Goal: Task Accomplishment & Management: Use online tool/utility

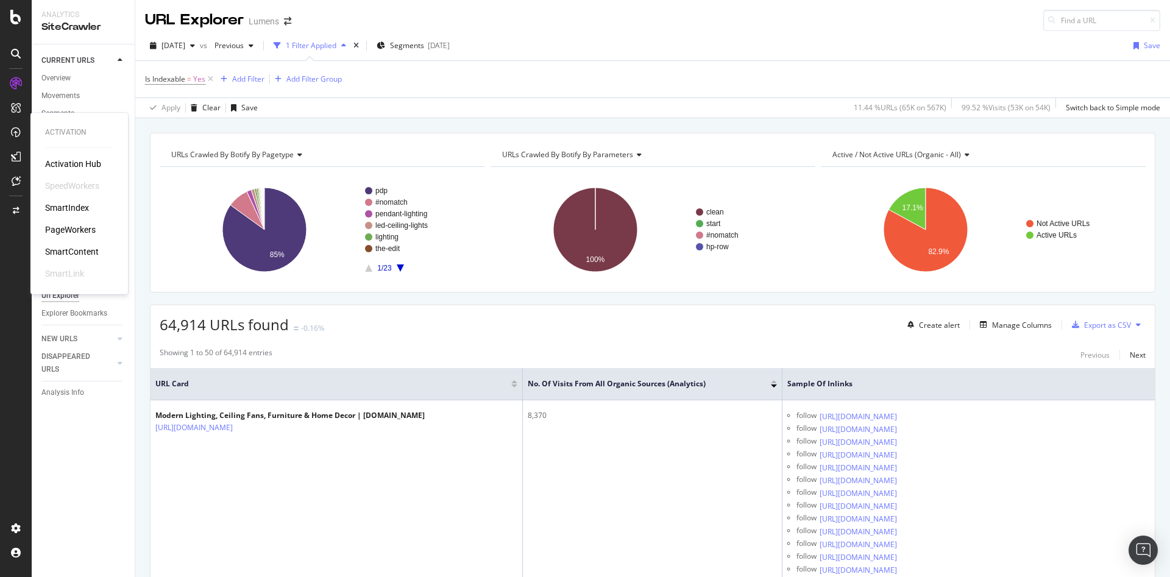
click at [73, 232] on div "PageWorkers" at bounding box center [70, 230] width 51 height 12
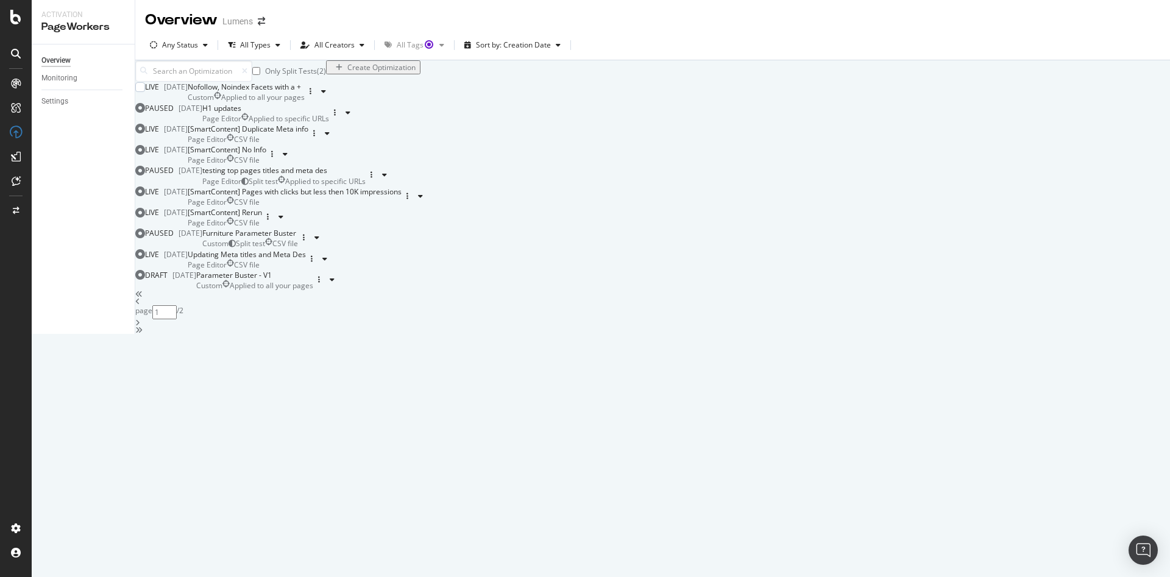
click at [305, 102] on div "Custom Applied to all your pages" at bounding box center [246, 97] width 117 height 10
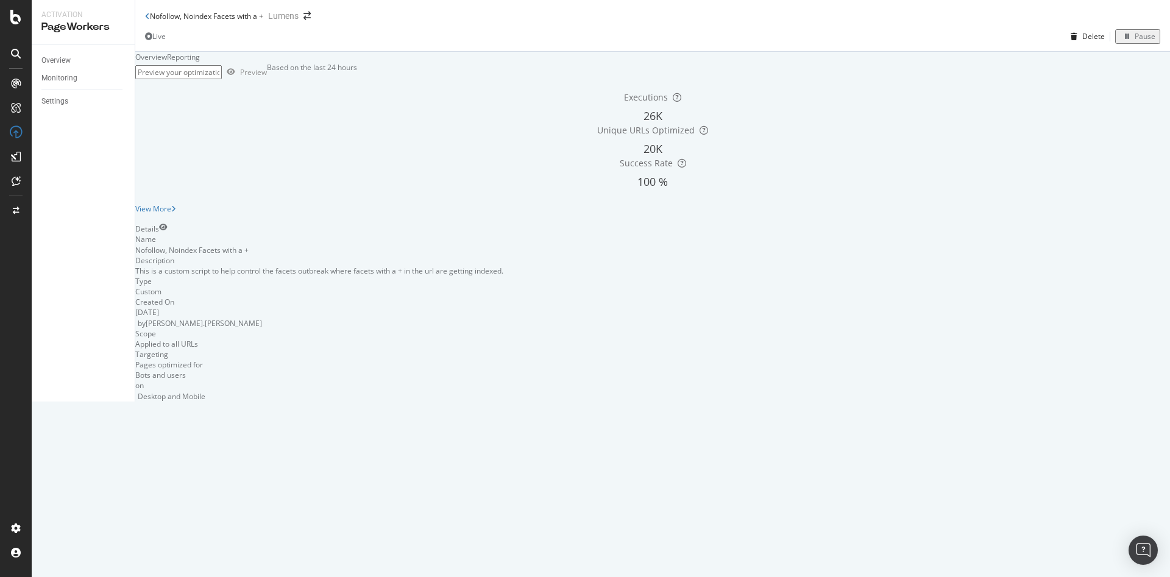
click at [200, 62] on div "Reporting" at bounding box center [183, 57] width 33 height 10
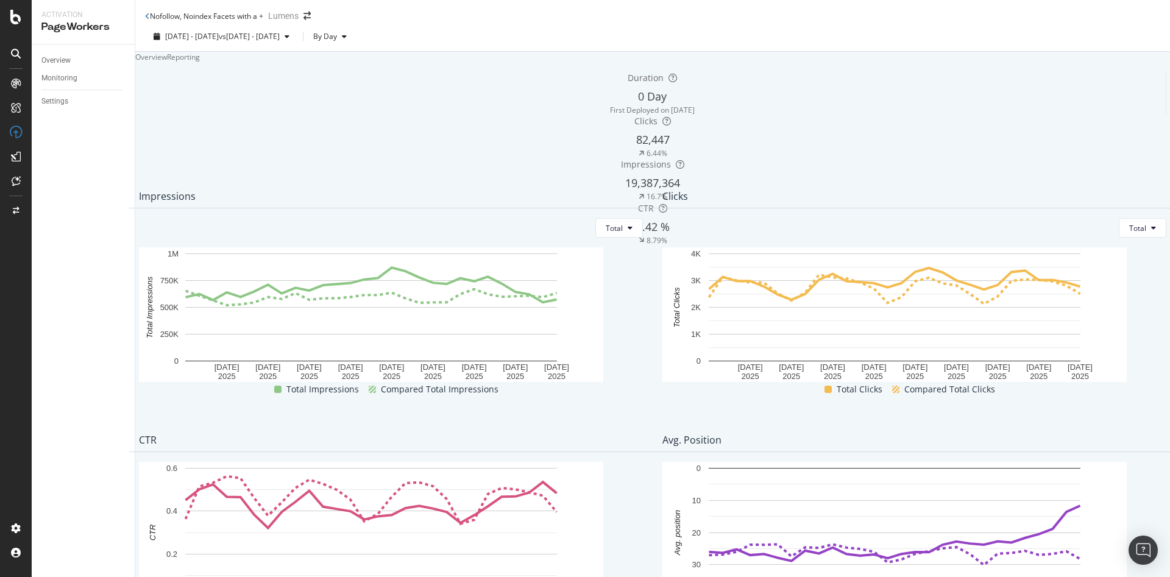
click at [160, 62] on div "Overview" at bounding box center [151, 57] width 32 height 10
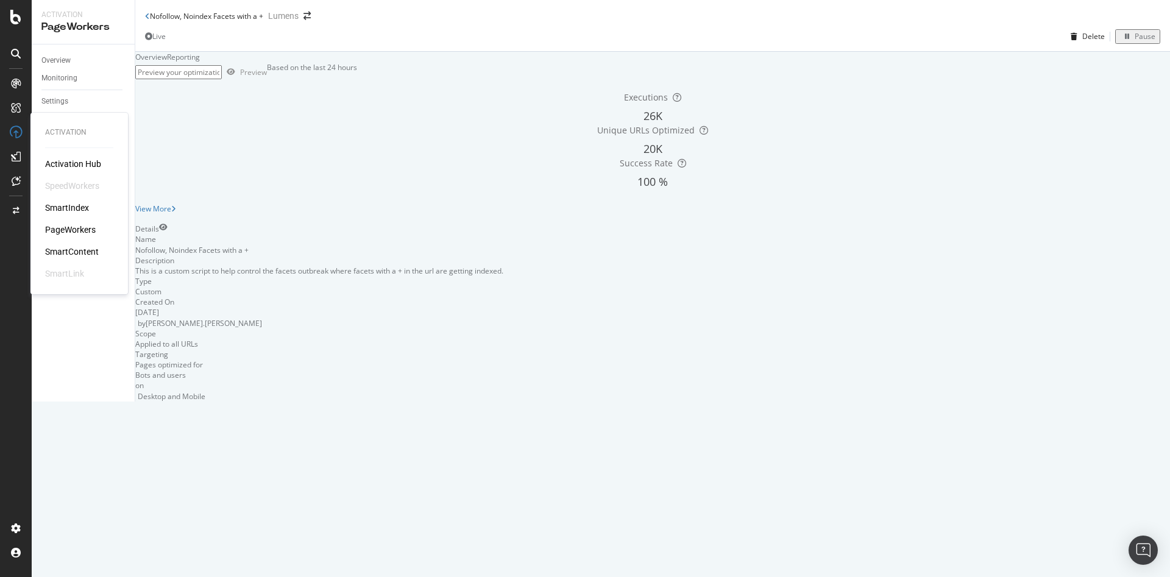
click at [75, 226] on div "PageWorkers" at bounding box center [70, 230] width 51 height 12
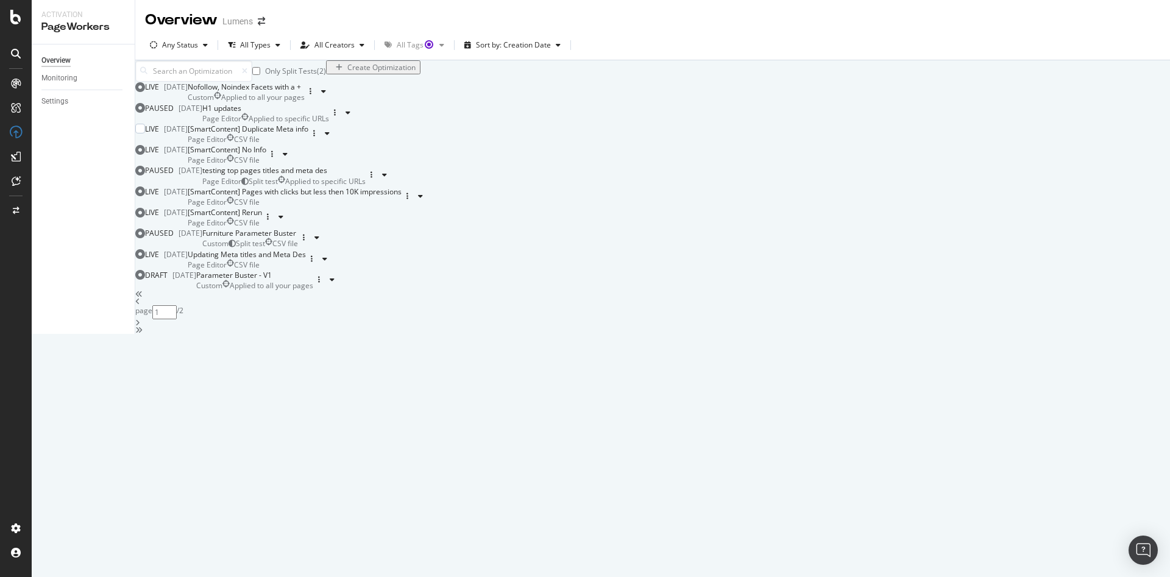
click at [308, 144] on div "[SmartContent] Duplicate Meta info Page Editor CSV file" at bounding box center [248, 134] width 121 height 21
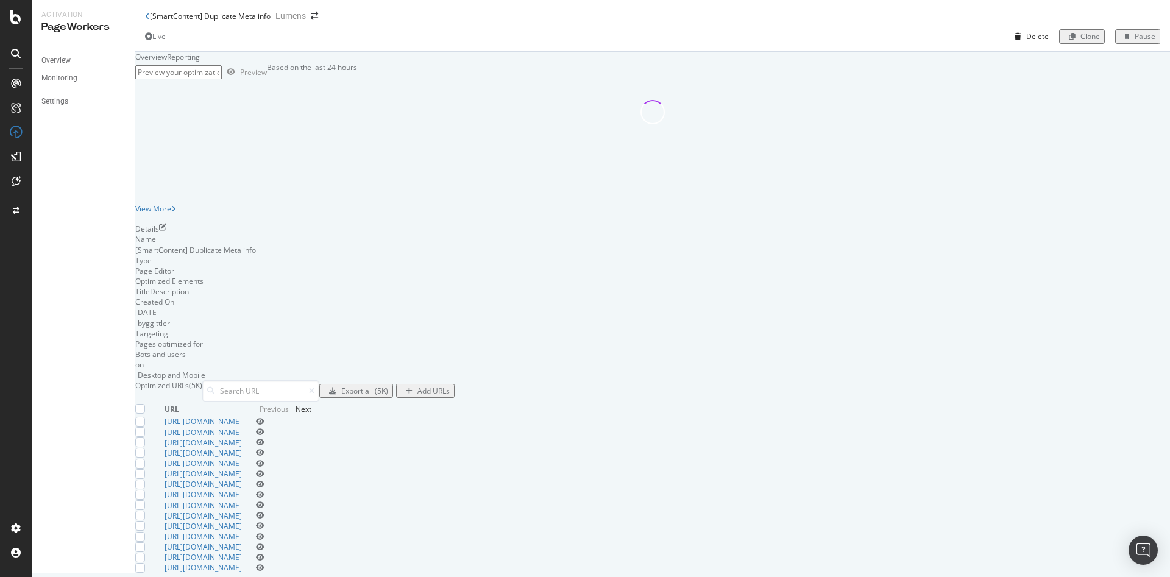
scroll to position [126, 0]
click at [388, 386] on div "Export all (5K)" at bounding box center [364, 391] width 47 height 10
click at [151, 14] on div "[SmartContent] Duplicate Meta info" at bounding box center [208, 16] width 126 height 10
click at [144, 20] on div "[SmartContent] Duplicate Meta info Lumens" at bounding box center [652, 11] width 1035 height 22
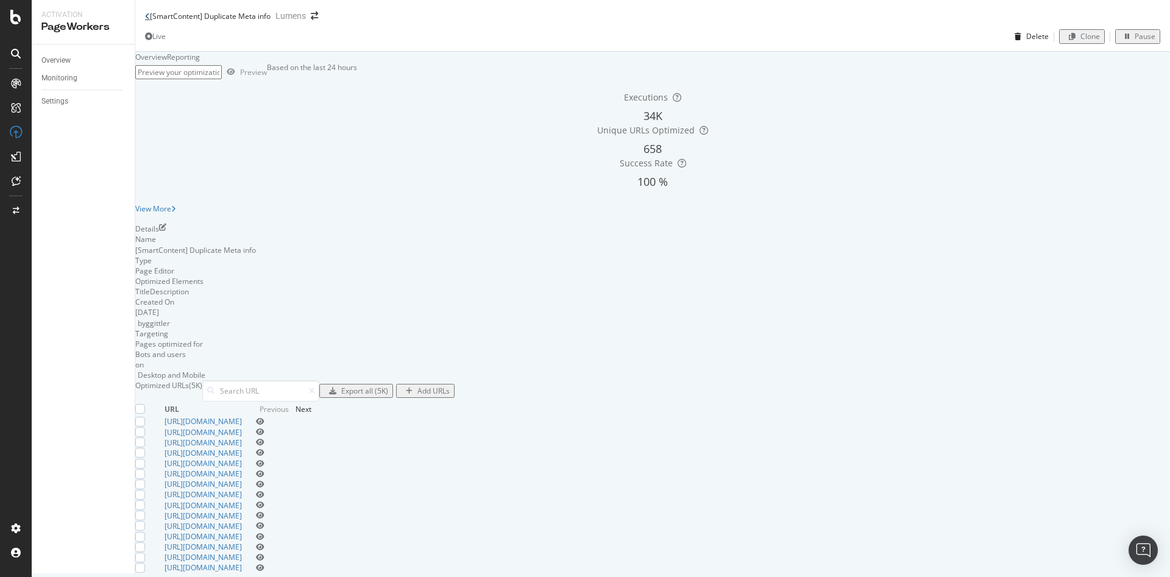
click at [147, 19] on icon at bounding box center [147, 16] width 5 height 7
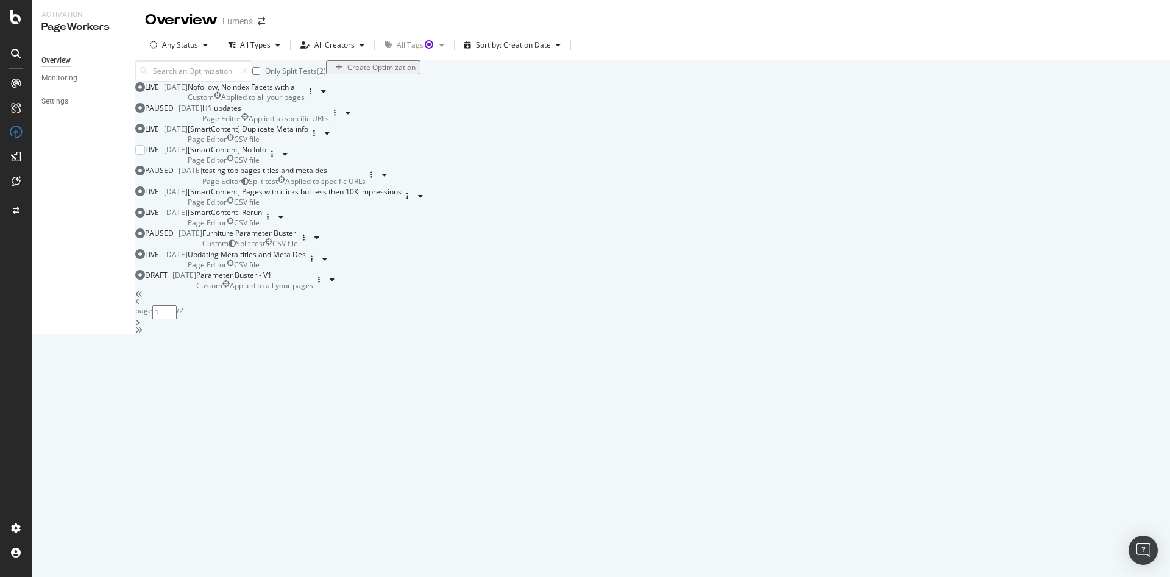
scroll to position [68, 0]
click at [266, 165] on div "Page Editor CSV file" at bounding box center [227, 160] width 79 height 10
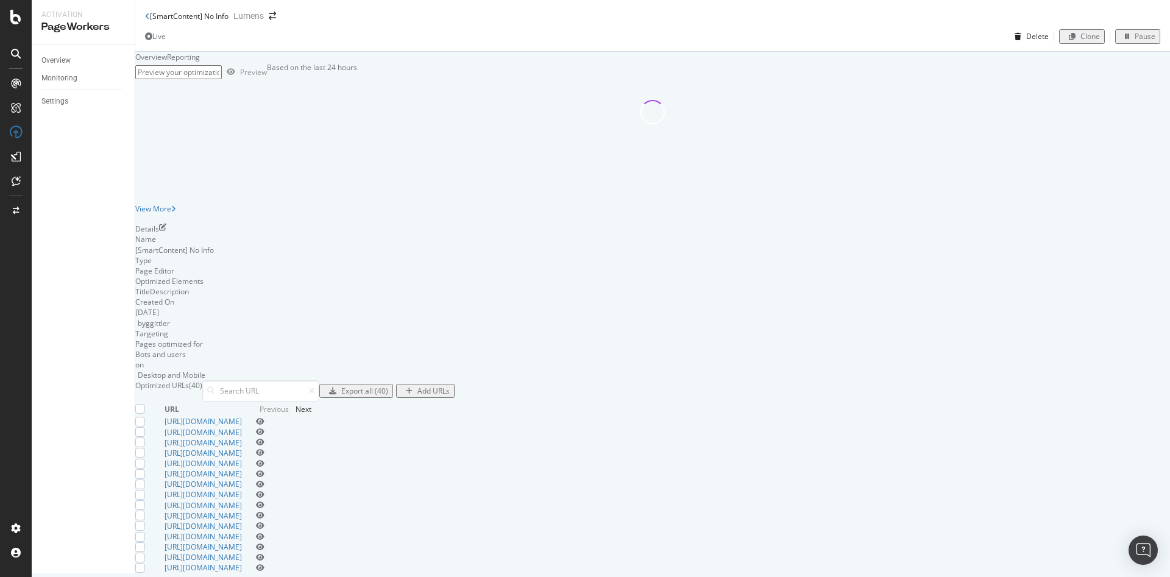
scroll to position [182, 0]
click at [1005, 380] on div "Optimized URLs (40) Export all (40) Add URLs URL Previous Next [URL][DOMAIN_NAM…" at bounding box center [652, 476] width 1035 height 193
click at [388, 386] on div "Export all (40)" at bounding box center [364, 391] width 47 height 10
click at [151, 17] on div "[SmartContent] No Info" at bounding box center [186, 16] width 83 height 10
click at [146, 20] on icon at bounding box center [147, 16] width 5 height 7
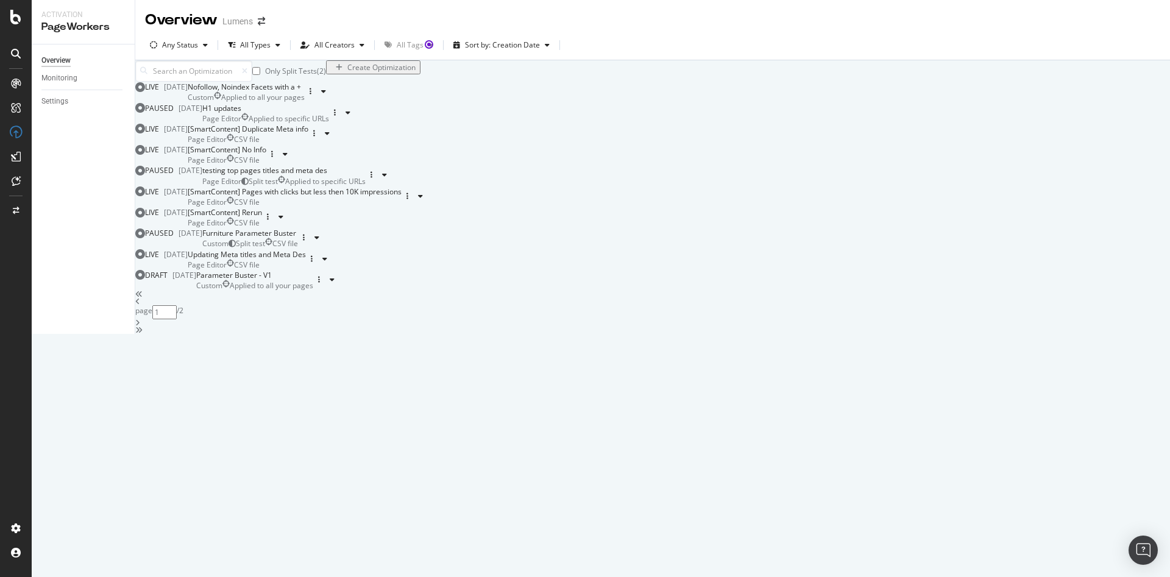
scroll to position [71, 0]
click at [402, 197] on div "[SmartContent] Pages with clicks but less then 10K impressions" at bounding box center [295, 191] width 214 height 10
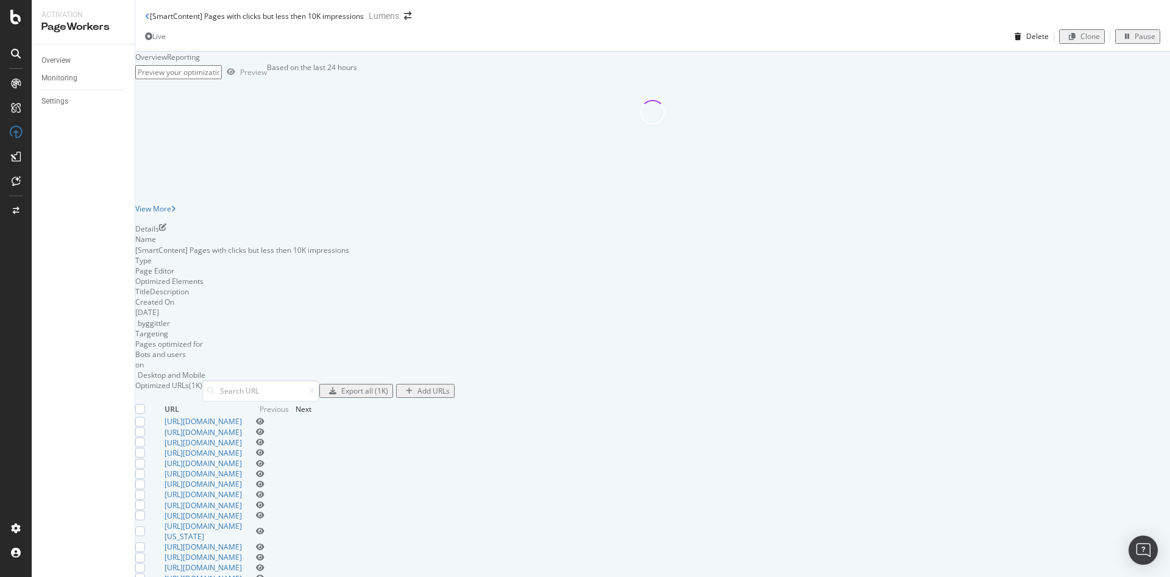
scroll to position [73, 0]
click at [388, 396] on div "Export all (1K)" at bounding box center [364, 391] width 47 height 10
click at [144, 18] on div "[SmartContent] Pages with clicks but less then 10K impressions Lumens" at bounding box center [652, 11] width 1035 height 22
click at [147, 20] on icon at bounding box center [147, 16] width 5 height 7
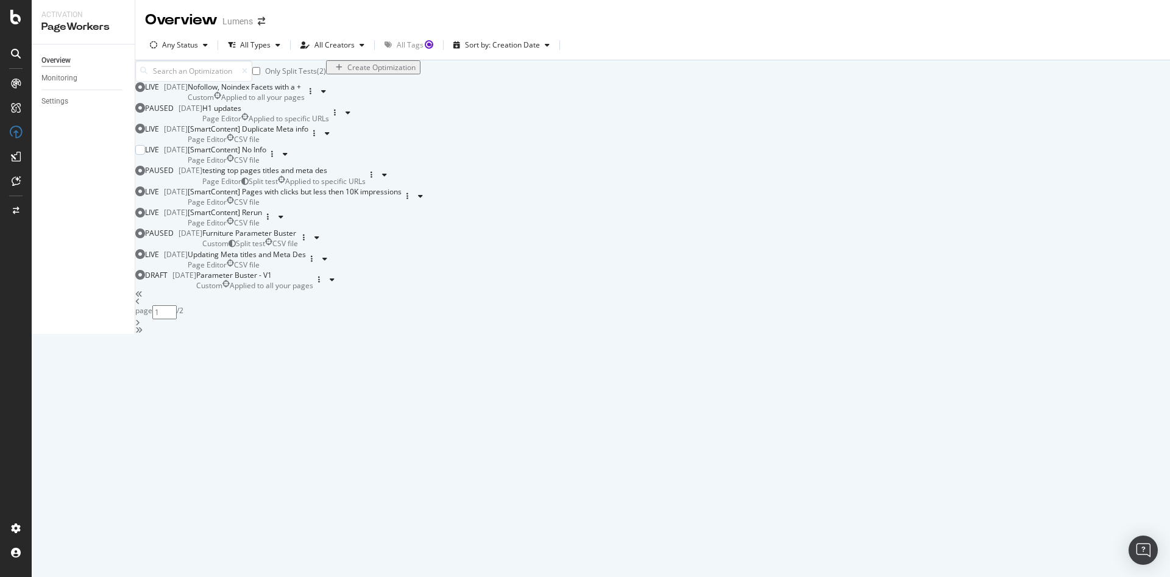
scroll to position [169, 0]
click at [262, 228] on div "Page Editor CSV file" at bounding box center [225, 223] width 74 height 10
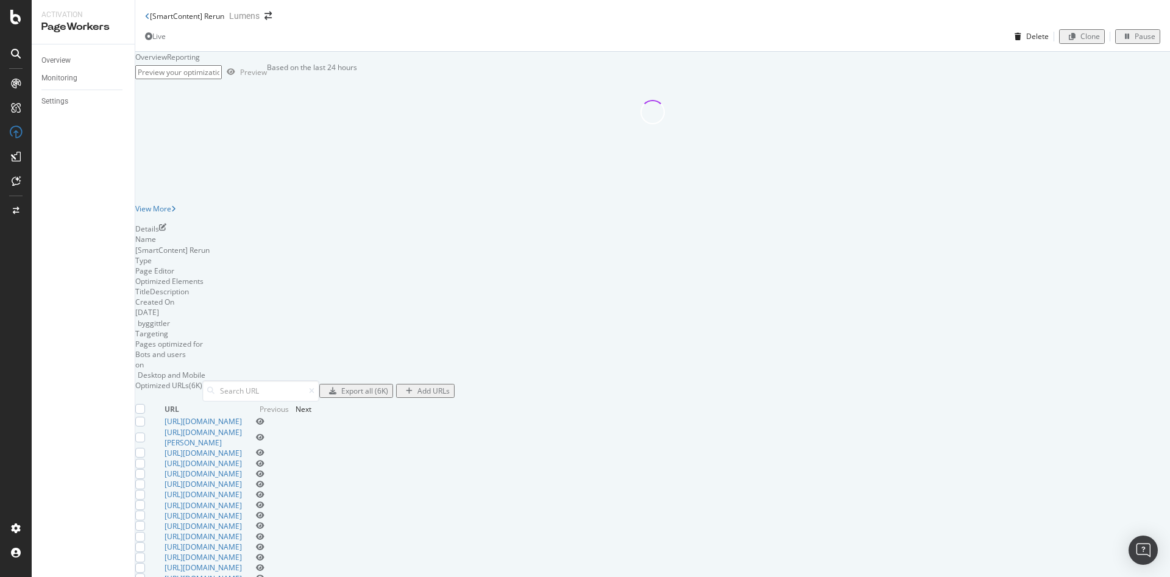
scroll to position [60, 0]
click at [388, 396] on div "Export all (6K)" at bounding box center [364, 391] width 47 height 10
click at [147, 19] on icon at bounding box center [147, 16] width 5 height 7
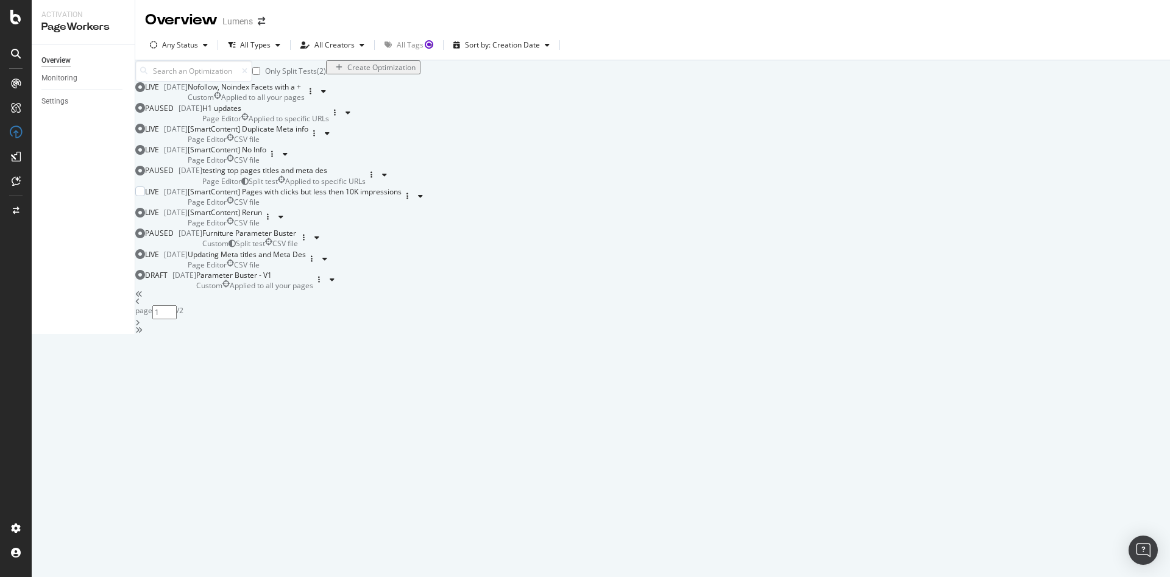
scroll to position [331, 0]
click at [306, 270] on div "Page Editor CSV file" at bounding box center [247, 265] width 118 height 10
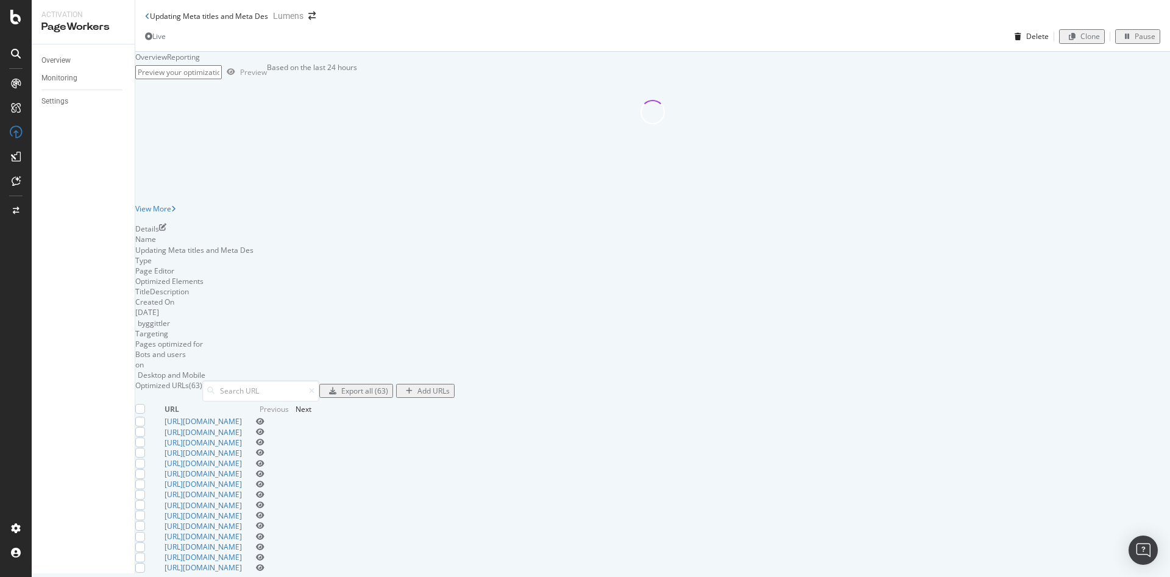
scroll to position [150, 0]
click at [388, 386] on div "Export all (63)" at bounding box center [356, 391] width 64 height 10
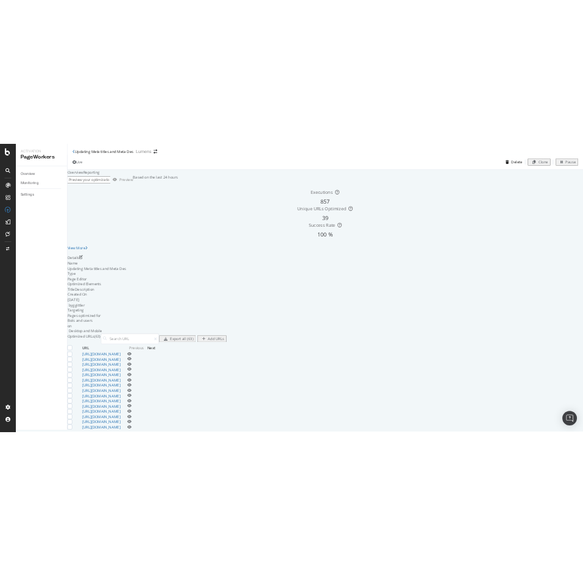
scroll to position [164, 0]
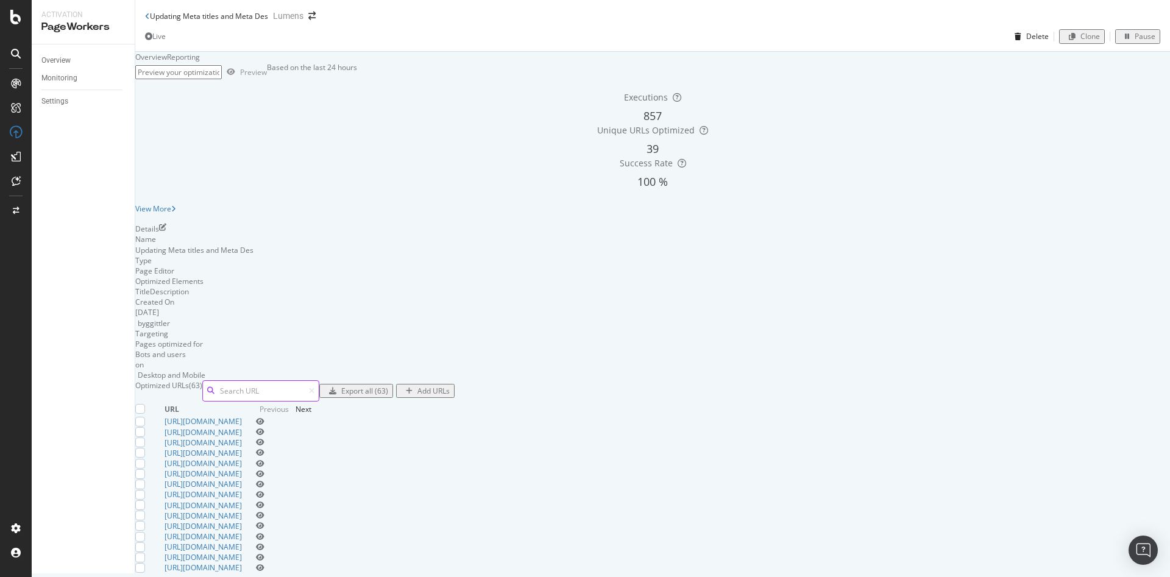
drag, startPoint x: 651, startPoint y: 296, endPoint x: 427, endPoint y: 306, distance: 223.8
click at [319, 380] on input at bounding box center [260, 390] width 117 height 21
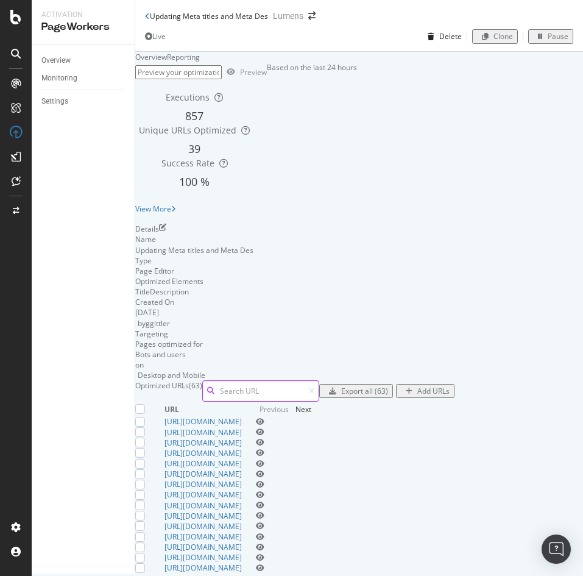
click at [319, 380] on input at bounding box center [260, 390] width 117 height 21
paste input "[URL][DOMAIN_NAME]"
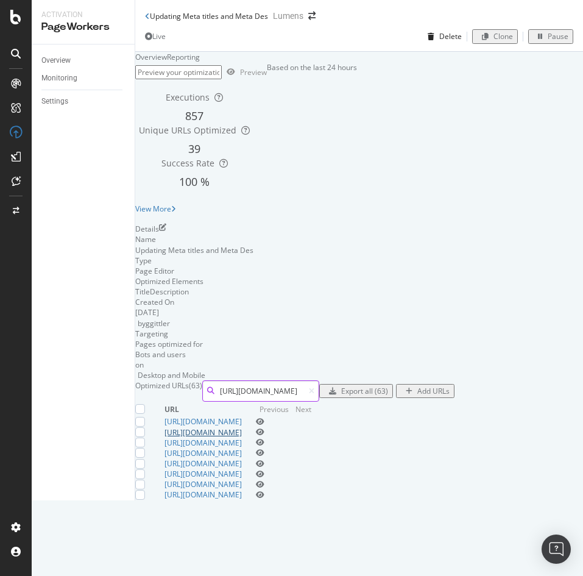
scroll to position [224, 0]
type input "[URL][DOMAIN_NAME]"
click at [145, 417] on div at bounding box center [140, 422] width 10 height 10
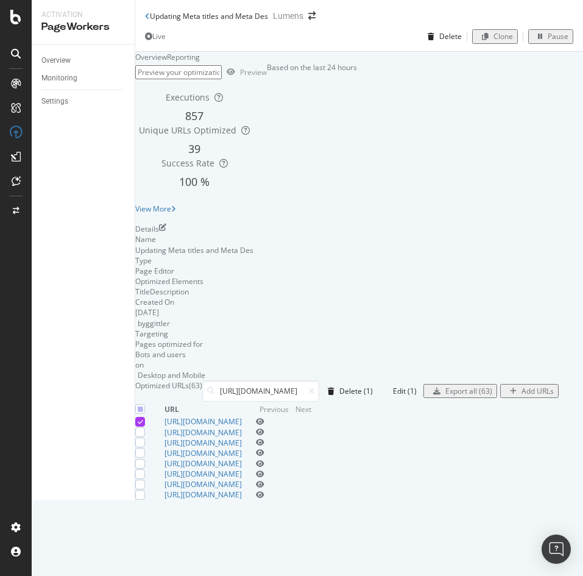
scroll to position [216, 0]
click at [145, 480] on div at bounding box center [140, 485] width 10 height 10
click at [349, 386] on div "Delete (2)" at bounding box center [356, 391] width 34 height 10
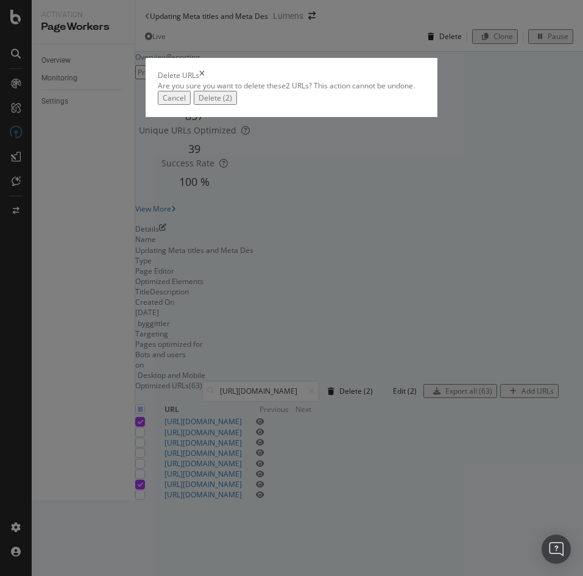
click at [186, 103] on div "Cancel" at bounding box center [174, 98] width 23 height 10
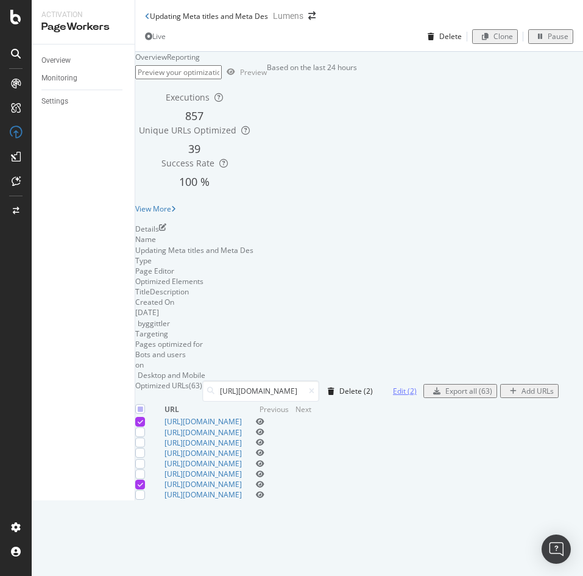
click at [393, 386] on div "Edit (2)" at bounding box center [405, 391] width 24 height 10
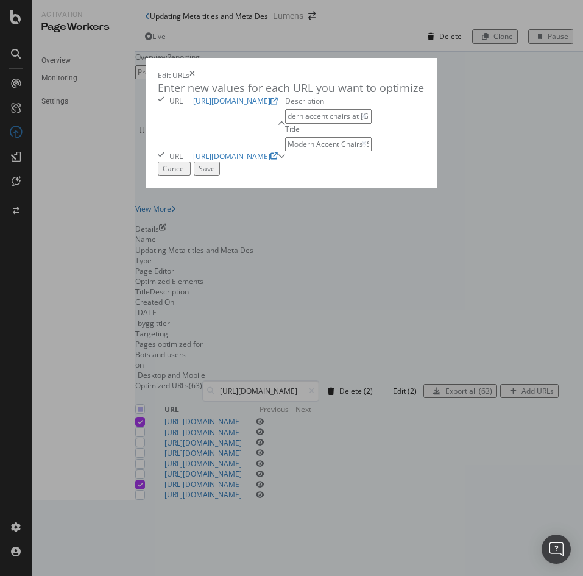
scroll to position [0, 200]
drag, startPoint x: 200, startPoint y: 182, endPoint x: 342, endPoint y: 200, distance: 143.1
click at [342, 151] on div "Description Elevate your space with modern accent chairs at [GEOGRAPHIC_DATA]. …" at bounding box center [328, 123] width 87 height 55
click at [285, 123] on input "Elevate your space with modern accent chairs at [GEOGRAPHIC_DATA]. Find the per…" at bounding box center [328, 116] width 87 height 14
drag, startPoint x: 160, startPoint y: 188, endPoint x: 392, endPoint y: 204, distance: 233.3
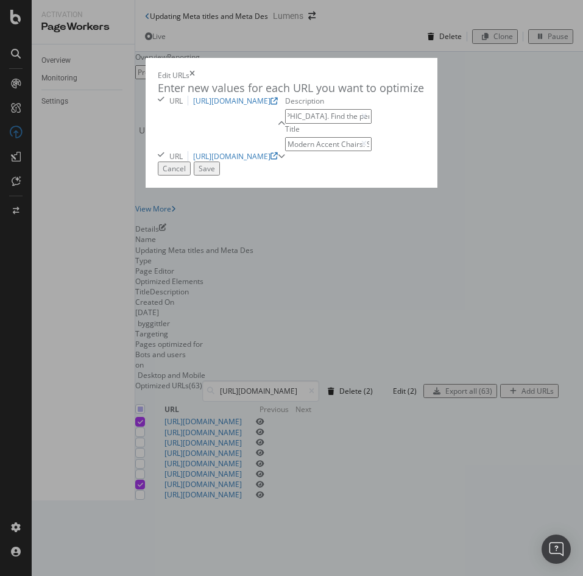
click at [392, 161] on div "Enter new values for each URL you want to optimize URL [URL][DOMAIN_NAME] Descr…" at bounding box center [291, 120] width 267 height 81
drag, startPoint x: 102, startPoint y: 190, endPoint x: -1, endPoint y: 197, distance: 103.3
click at [0, 197] on html "Activation PageWorkers Overview Monitoring Settings Updating Meta titles and Me…" at bounding box center [291, 288] width 583 height 576
type input "Elevate your space with modern accent chairs at [GEOGRAPHIC_DATA]. Find the per…"
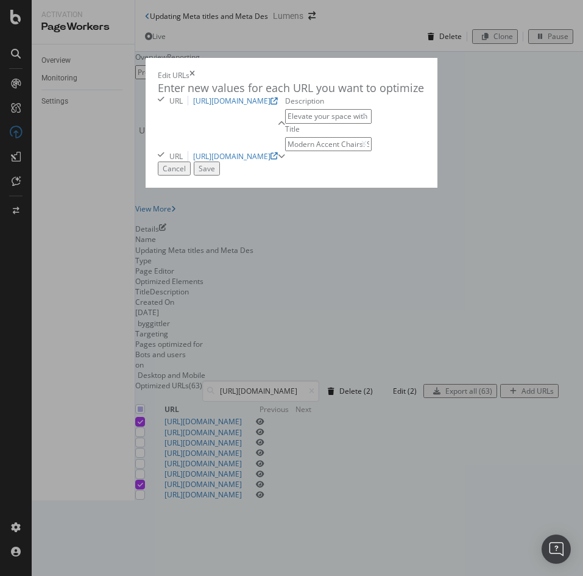
click at [215, 174] on div "Save" at bounding box center [207, 168] width 16 height 10
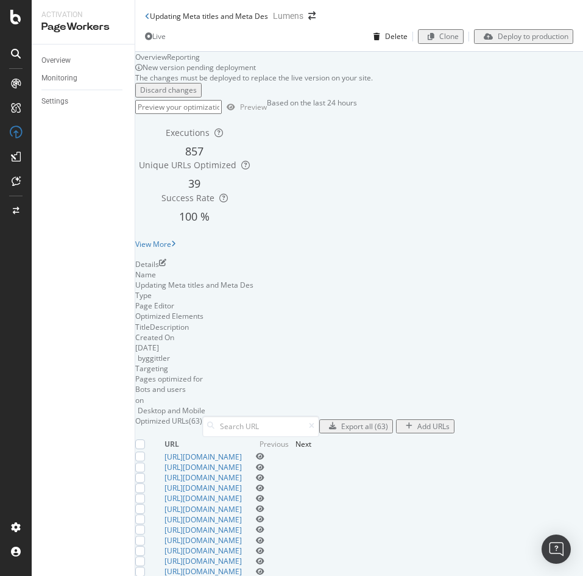
scroll to position [196, 0]
click at [319, 416] on div "Optimized URLs (63)" at bounding box center [227, 426] width 184 height 21
click at [319, 416] on input at bounding box center [260, 426] width 117 height 21
paste input "[URL][DOMAIN_NAME]"
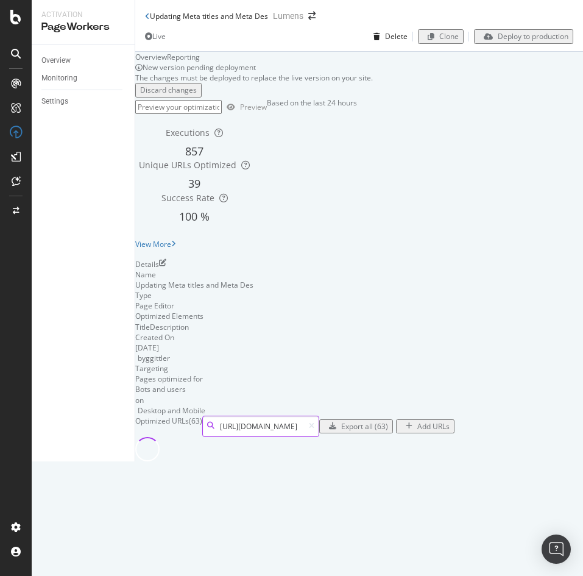
scroll to position [119, 0]
type input "[URL][DOMAIN_NAME]"
click at [165, 462] on td at bounding box center [149, 457] width 29 height 10
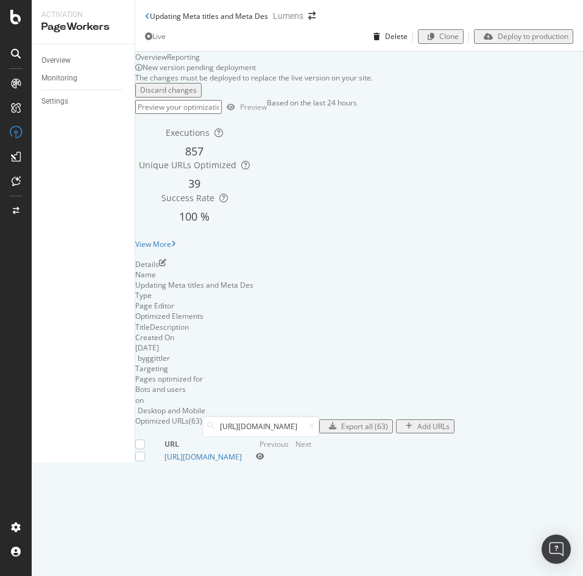
click at [165, 462] on td at bounding box center [149, 457] width 29 height 10
click at [145, 461] on div at bounding box center [140, 457] width 10 height 10
click at [417, 431] on div "Edit (1)" at bounding box center [405, 426] width 24 height 10
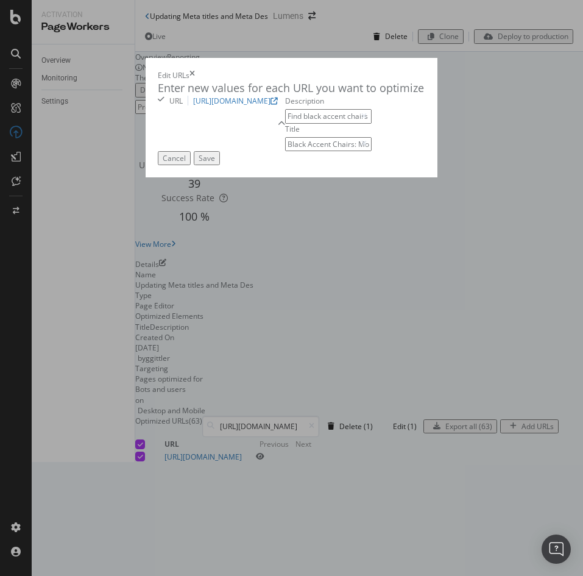
drag, startPoint x: 169, startPoint y: 184, endPoint x: 227, endPoint y: 188, distance: 57.4
click at [285, 123] on input "Find black accent chairs at [GEOGRAPHIC_DATA]! Kick-off summer with stylish mod…" at bounding box center [328, 116] width 87 height 14
drag, startPoint x: 255, startPoint y: 176, endPoint x: 352, endPoint y: 182, distance: 97.1
click at [352, 151] on div "Description Find black accent chairs at [GEOGRAPHIC_DATA]! Stylish modern desig…" at bounding box center [328, 123] width 87 height 55
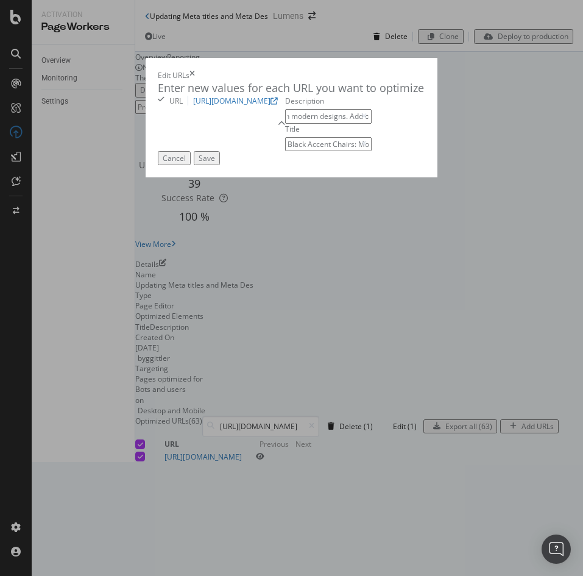
type input "Find black accent chairs at [GEOGRAPHIC_DATA]! Stylish modern designs. Add comf…"
click at [265, 151] on div "Enter new values for each URL you want to optimize URL [URL][DOMAIN_NAME] Descr…" at bounding box center [291, 115] width 267 height 71
click at [215, 163] on div "Save" at bounding box center [207, 158] width 16 height 10
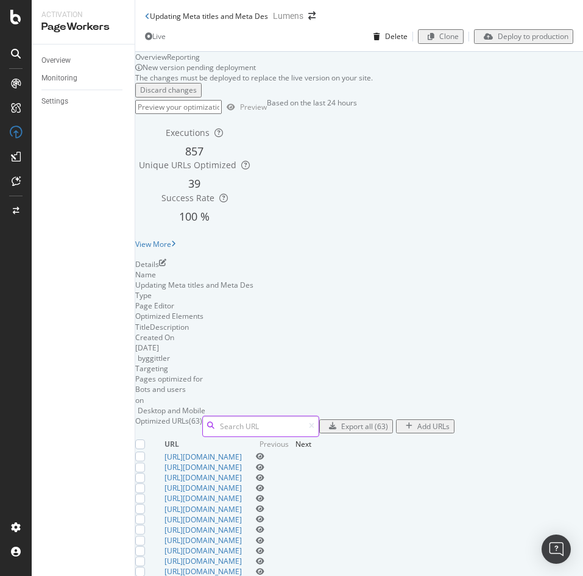
click at [319, 437] on input at bounding box center [260, 426] width 117 height 21
paste input "[URL][DOMAIN_NAME]"
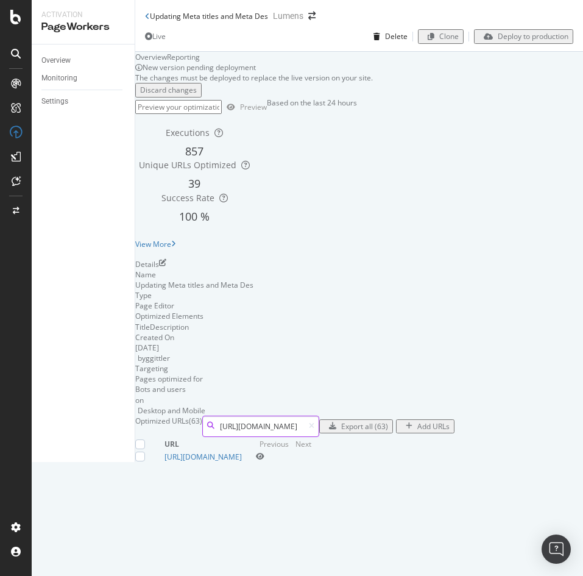
type input "[URL][DOMAIN_NAME]"
click at [165, 462] on td at bounding box center [149, 457] width 29 height 10
click at [145, 461] on div at bounding box center [140, 457] width 10 height 10
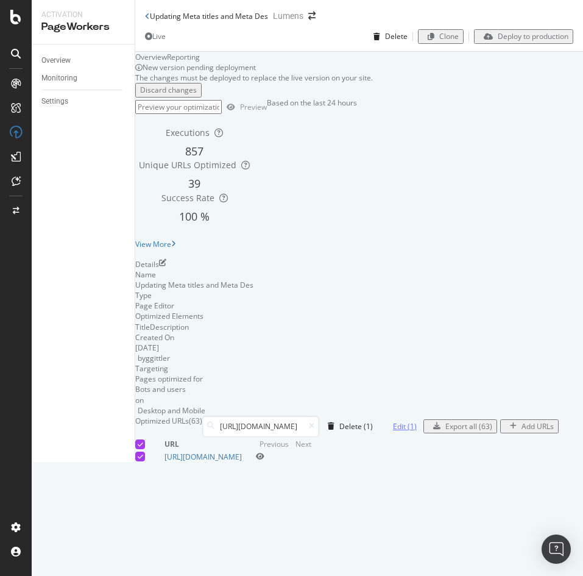
click at [417, 431] on div "Edit (1)" at bounding box center [405, 426] width 24 height 10
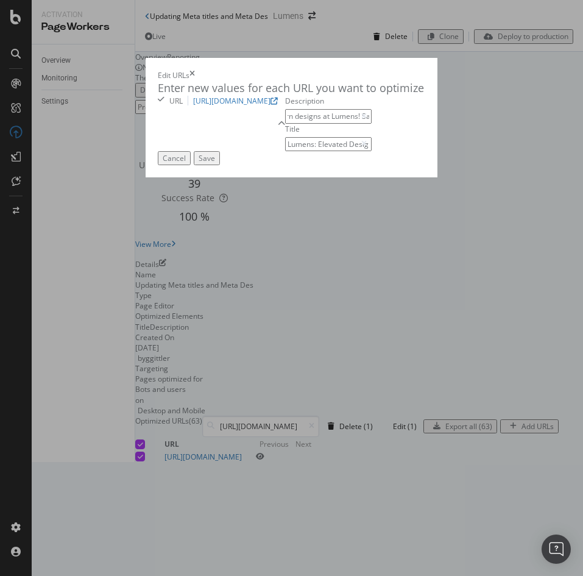
scroll to position [0, 210]
drag, startPoint x: 261, startPoint y: 182, endPoint x: 224, endPoint y: 196, distance: 39.7
click at [285, 151] on div "Description Brighten your home with elevated modern designs at Lumens! Save up …" at bounding box center [328, 123] width 87 height 55
drag, startPoint x: 274, startPoint y: 180, endPoint x: -1, endPoint y: 216, distance: 277.8
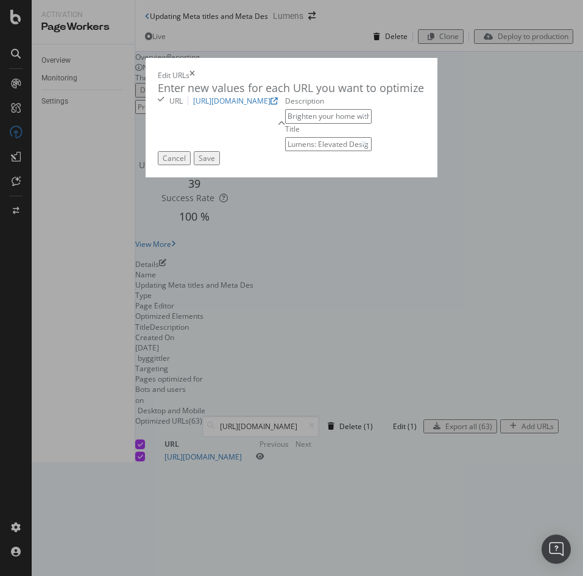
click at [0, 216] on html "Activation PageWorkers Overview Monitoring Settings Updating Meta titles and Me…" at bounding box center [291, 288] width 583 height 576
type input "Brighten your home with elevated modern designs at Lumens! Discover fixtures to…"
click at [285, 151] on input "Lumens: Elevated Designs - Summer Kick-Off Event!" at bounding box center [328, 144] width 87 height 14
drag, startPoint x: 141, startPoint y: 234, endPoint x: 329, endPoint y: 232, distance: 187.7
click at [329, 151] on div "Lumens: Elevated Designs - Summer Kick-Off Event!" at bounding box center [328, 144] width 87 height 14
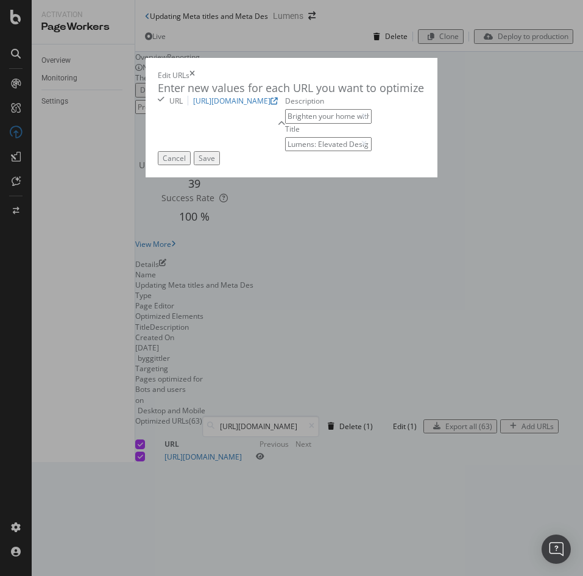
click at [285, 151] on input "Lumens: Elevated Designs - Summer Kick-Off Event!" at bounding box center [328, 144] width 87 height 14
drag, startPoint x: 169, startPoint y: 243, endPoint x: -1, endPoint y: 239, distance: 170.0
click at [0, 239] on html "Activation PageWorkers Overview Monitoring Settings Updating Meta titles and Me…" at bounding box center [291, 288] width 583 height 576
click at [285, 151] on input "Lumens: Elevated Designs - Summer Kick-Off Event!" at bounding box center [328, 144] width 87 height 14
drag, startPoint x: 238, startPoint y: 232, endPoint x: 34, endPoint y: 260, distance: 206.0
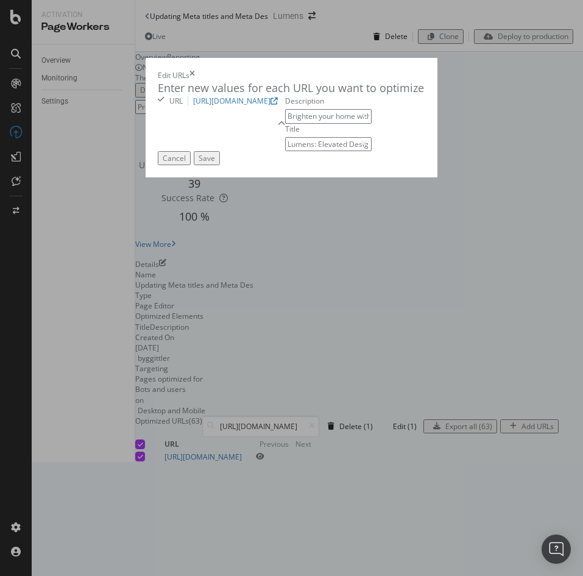
click at [158, 151] on div "URL [URL][DOMAIN_NAME] Description Brighten your home with elevated modern desi…" at bounding box center [265, 123] width 214 height 55
click at [285, 151] on input "Modern Ceiling Fans with Lights" at bounding box center [328, 144] width 87 height 14
paste input "| Lumens"
click at [285, 151] on input "Modern Ceiling Fans with Lights | Lumens" at bounding box center [328, 144] width 87 height 14
click at [187, 151] on div "URL [URL][DOMAIN_NAME] Description Brighten your home with elevated modern desi…" at bounding box center [265, 123] width 214 height 55
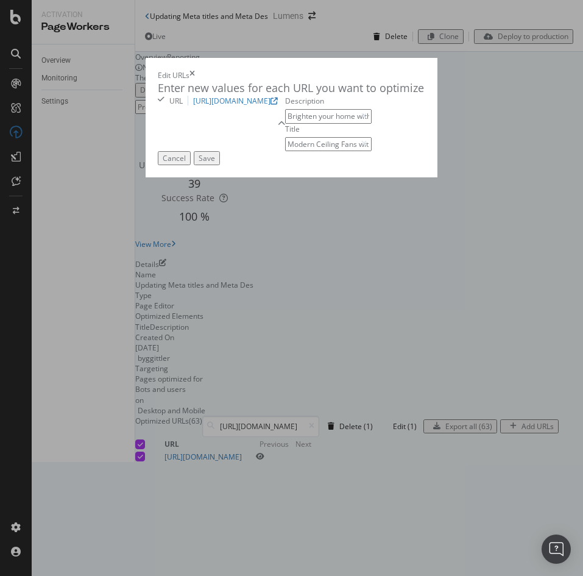
click at [285, 151] on input "Modern Ceiling Fans with Lights| Lumens" at bounding box center [328, 144] width 87 height 14
type input "Modern Ceiling Fans with Lights |Lumens"
click at [220, 165] on button "Save" at bounding box center [207, 158] width 26 height 14
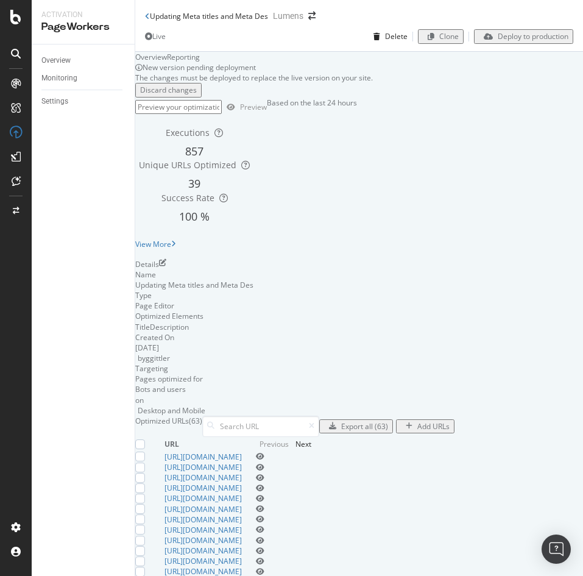
click at [299, 427] on div "Optimized URLs (63)" at bounding box center [227, 426] width 184 height 21
drag, startPoint x: 299, startPoint y: 435, endPoint x: 285, endPoint y: 442, distance: 16.3
click at [219, 430] on div at bounding box center [210, 426] width 17 height 9
click at [297, 437] on input at bounding box center [260, 426] width 117 height 21
paste input "[URL][DOMAIN_NAME]"
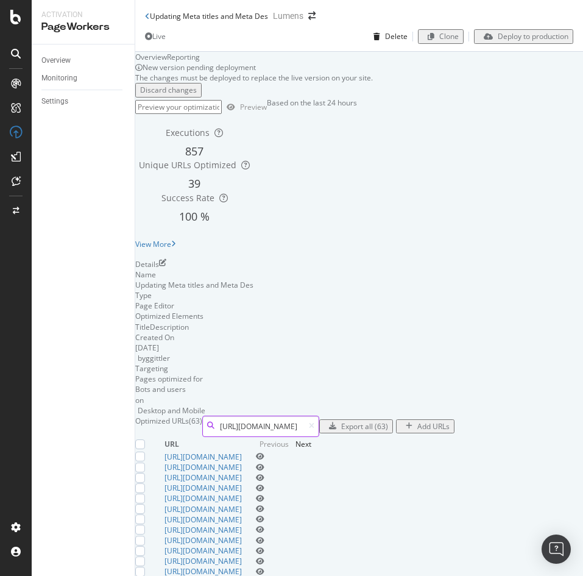
scroll to position [0, 58]
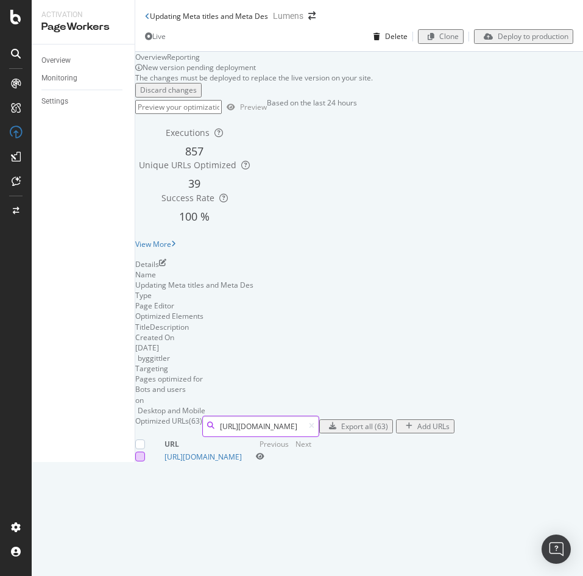
type input "[URL][DOMAIN_NAME]"
click at [145, 461] on div at bounding box center [140, 457] width 10 height 10
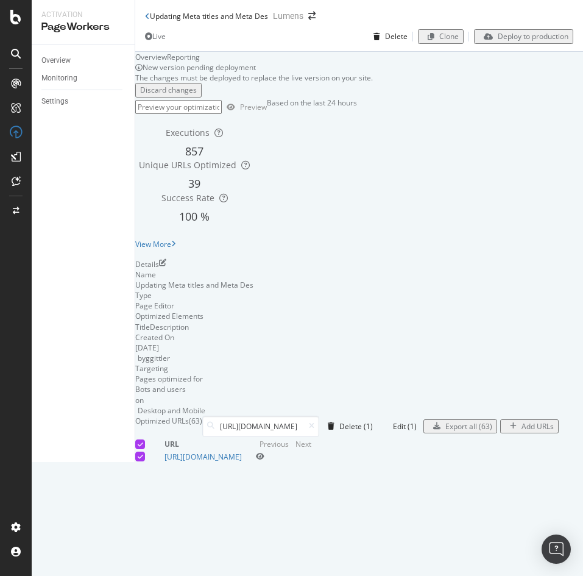
scroll to position [0, 0]
click at [417, 431] on div "Edit (1)" at bounding box center [405, 426] width 24 height 10
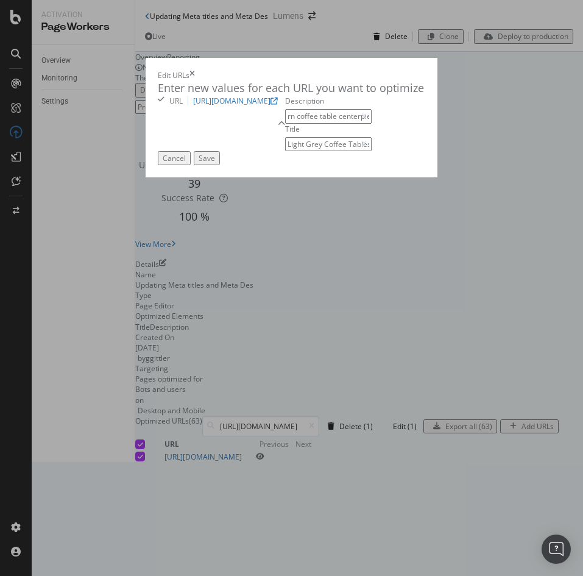
scroll to position [0, 261]
drag, startPoint x: 218, startPoint y: 188, endPoint x: 275, endPoint y: 200, distance: 58.6
click at [285, 151] on div "Description Discover light grey coffee tables at [DOMAIN_NAME]! Find the perfec…" at bounding box center [328, 123] width 87 height 55
click at [285, 123] on input "Discover light grey coffee tables at [DOMAIN_NAME]! Find the perfect modern cof…" at bounding box center [328, 116] width 87 height 14
drag, startPoint x: 221, startPoint y: 184, endPoint x: 406, endPoint y: 182, distance: 185.9
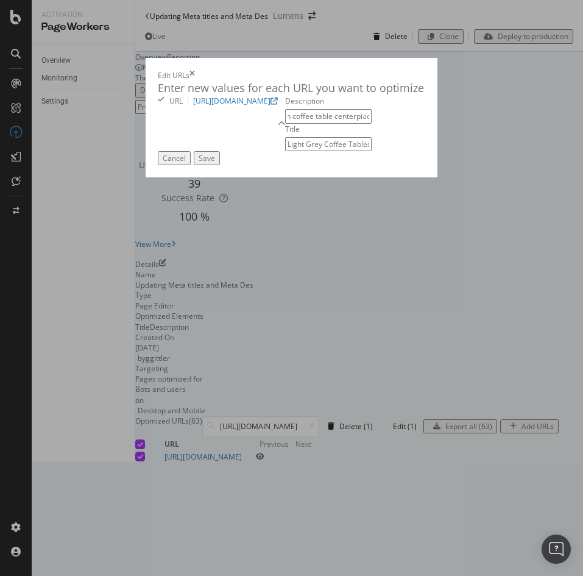
click at [406, 151] on div "Enter new values for each URL you want to optimize URL [URL][DOMAIN_NAME] Descr…" at bounding box center [291, 115] width 267 height 71
type input "Discover light grey coffee tables at [DOMAIN_NAME]! Find the perfect modern cof…"
click at [220, 165] on button "Save" at bounding box center [207, 158] width 26 height 14
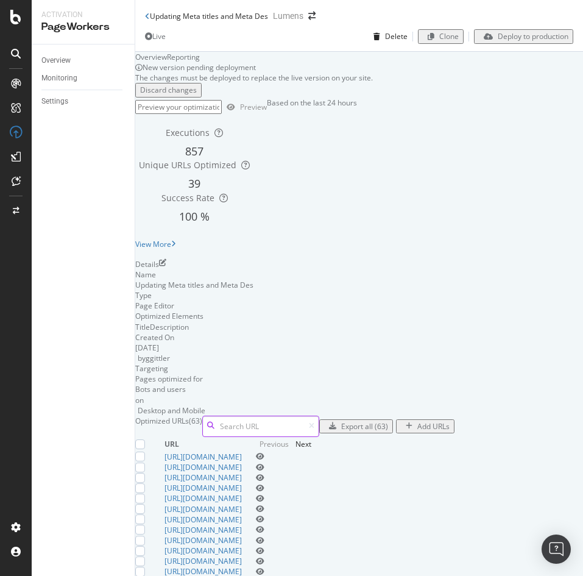
click at [319, 437] on input at bounding box center [260, 426] width 117 height 21
paste input "[URL][DOMAIN_NAME]"
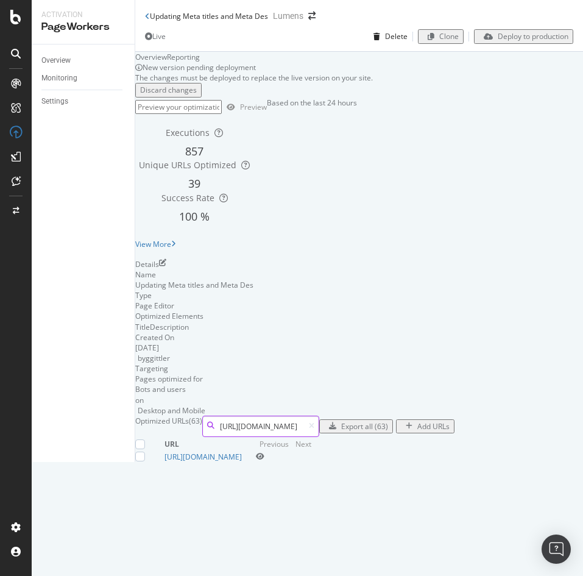
type input "[URL][DOMAIN_NAME]"
click at [165, 461] on div at bounding box center [149, 457] width 29 height 10
click at [145, 461] on div at bounding box center [140, 457] width 10 height 10
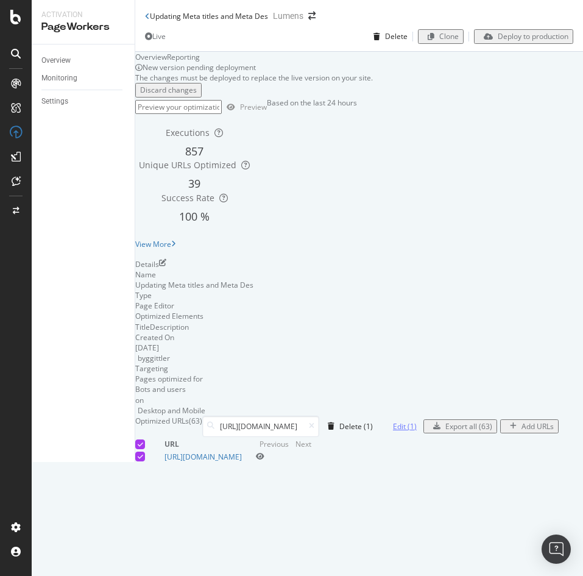
click at [417, 431] on div "Edit (1)" at bounding box center [405, 426] width 24 height 10
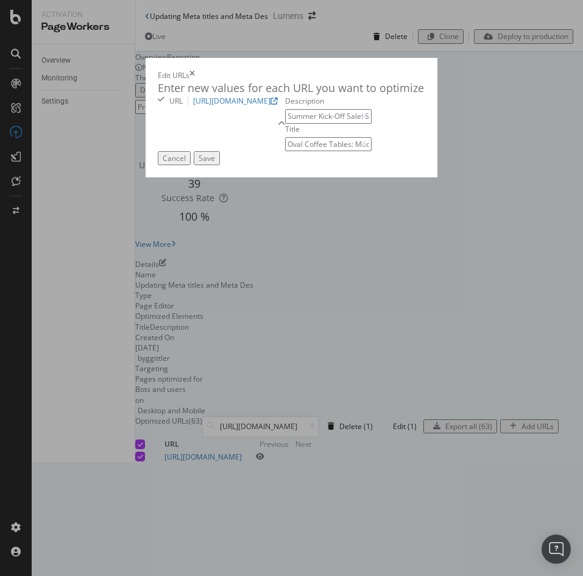
drag, startPoint x: 183, startPoint y: 187, endPoint x: 9, endPoint y: 177, distance: 173.9
click at [158, 151] on div "Enter new values for each URL you want to optimize URL [URL][DOMAIN_NAME] Descr…" at bounding box center [291, 115] width 267 height 71
drag, startPoint x: 134, startPoint y: 180, endPoint x: 339, endPoint y: 183, distance: 205.4
click at [339, 151] on div "Description Oval coffee tables. Find the perfect modern coffee table to complem…" at bounding box center [328, 123] width 87 height 55
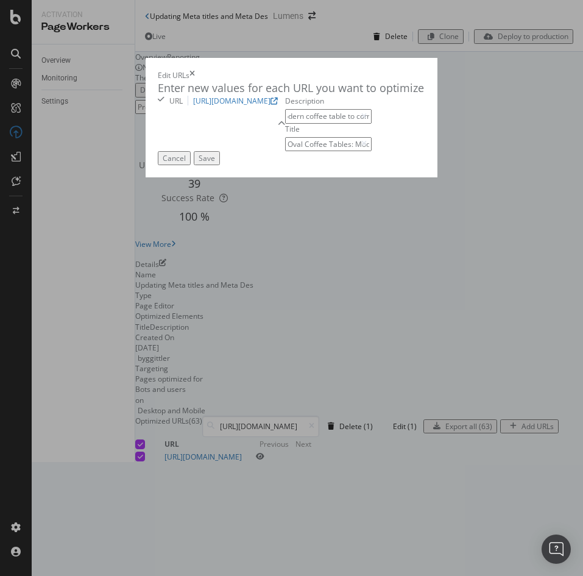
type input "Oval coffee tables. Find the perfect modern coffee table to complement your liv…"
click at [402, 151] on div "Enter new values for each URL you want to optimize URL [URL][DOMAIN_NAME] Descr…" at bounding box center [291, 115] width 267 height 71
drag, startPoint x: 288, startPoint y: 182, endPoint x: 522, endPoint y: 218, distance: 236.7
click at [425, 151] on div "Enter new values for each URL you want to optimize URL [URL][DOMAIN_NAME] Descr…" at bounding box center [291, 115] width 267 height 71
click at [373, 151] on div "Enter new values for each URL you want to optimize URL [URL][DOMAIN_NAME] Descr…" at bounding box center [291, 115] width 267 height 71
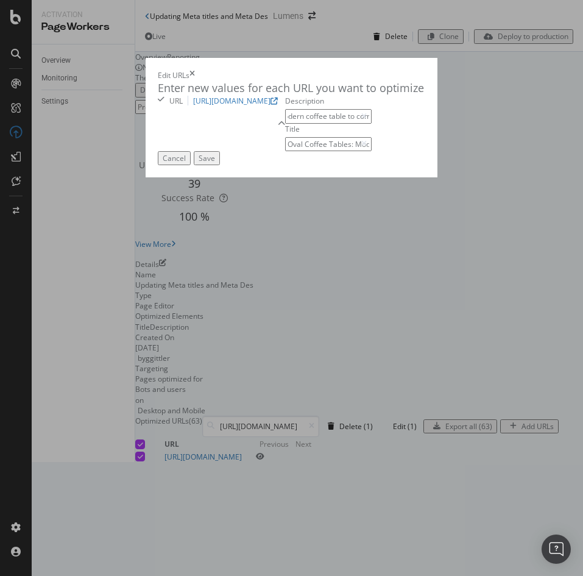
scroll to position [0, 0]
click at [215, 163] on div "Save" at bounding box center [207, 158] width 16 height 10
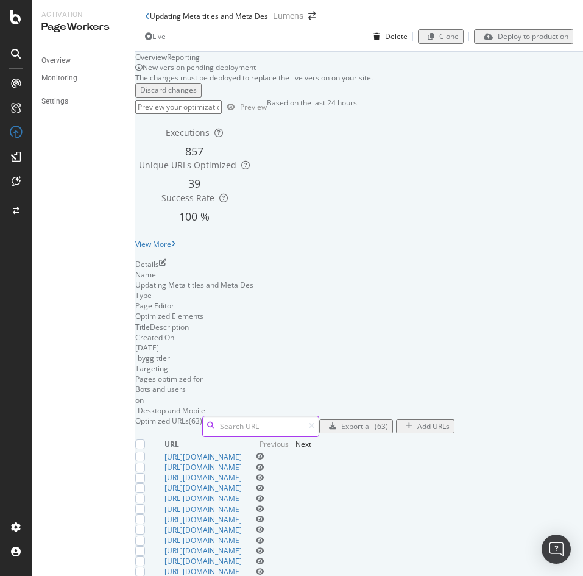
click at [319, 437] on input at bounding box center [260, 426] width 117 height 21
paste input "[URL][DOMAIN_NAME]"
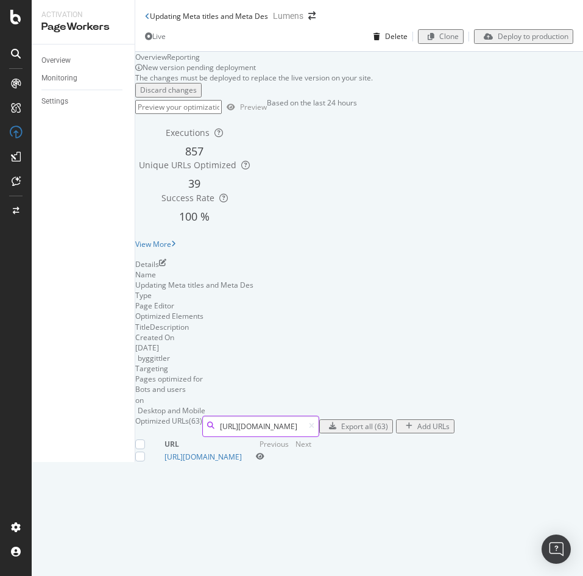
type input "[URL][DOMAIN_NAME]"
click at [165, 462] on td at bounding box center [149, 457] width 29 height 10
click at [145, 461] on div at bounding box center [140, 457] width 10 height 10
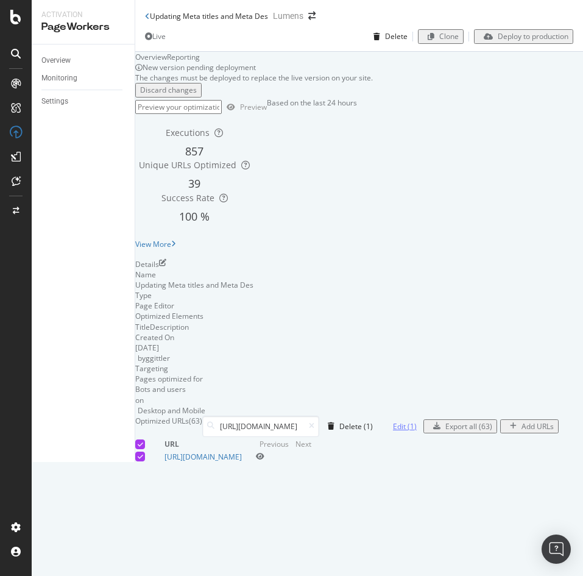
click at [417, 431] on div "Edit (1)" at bounding box center [405, 426] width 24 height 10
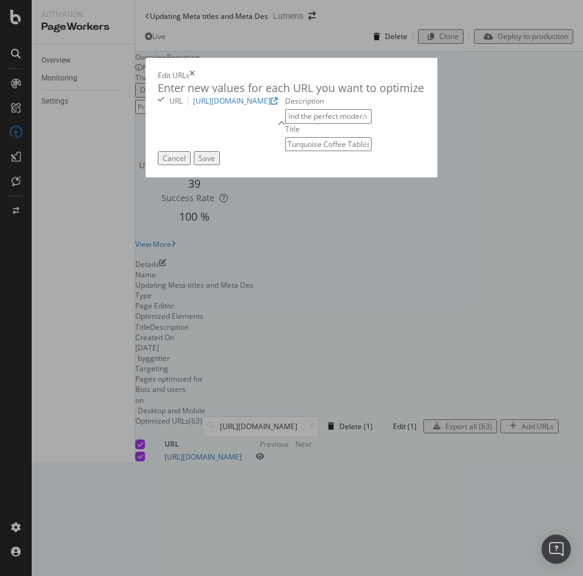
scroll to position [0, 200]
drag, startPoint x: 124, startPoint y: 184, endPoint x: 275, endPoint y: 186, distance: 151.1
click at [285, 123] on input "Discover stylish turquoise coffee tables at Lumens. Find the perfect modern cen…" at bounding box center [328, 116] width 87 height 14
drag, startPoint x: 220, startPoint y: 183, endPoint x: 473, endPoint y: 184, distance: 252.9
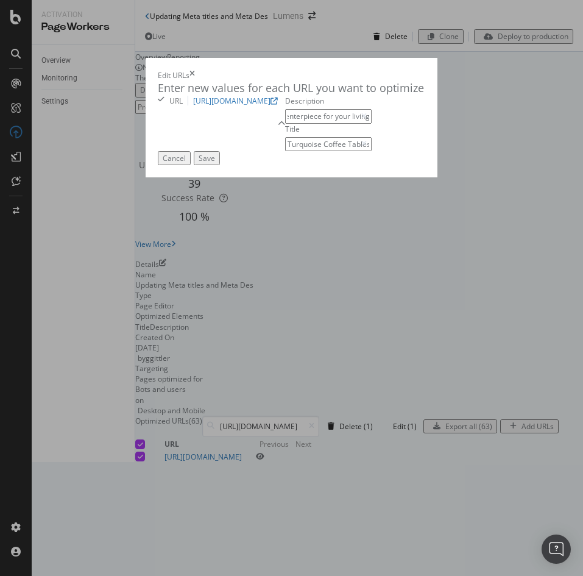
click at [425, 151] on div "Enter new values for each URL you want to optimize URL [URL][DOMAIN_NAME] Descr…" at bounding box center [291, 115] width 267 height 71
type input "Discover stylish turquoise coffee tables at Lumens. Find the perfect modern cen…"
click at [215, 163] on div "Save" at bounding box center [207, 158] width 16 height 10
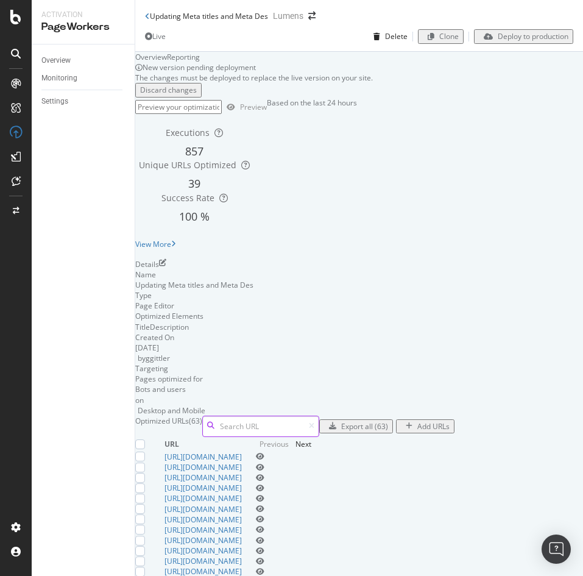
click at [319, 437] on input at bounding box center [260, 426] width 117 height 21
paste input "[URL][DOMAIN_NAME]"
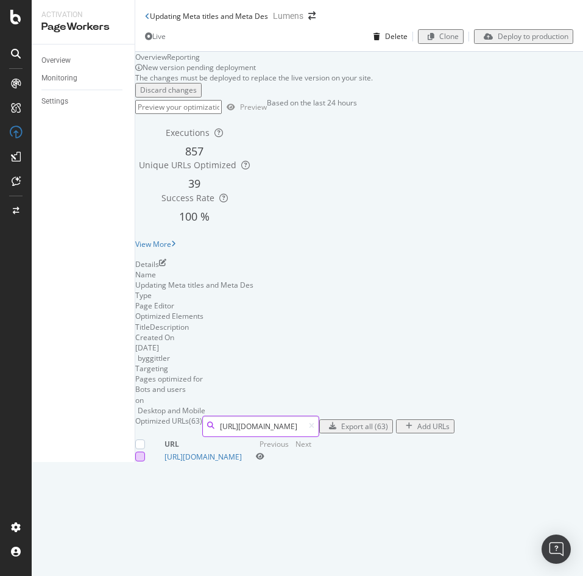
type input "[URL][DOMAIN_NAME]"
click at [145, 461] on div at bounding box center [140, 457] width 10 height 10
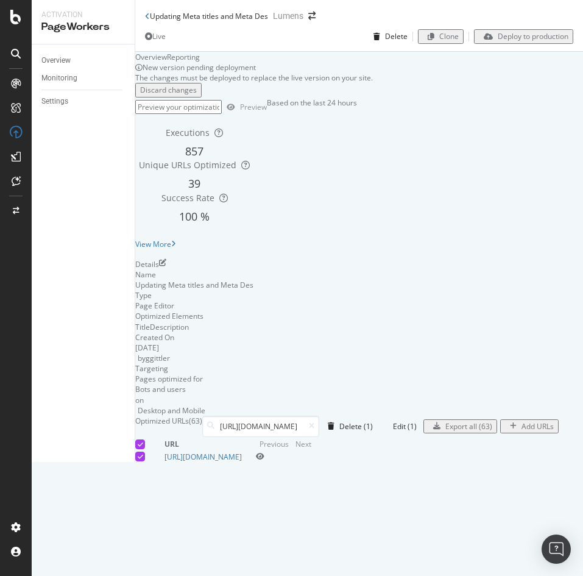
scroll to position [0, 0]
click at [417, 431] on div "Edit (1)" at bounding box center [405, 426] width 24 height 10
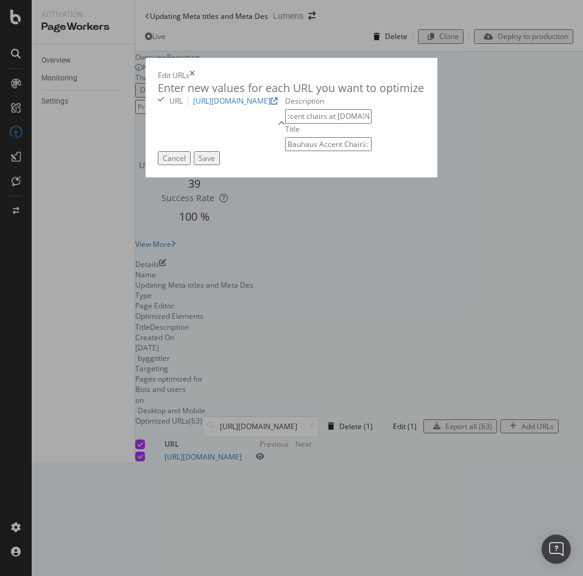
scroll to position [0, 258]
drag, startPoint x: 238, startPoint y: 185, endPoint x: 288, endPoint y: 186, distance: 50.0
click at [288, 123] on input "Discover Bauhaus-inspired accent chairs at [DOMAIN_NAME]. Elevate your space wi…" at bounding box center [328, 116] width 87 height 14
click at [285, 123] on input "Discover Bauhaus-inspired accent chairs at [DOMAIN_NAME]. Elevate your space wi…" at bounding box center [328, 116] width 87 height 14
drag, startPoint x: 272, startPoint y: 183, endPoint x: 428, endPoint y: 169, distance: 156.1
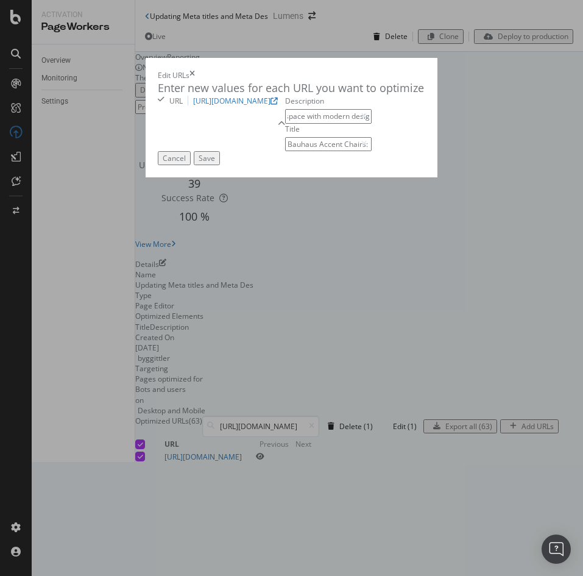
click at [425, 151] on div "Enter new values for each URL you want to optimize URL [URL][DOMAIN_NAME] Descr…" at bounding box center [291, 115] width 267 height 71
type input "Discover Bauhaus-inspired accent chairs at [DOMAIN_NAME]. Elevate your space wi…"
click at [215, 163] on div "Save" at bounding box center [207, 158] width 16 height 10
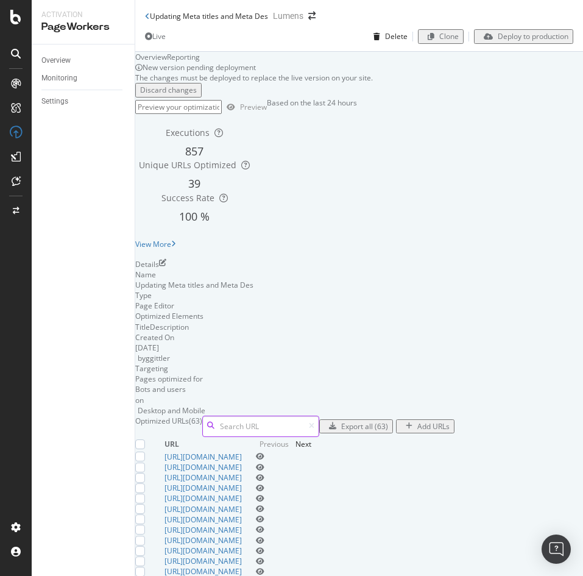
click at [319, 437] on input at bounding box center [260, 426] width 117 height 21
paste input "[URL][DOMAIN_NAME]"
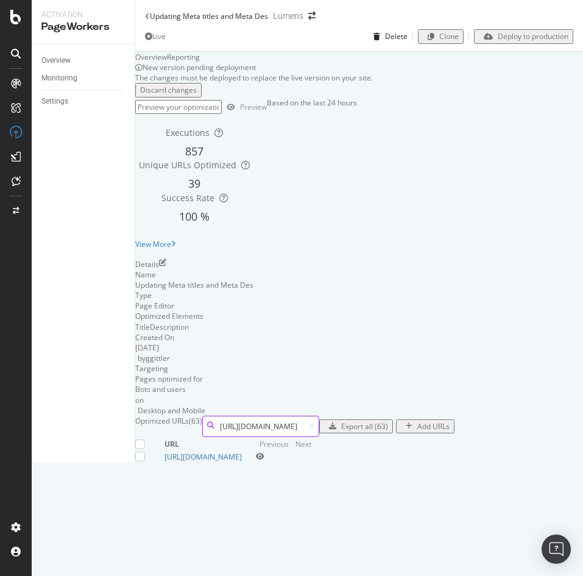
type input "[URL][DOMAIN_NAME]"
click at [165, 461] on div at bounding box center [149, 457] width 29 height 10
click at [145, 461] on div at bounding box center [140, 457] width 10 height 10
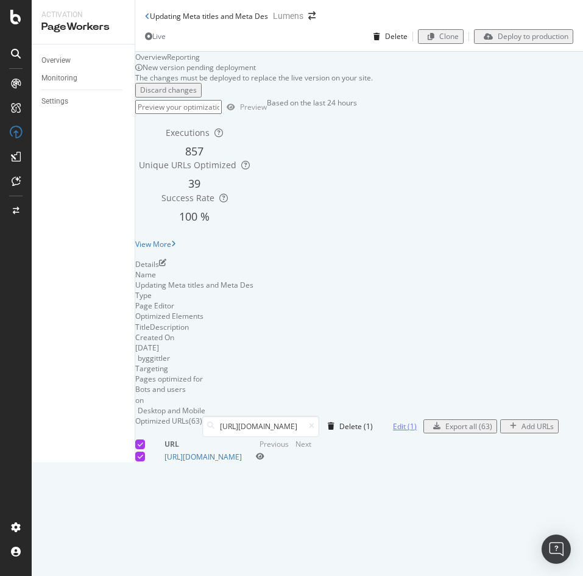
click at [417, 431] on div "Edit (1)" at bounding box center [405, 426] width 24 height 10
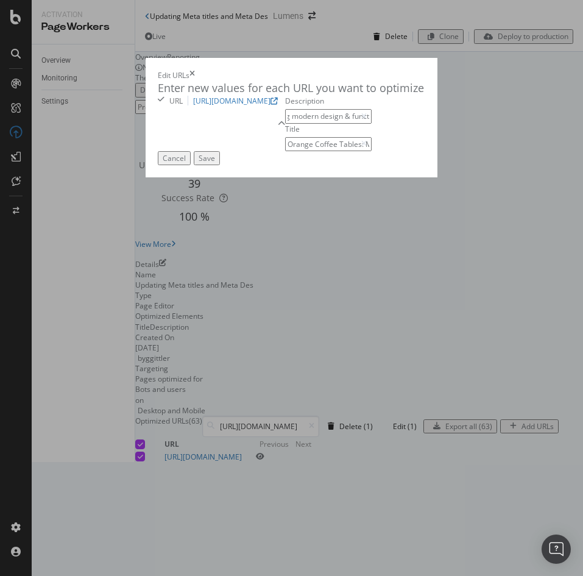
scroll to position [0, 236]
drag, startPoint x: 272, startPoint y: 191, endPoint x: 251, endPoint y: 179, distance: 24.9
click at [285, 123] on input "Explore our curated collection of orange coffee tables, blending modern design …" at bounding box center [328, 116] width 87 height 14
drag, startPoint x: 255, startPoint y: 181, endPoint x: 375, endPoint y: 186, distance: 120.7
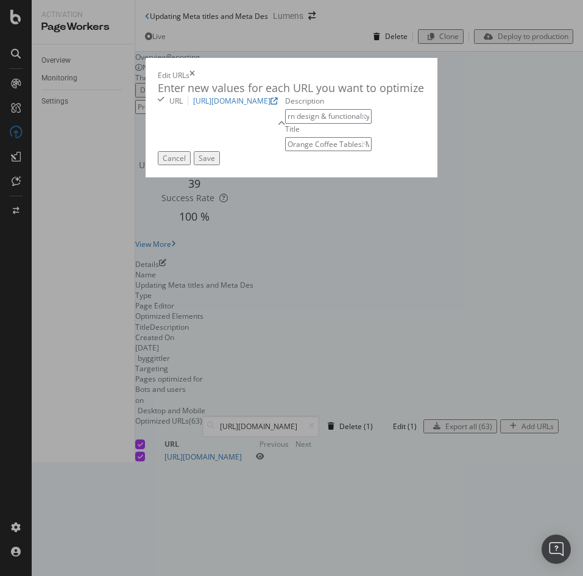
click at [375, 151] on div "URL [URL][DOMAIN_NAME] Description Explore our curated collection of orange cof…" at bounding box center [291, 123] width 267 height 55
type input "Explore our curated collection of orange coffee tables, blending modern design …"
click at [220, 165] on button "Save" at bounding box center [207, 158] width 26 height 14
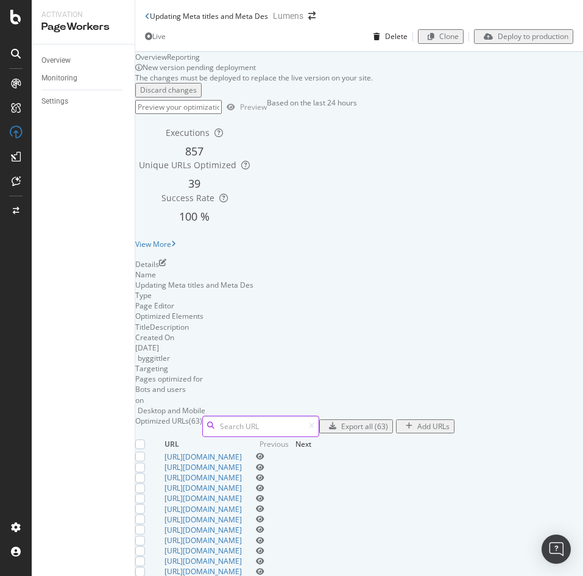
click at [319, 437] on input at bounding box center [260, 426] width 117 height 21
paste input "[URL][DOMAIN_NAME]"
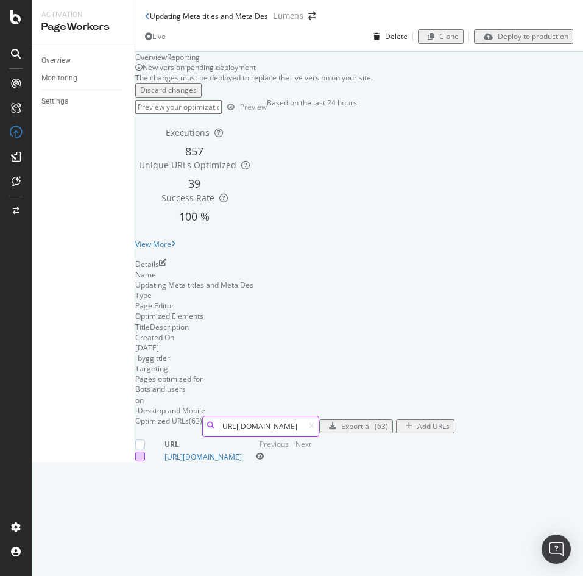
type input "[URL][DOMAIN_NAME]"
click at [145, 461] on div at bounding box center [140, 457] width 10 height 10
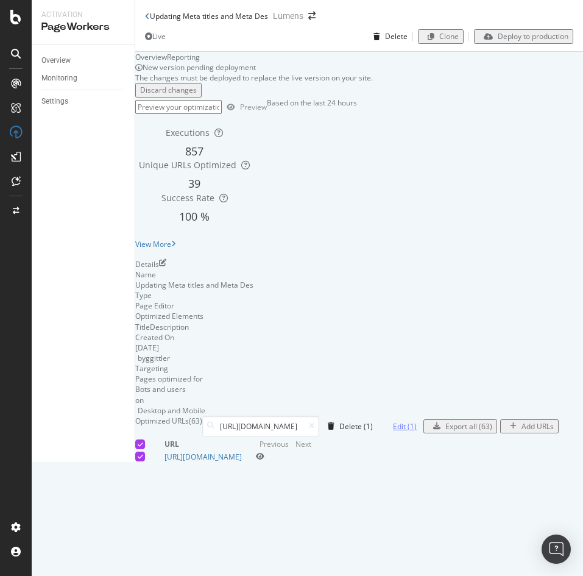
click at [417, 431] on div "Edit (1)" at bounding box center [405, 426] width 24 height 10
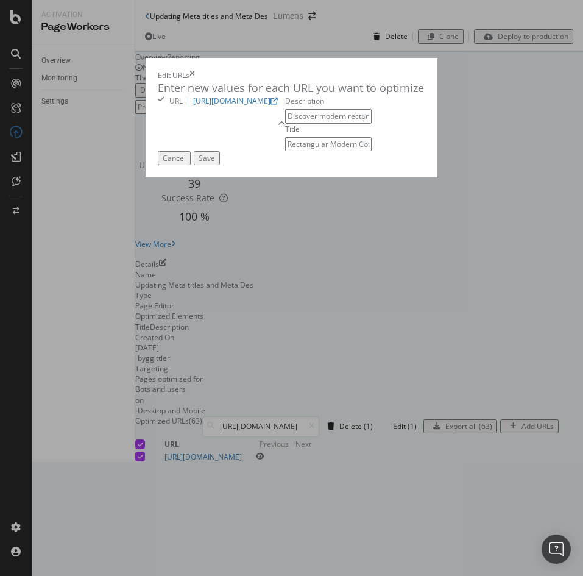
click at [285, 151] on input "Rectangular Modern Coffee Tables | Free Shipping" at bounding box center [328, 144] width 87 height 14
drag, startPoint x: 223, startPoint y: 229, endPoint x: 169, endPoint y: 244, distance: 55.6
click at [285, 151] on div "Description Discover modern rectangular coffee tables at Lumens. Find the perfe…" at bounding box center [328, 123] width 87 height 55
type input "Rectangular Modern Coffee Tables |Lumens"
click at [285, 123] on input "Discover modern rectangular coffee tables at Lumens. Find the perfect centerpie…" at bounding box center [328, 116] width 87 height 14
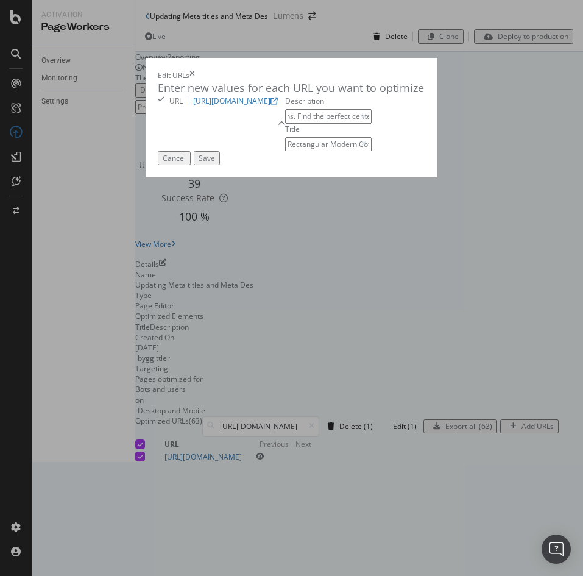
scroll to position [0, 267]
drag, startPoint x: 225, startPoint y: 184, endPoint x: 327, endPoint y: 209, distance: 104.8
click at [327, 151] on div "Description Discover modern rectangular coffee tables at Lumens. Find the perfe…" at bounding box center [328, 123] width 87 height 55
click at [285, 123] on input "Discover modern rectangular coffee tables at Lumens. Find the perfect centerpie…" at bounding box center [328, 116] width 87 height 14
drag, startPoint x: 275, startPoint y: 186, endPoint x: 374, endPoint y: 186, distance: 98.7
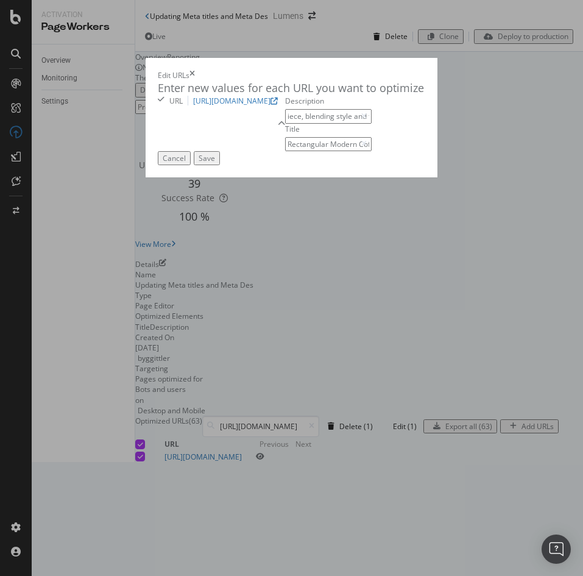
click at [374, 151] on div "URL [URL][DOMAIN_NAME] Description Discover modern rectangular coffee tables at…" at bounding box center [291, 123] width 267 height 55
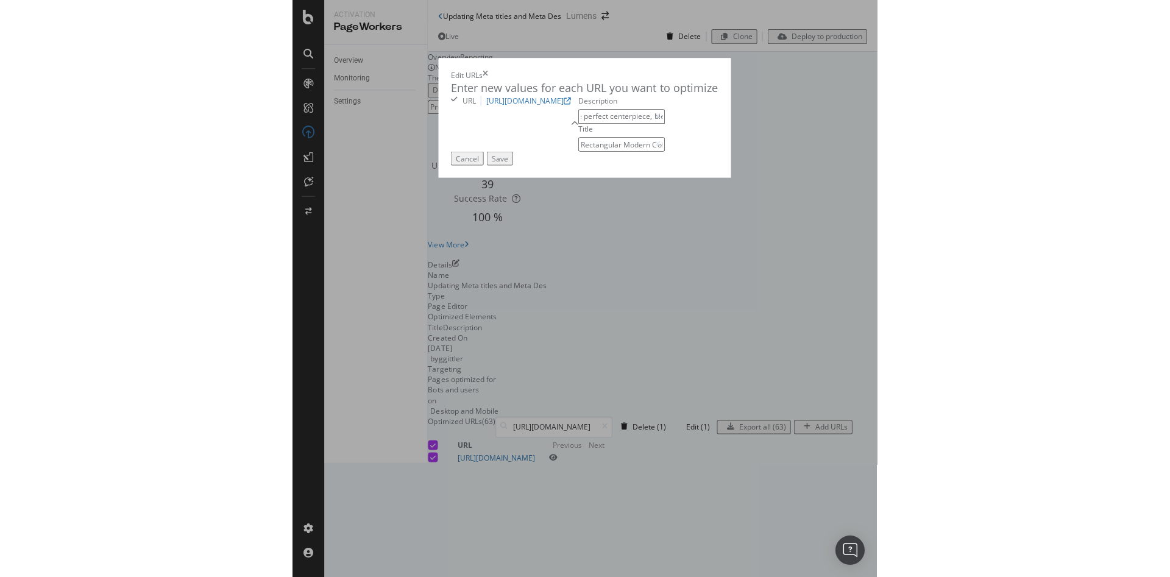
scroll to position [0, 0]
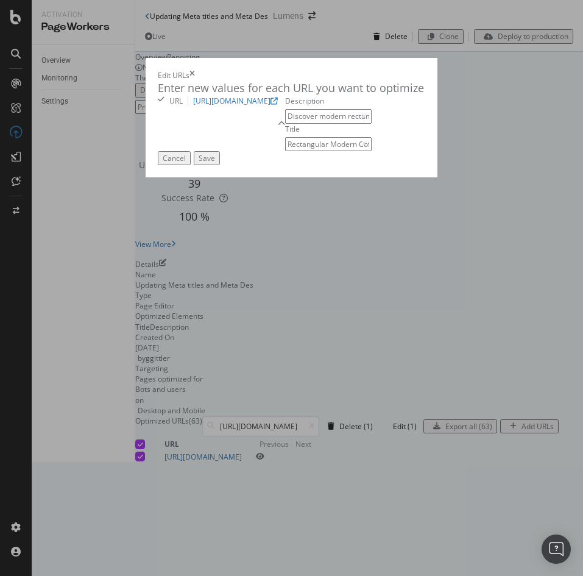
drag, startPoint x: 154, startPoint y: 185, endPoint x: -1, endPoint y: 222, distance: 159.9
click at [0, 222] on html "Activation PageWorkers Overview Monitoring Settings Updating Meta titles and Me…" at bounding box center [291, 288] width 583 height 576
type input "Discover modern rectangular coffee tables at Lumens. Find the perfect centerpie…"
click at [215, 163] on div "Save" at bounding box center [207, 158] width 16 height 10
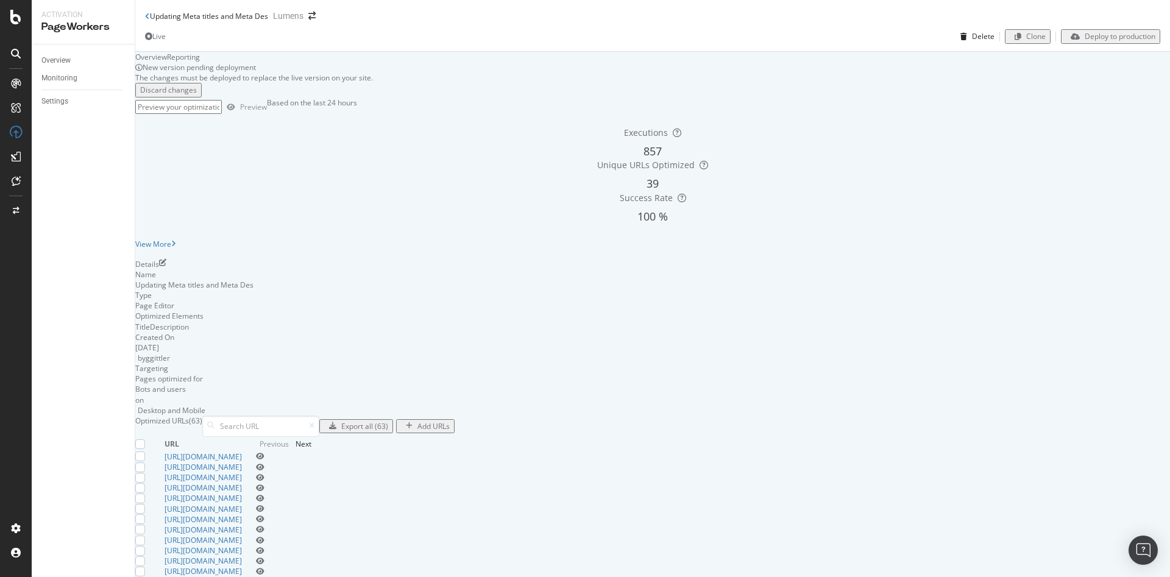
click at [150, 21] on div "Updating Meta titles and Meta Des" at bounding box center [206, 16] width 123 height 10
click at [149, 20] on icon at bounding box center [147, 16] width 5 height 7
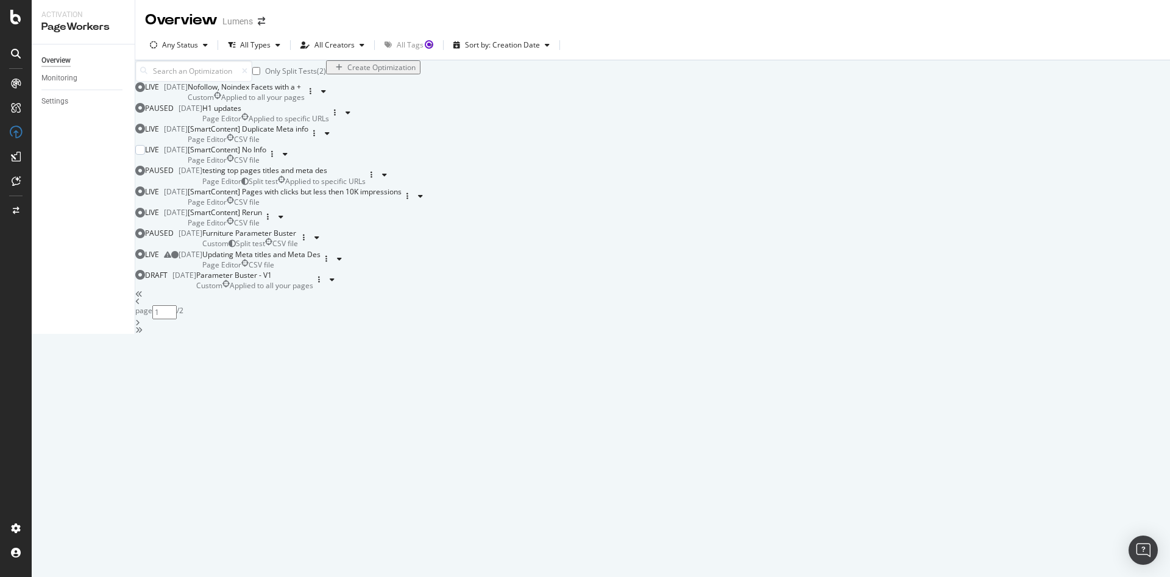
scroll to position [346, 0]
click at [262, 218] on div "[SmartContent] Rerun" at bounding box center [225, 212] width 74 height 10
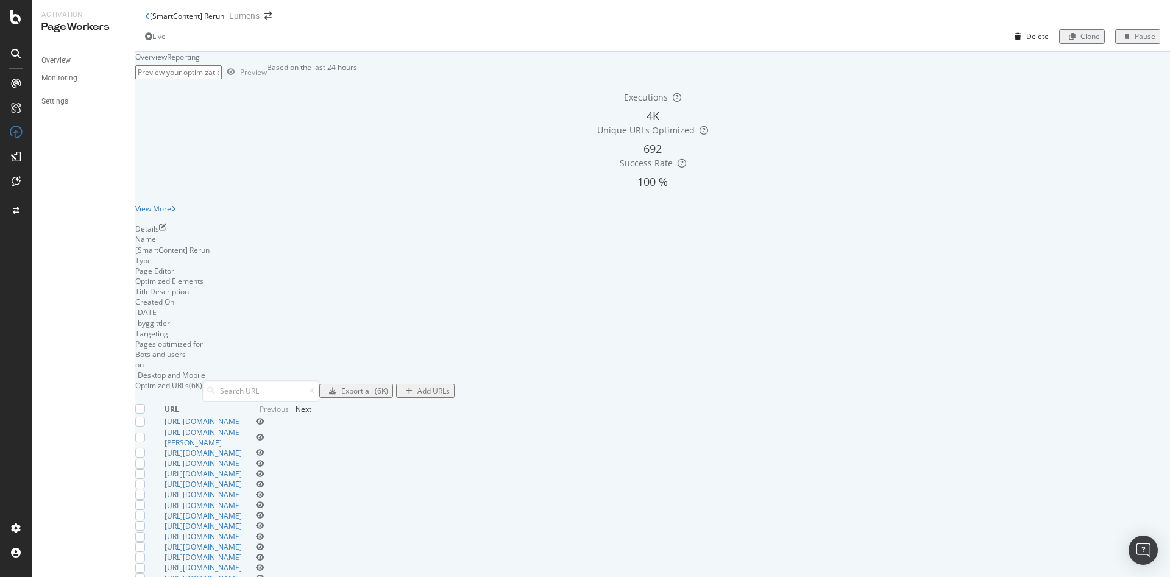
click at [388, 396] on div "Export all (6K)" at bounding box center [364, 391] width 47 height 10
click at [147, 17] on icon at bounding box center [147, 16] width 5 height 7
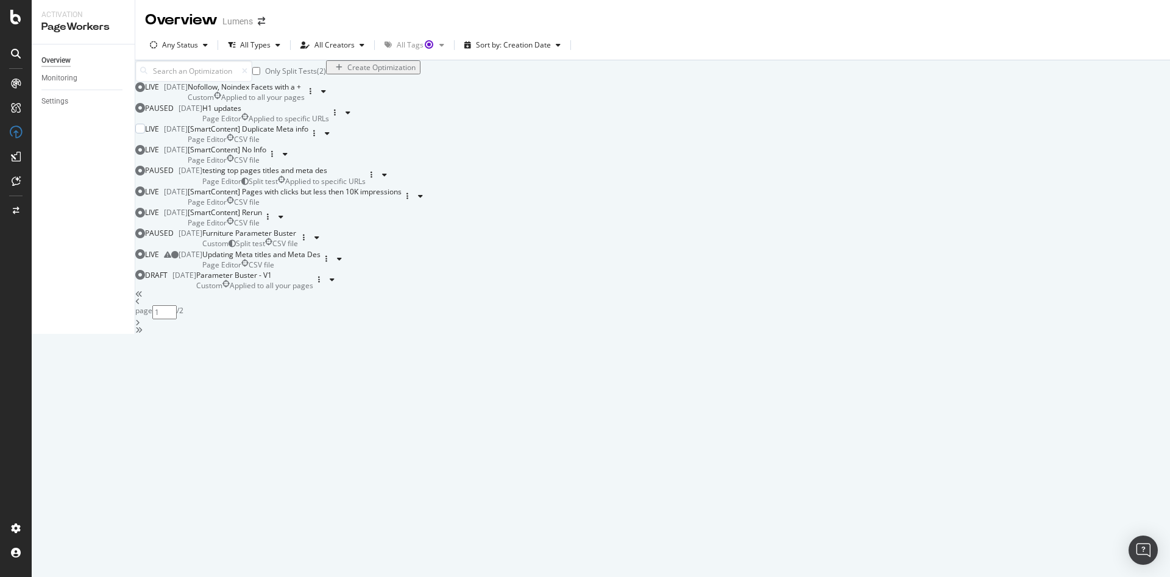
click at [308, 134] on div "[SmartContent] Duplicate Meta info" at bounding box center [248, 129] width 121 height 10
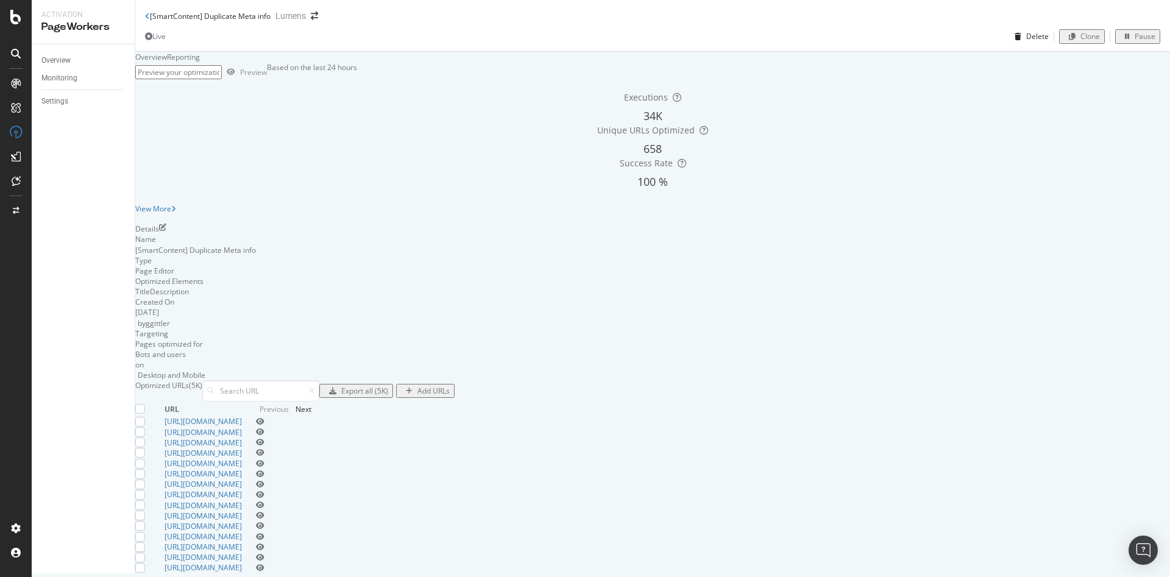
scroll to position [169, 0]
click at [388, 386] on div "Export all (5K)" at bounding box center [364, 391] width 47 height 10
click at [68, 423] on div "Overview Monitoring Settings" at bounding box center [83, 308] width 103 height 529
click at [166, 224] on icon "pen-to-square" at bounding box center [162, 227] width 7 height 7
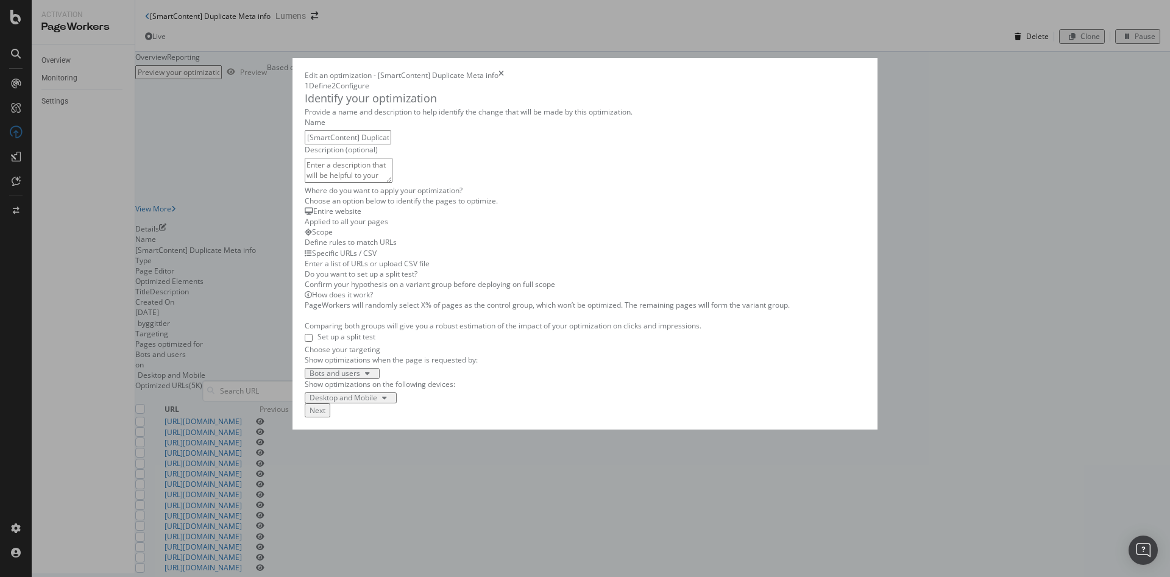
scroll to position [170, 0]
click at [325, 416] on div "Next" at bounding box center [318, 410] width 16 height 10
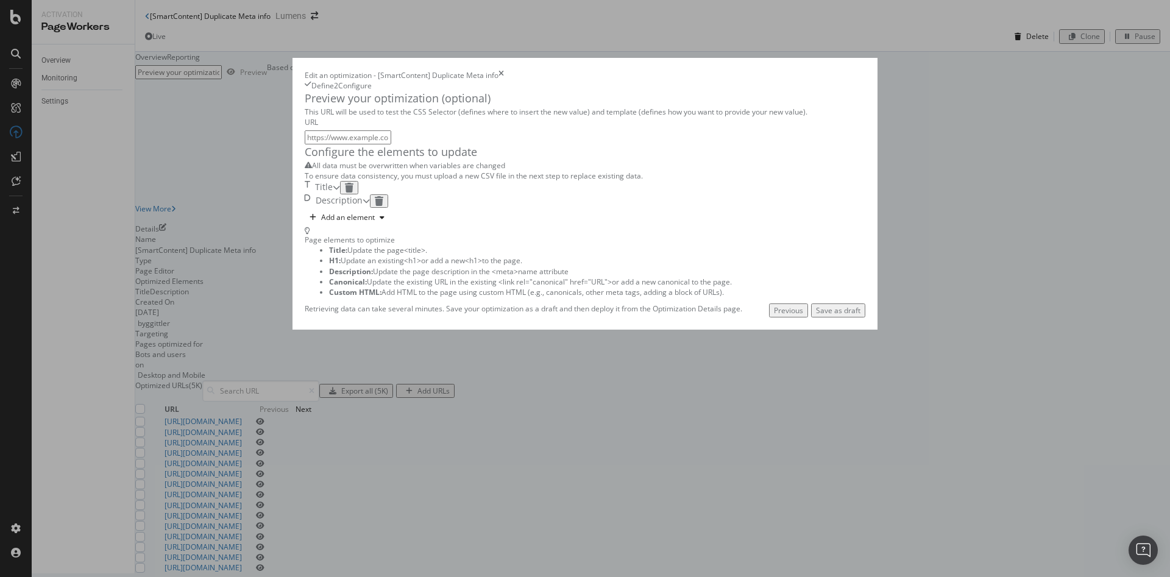
scroll to position [0, 0]
click at [860, 316] on div "Save as draft" at bounding box center [838, 310] width 44 height 10
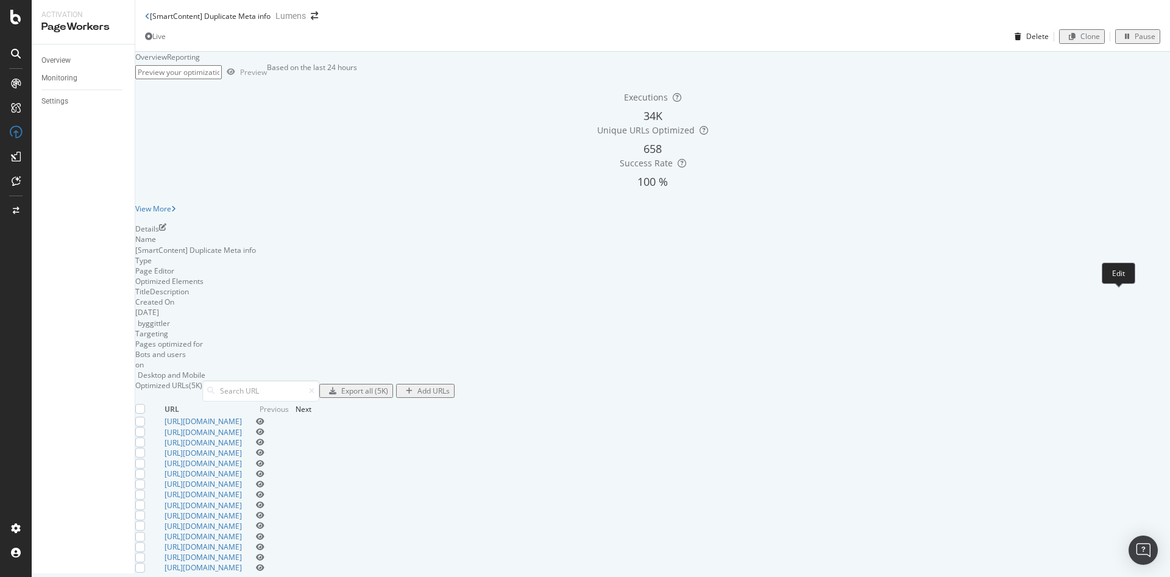
click at [166, 231] on icon "pen-to-square" at bounding box center [162, 227] width 7 height 7
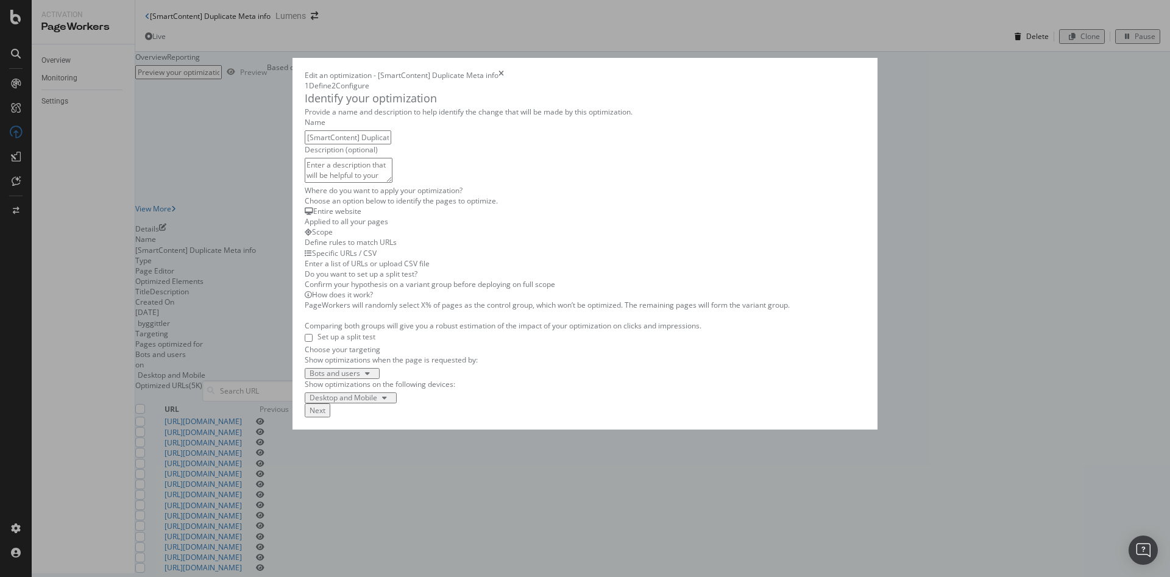
click at [554, 269] on div "Enter a list of URLs or upload CSV file" at bounding box center [585, 263] width 561 height 10
click at [325, 416] on div "Next" at bounding box center [318, 410] width 16 height 10
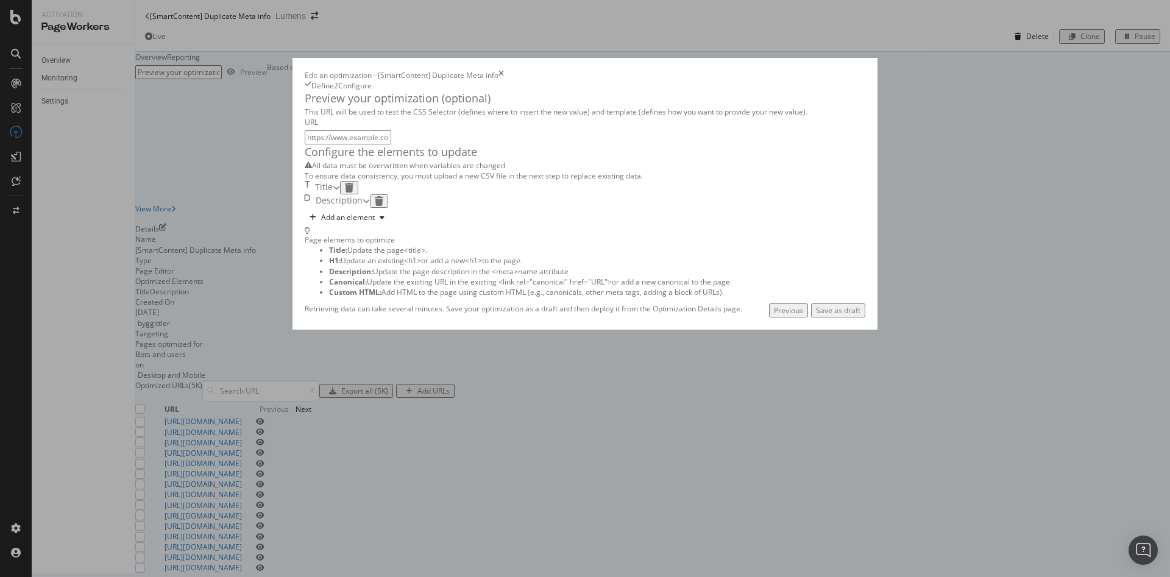
scroll to position [0, 0]
click at [803, 316] on div "Previous" at bounding box center [788, 310] width 29 height 10
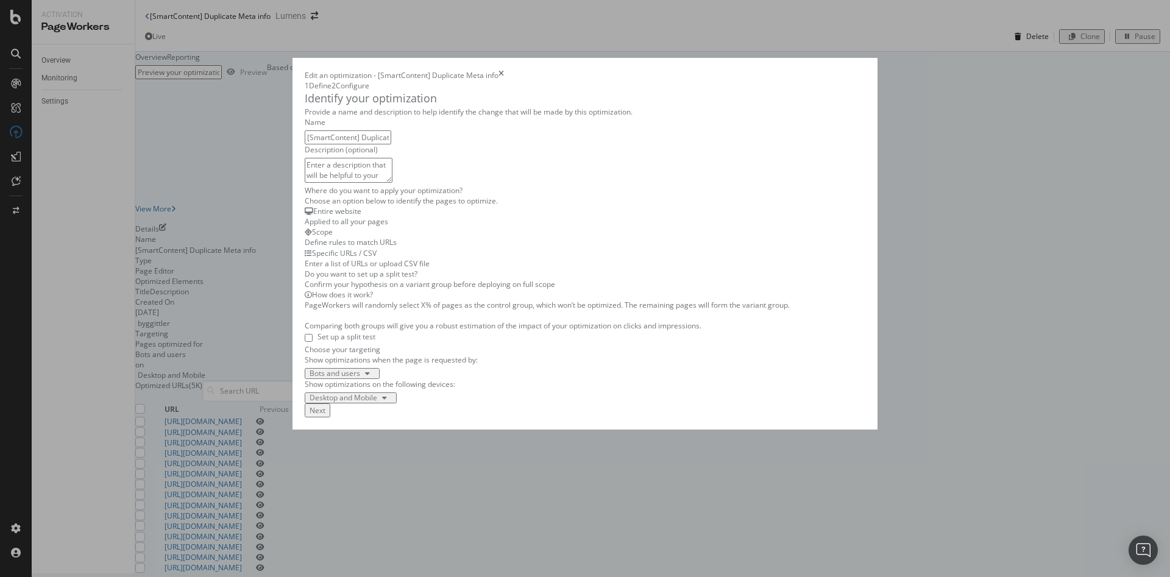
click at [865, 70] on div "Edit an optimization - [SmartContent] Duplicate Meta info" at bounding box center [585, 75] width 561 height 10
click at [504, 70] on icon "times" at bounding box center [500, 75] width 5 height 10
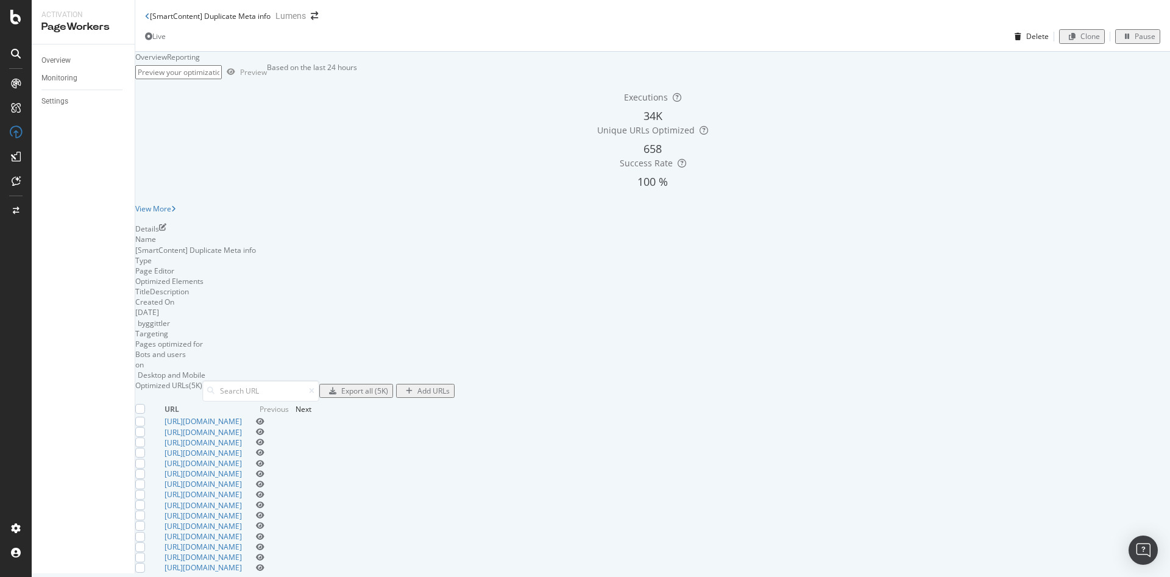
scroll to position [329, 0]
click at [145, 417] on div at bounding box center [140, 422] width 10 height 10
click at [417, 386] on div "Edit (1)" at bounding box center [405, 391] width 24 height 10
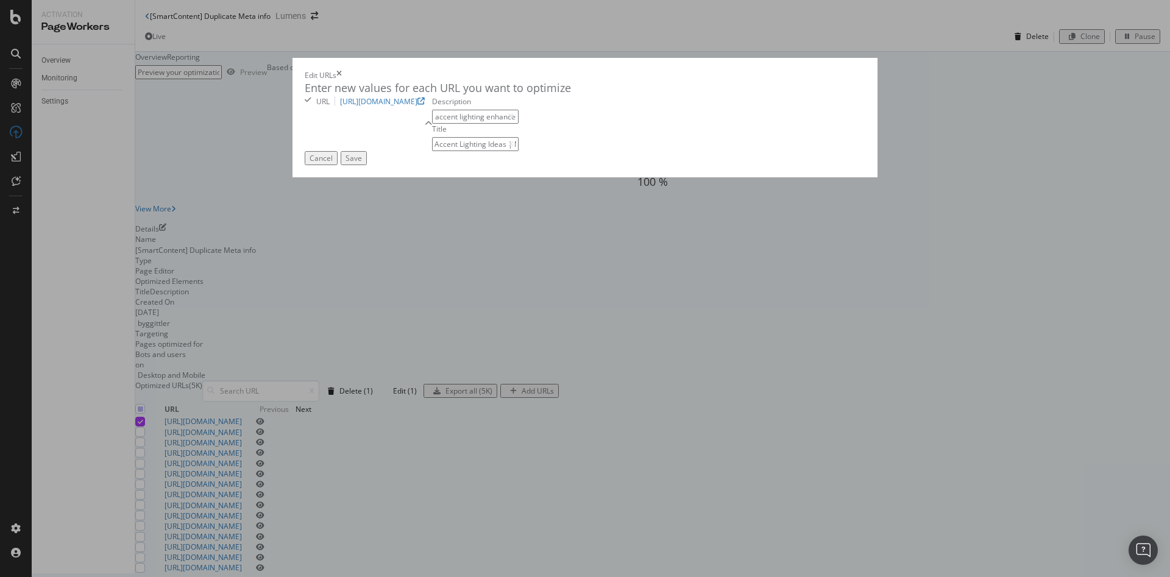
scroll to position [0, 214]
drag, startPoint x: 420, startPoint y: 191, endPoint x: 539, endPoint y: 224, distance: 122.5
click at [519, 152] on div "Description Modern accent lighting enhances any space. Indoor accent lights add…" at bounding box center [475, 123] width 87 height 55
click at [469, 124] on div "Description Modern accent lighting enhances any space. Indoor accent lights add…" at bounding box center [475, 109] width 87 height 27
drag, startPoint x: 482, startPoint y: 182, endPoint x: 584, endPoint y: 197, distance: 103.5
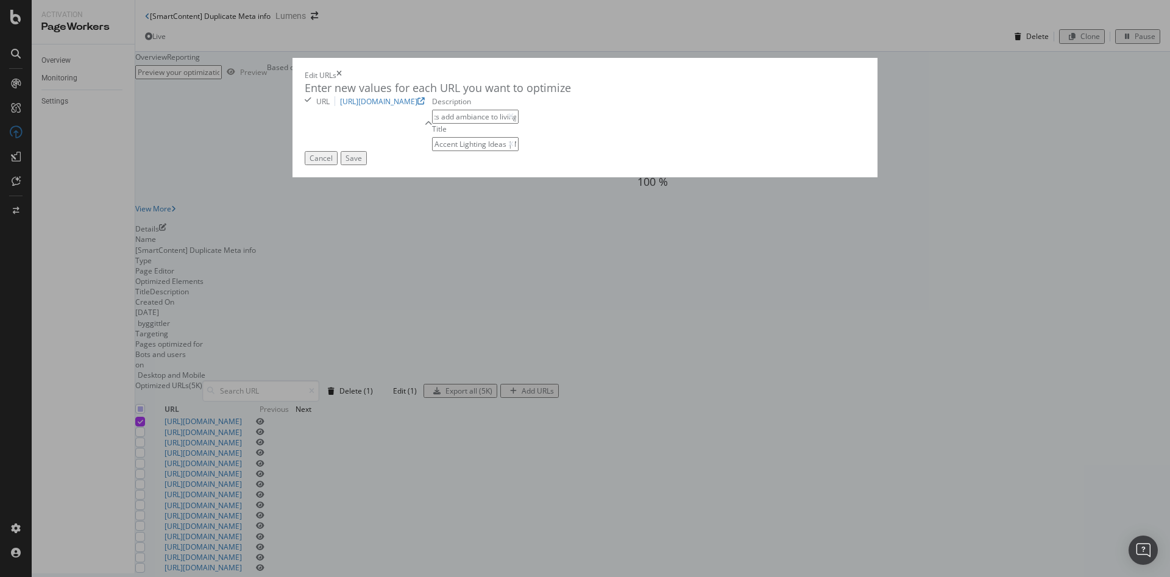
click at [584, 151] on div "Enter new values for each URL you want to optimize URL [URL][DOMAIN_NAME] Descr…" at bounding box center [585, 115] width 561 height 71
click at [486, 124] on input "Modern accent lighting enhances any space. Indoor accent lights add ambiance to…" at bounding box center [475, 117] width 87 height 14
drag, startPoint x: 486, startPoint y: 183, endPoint x: 604, endPoint y: 191, distance: 118.4
click at [604, 151] on div "Enter new values for each URL you want to optimize URL [URL][DOMAIN_NAME] Descr…" at bounding box center [585, 115] width 561 height 71
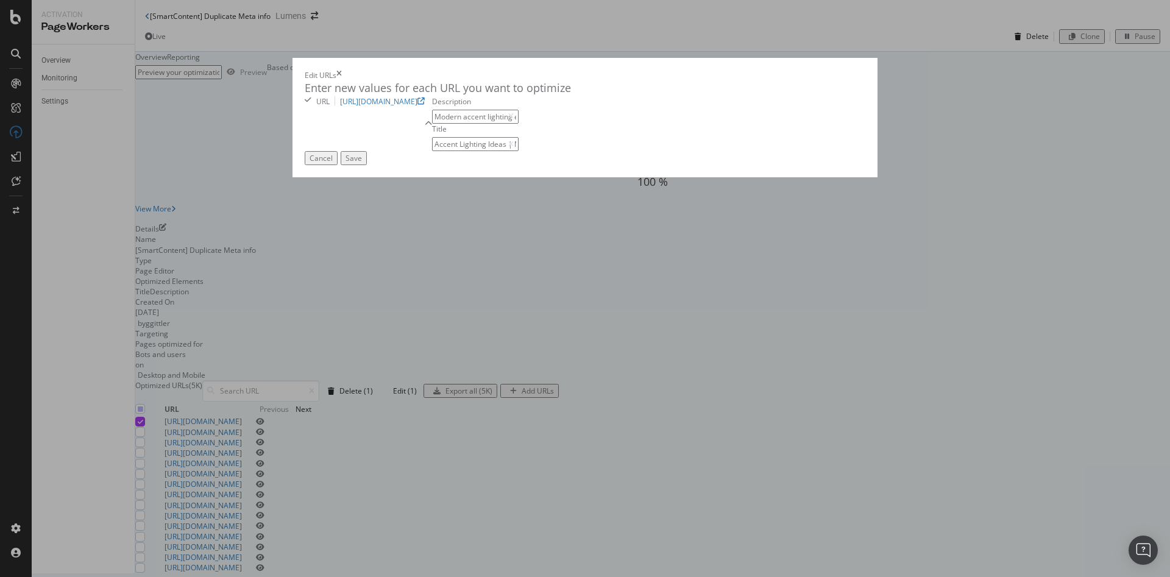
drag, startPoint x: 472, startPoint y: 178, endPoint x: 43, endPoint y: 195, distance: 429.9
click at [292, 178] on div "Edit URLs Enter new values for each URL you want to optimize URL [URL][DOMAIN_N…" at bounding box center [584, 118] width 585 height 120
type input "Modern accent lighting enhances any space. Indoor accent lights add ambiance to…"
click at [362, 163] on div "Save" at bounding box center [353, 158] width 16 height 10
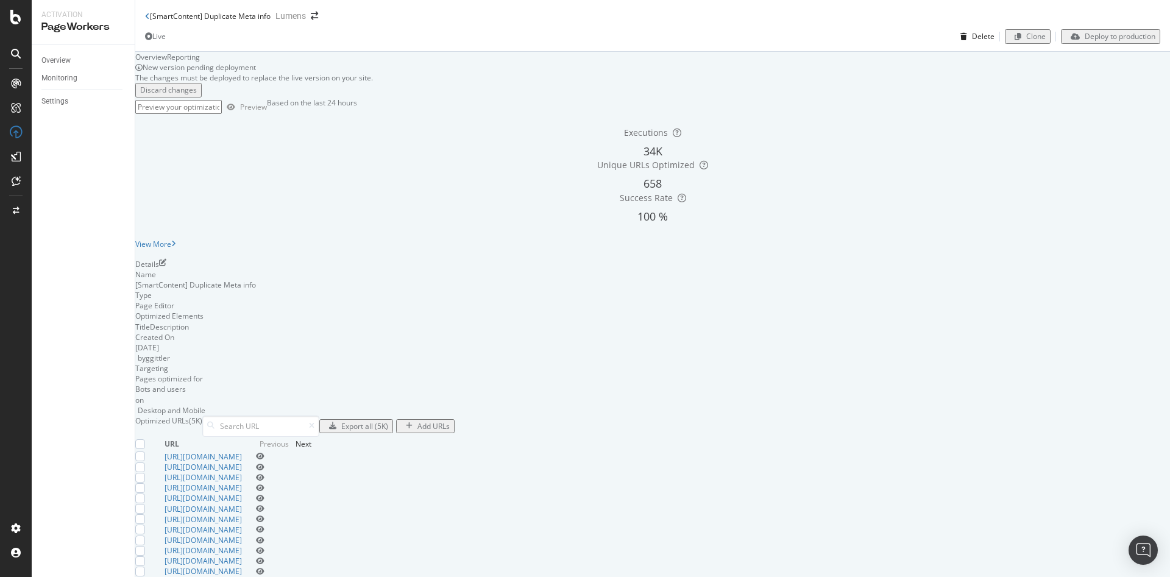
scroll to position [407, 0]
click at [145, 462] on div at bounding box center [140, 467] width 10 height 10
click at [417, 421] on div "Edit (1)" at bounding box center [405, 426] width 24 height 10
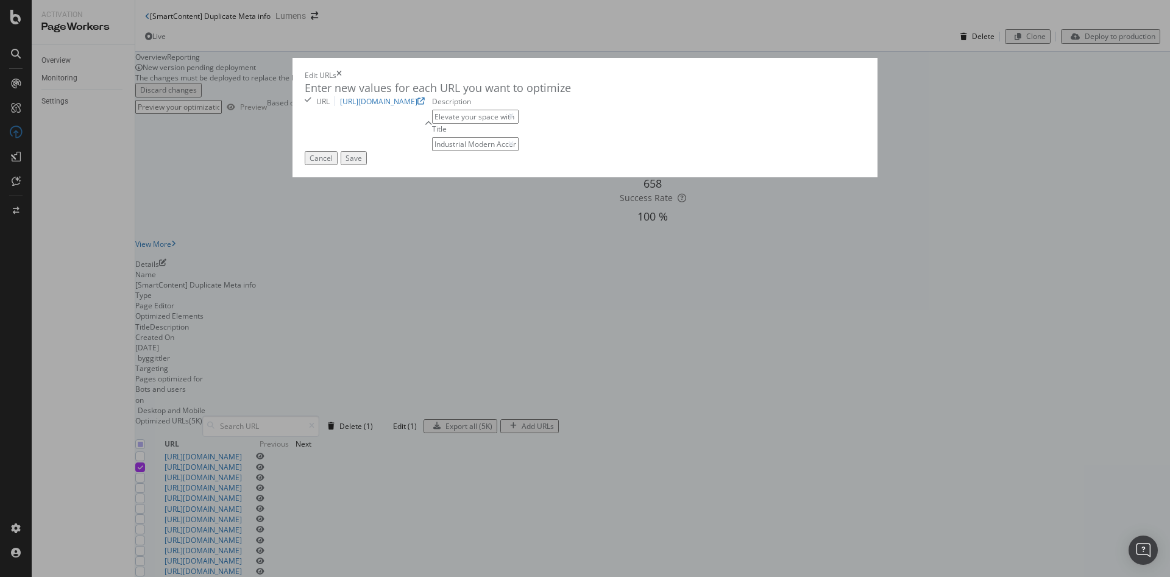
drag, startPoint x: 426, startPoint y: 226, endPoint x: 360, endPoint y: 243, distance: 68.0
click at [432, 152] on div "Description Elevate your space with modern industrial accent lighting. Adds dep…" at bounding box center [475, 123] width 87 height 55
type input "Industrial Modern Accent Lighting |Lumens"
drag, startPoint x: 456, startPoint y: 193, endPoint x: 475, endPoint y: 193, distance: 18.9
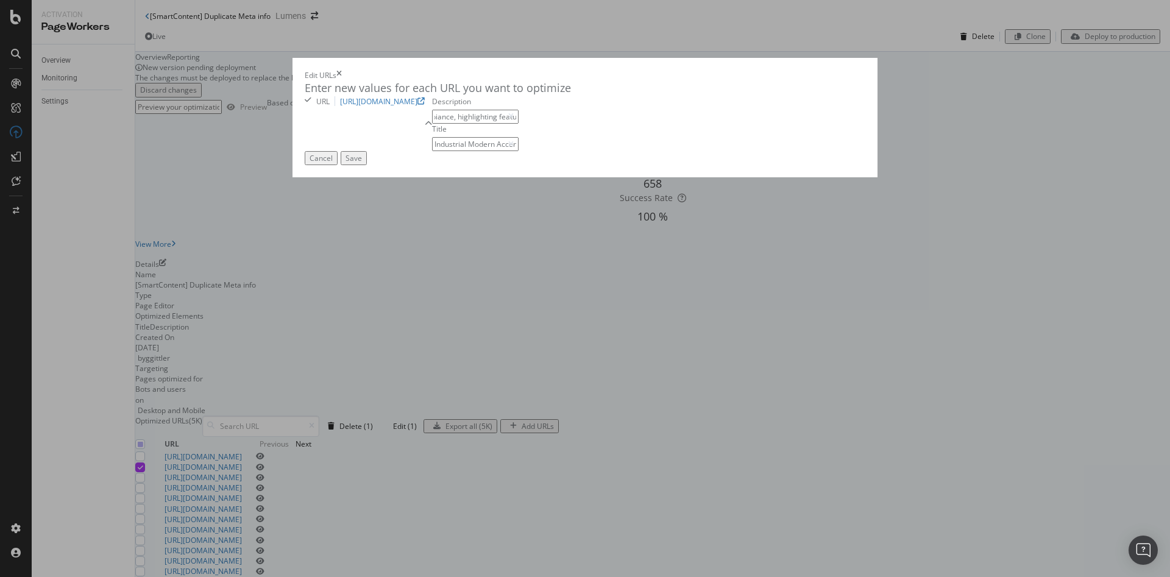
click at [475, 124] on input "Elevate your space with modern industrial accent lighting. Adds depth & ambianc…" at bounding box center [475, 117] width 87 height 14
click at [432, 124] on input "Elevate your space with modern industrial accent lighting. Adds depth & ambianc…" at bounding box center [475, 117] width 87 height 14
drag, startPoint x: 379, startPoint y: 177, endPoint x: 601, endPoint y: 166, distance: 222.1
click at [601, 151] on div "Enter new values for each URL you want to optimize URL [URL][DOMAIN_NAME] Descr…" at bounding box center [585, 115] width 561 height 71
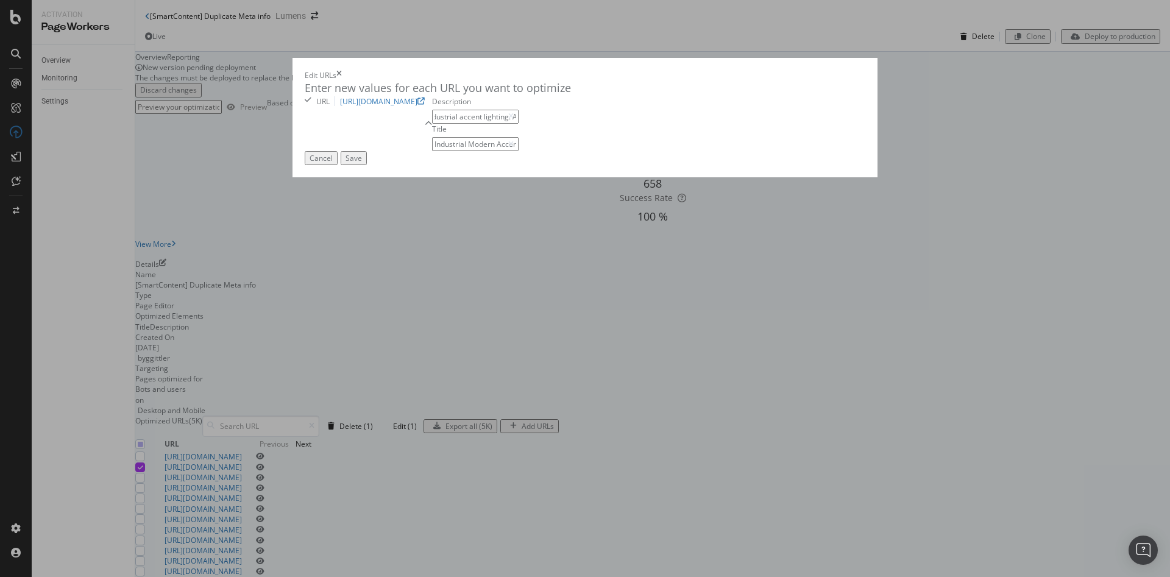
type input "Elevate your space with modern industrial accent lighting. Adds depth & ambianc…"
click at [362, 163] on div "Save" at bounding box center [353, 158] width 16 height 10
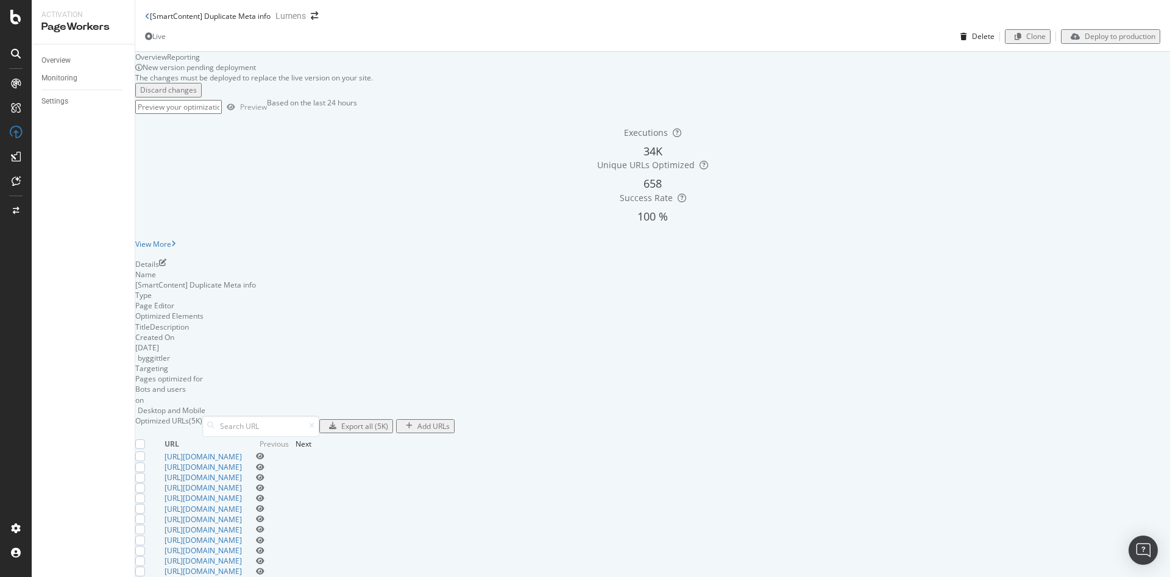
scroll to position [0, 0]
click at [175, 97] on button "Discard changes" at bounding box center [168, 90] width 66 height 14
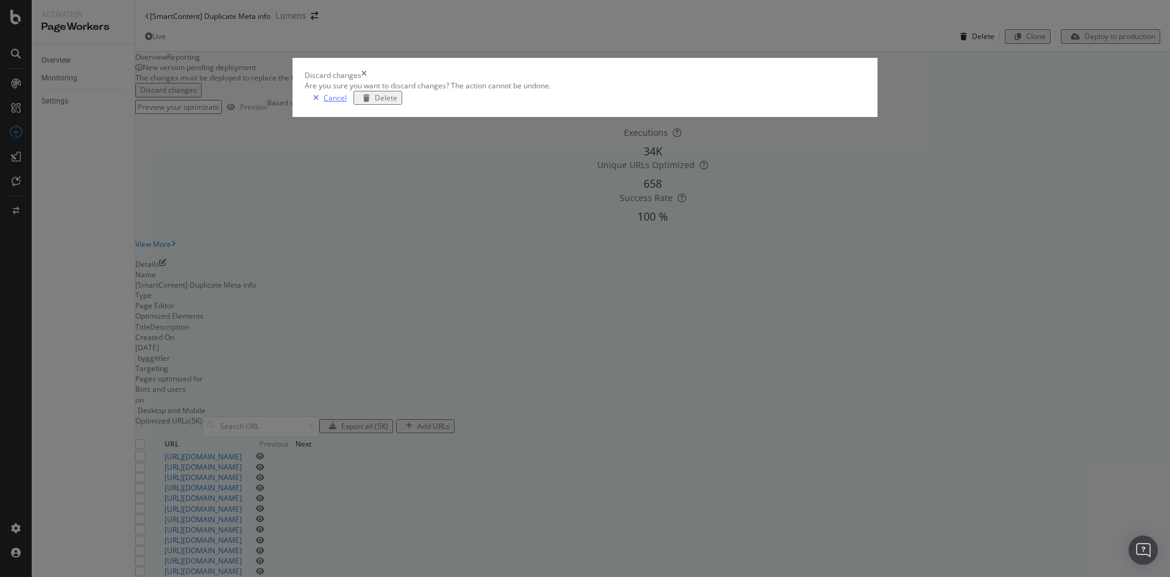
click at [347, 103] on div "Cancel" at bounding box center [335, 98] width 23 height 10
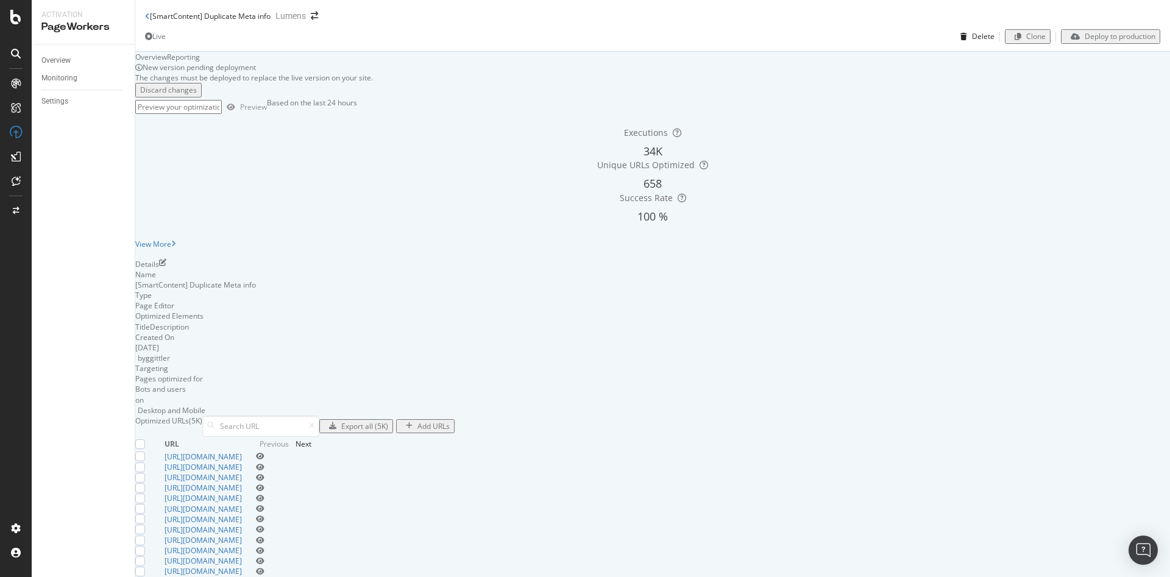
scroll to position [180, 0]
click at [166, 259] on icon "pen-to-square" at bounding box center [162, 262] width 7 height 7
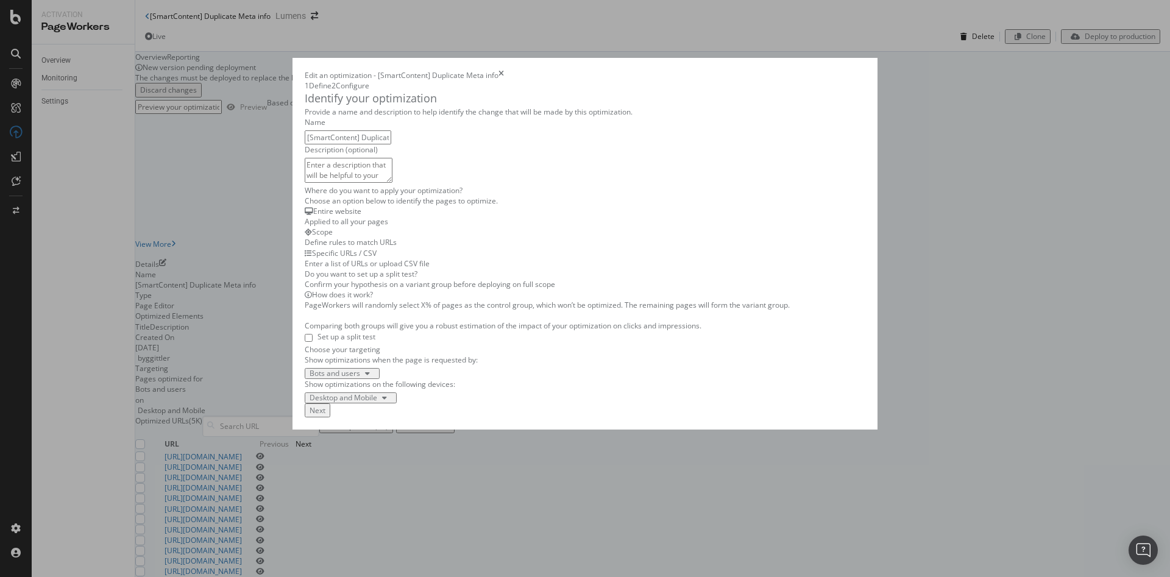
click at [584, 258] on div "Specific URLs / CSV" at bounding box center [585, 253] width 561 height 10
click at [325, 416] on div "Next" at bounding box center [318, 410] width 16 height 10
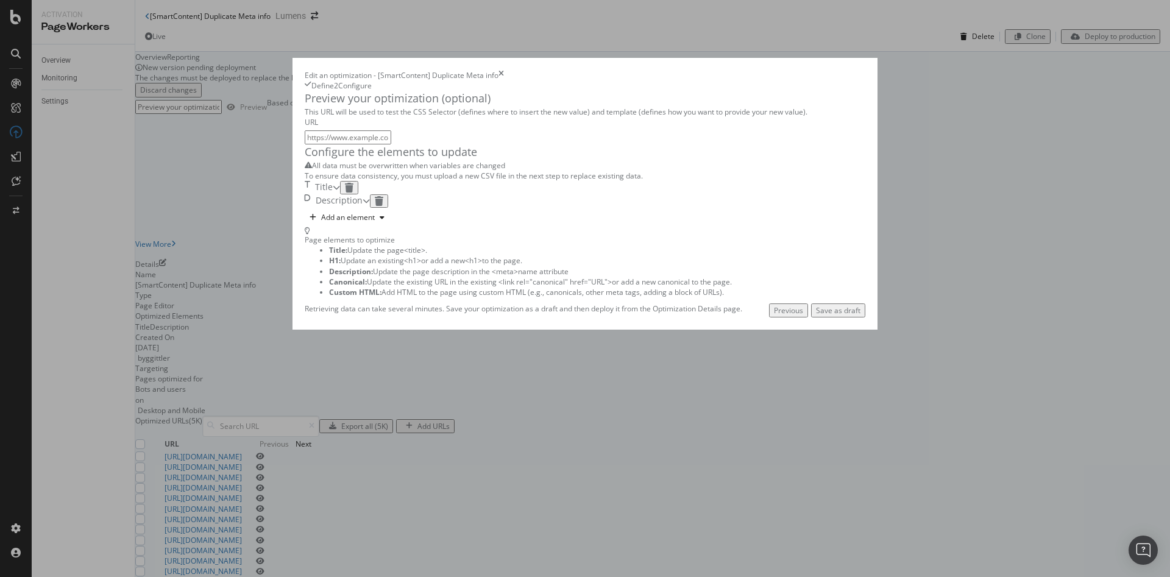
scroll to position [0, 0]
click at [356, 144] on input "modal" at bounding box center [348, 137] width 87 height 14
click at [340, 194] on div "modal" at bounding box center [336, 187] width 7 height 13
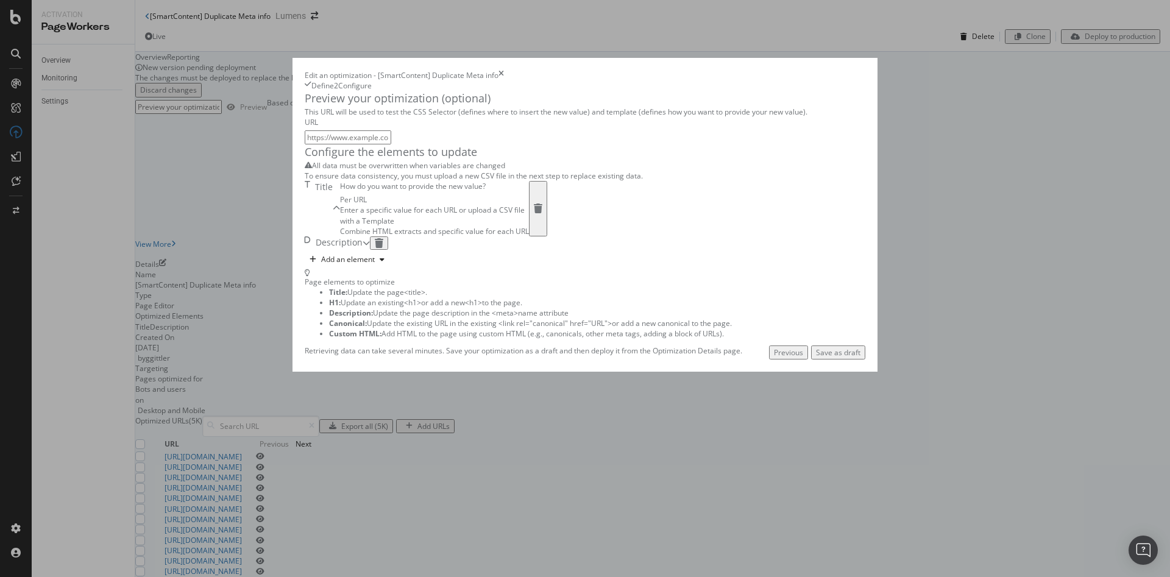
click at [431, 236] on div "Combine HTML extracts and specific value for each URL" at bounding box center [434, 231] width 189 height 10
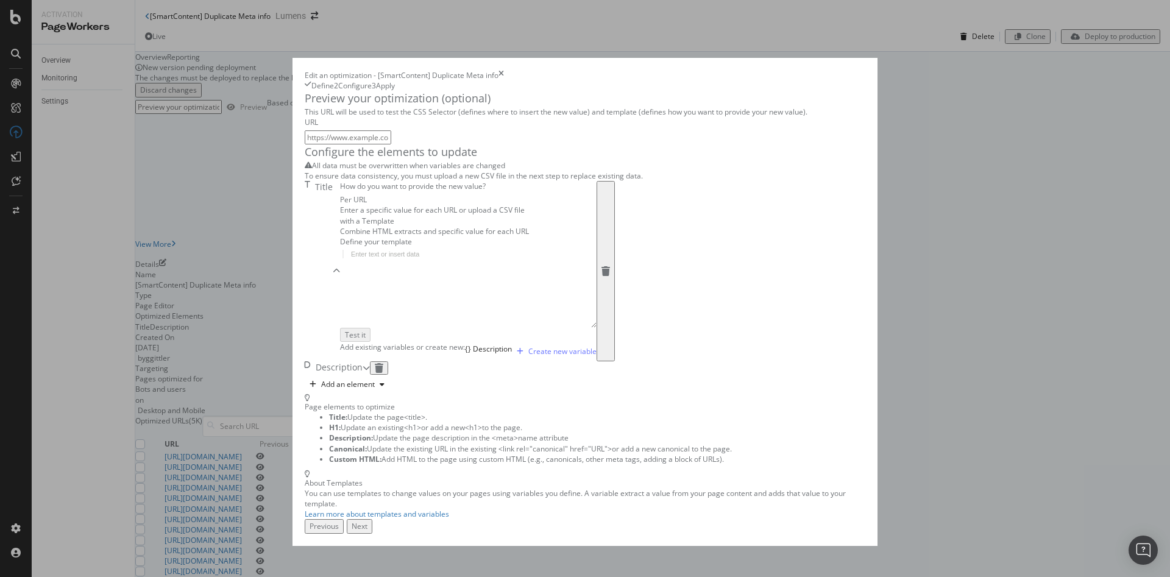
scroll to position [116, 0]
click at [370, 375] on div "Description" at bounding box center [337, 367] width 65 height 13
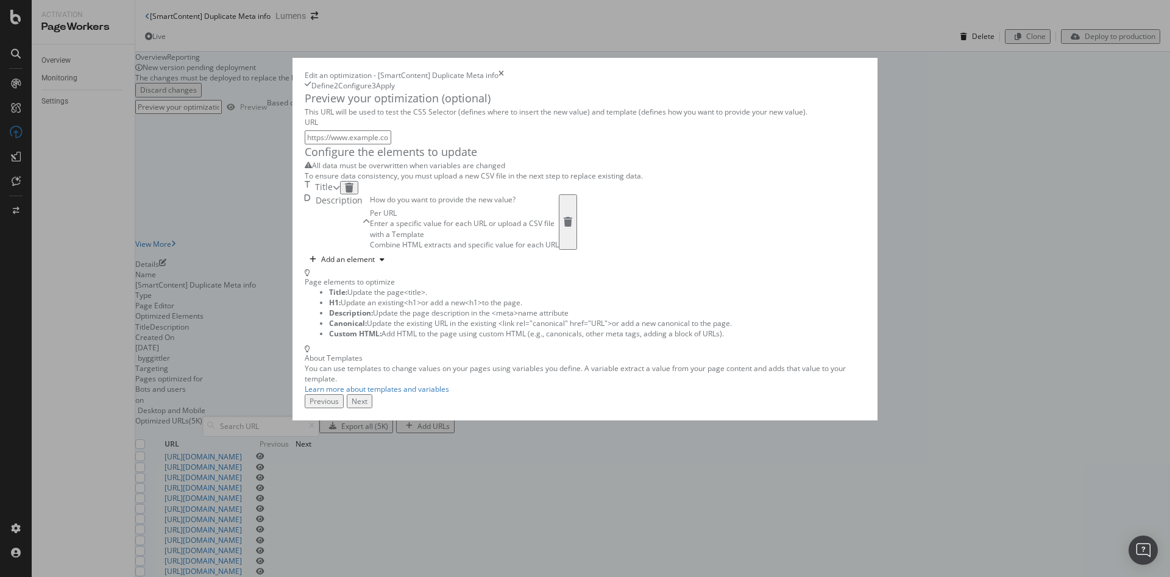
scroll to position [0, 0]
click at [340, 194] on div "Title" at bounding box center [322, 187] width 35 height 13
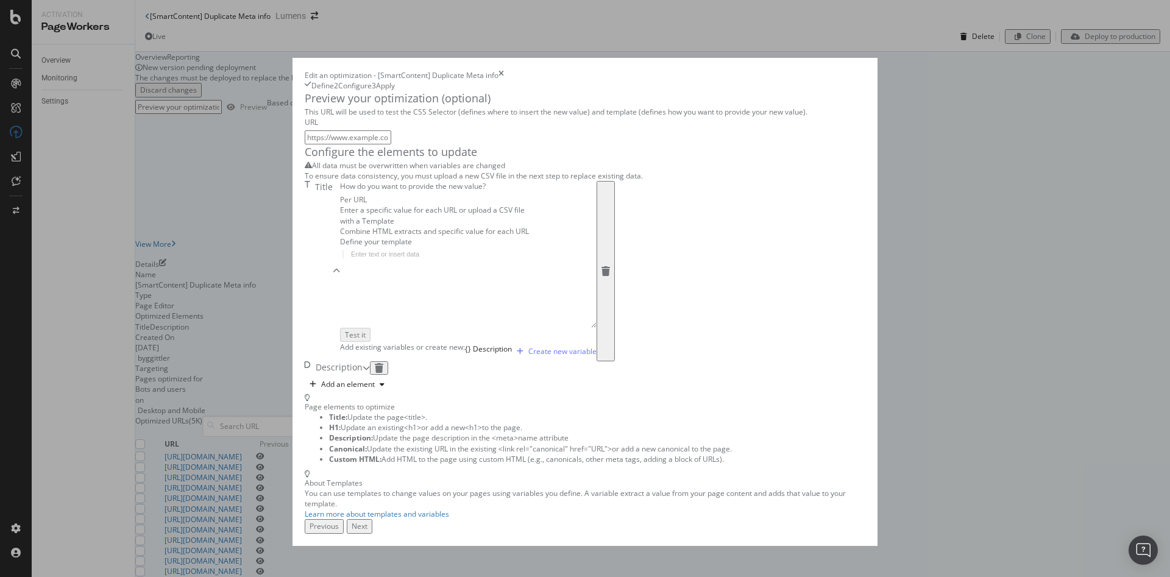
click at [458, 236] on div "Combine HTML extracts and specific value for each URL" at bounding box center [468, 231] width 257 height 10
click at [367, 531] on div "Next" at bounding box center [360, 526] width 16 height 10
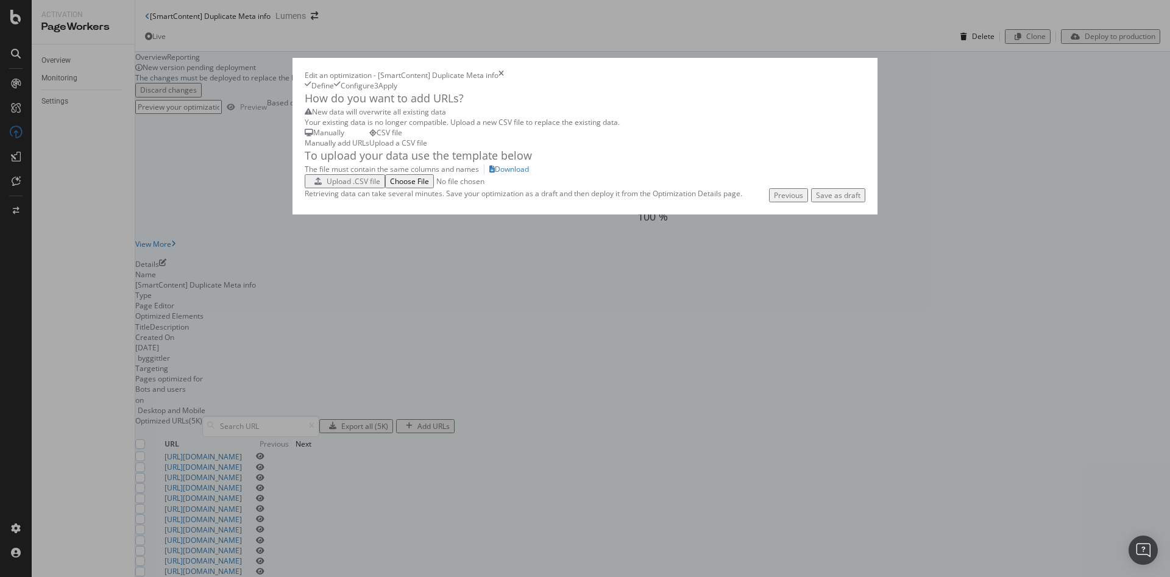
scroll to position [0, 0]
click at [495, 174] on div "Download" at bounding box center [512, 169] width 34 height 10
click at [327, 186] on div "Upload .CSV file" at bounding box center [354, 181] width 54 height 10
click at [504, 70] on div "times" at bounding box center [500, 75] width 5 height 10
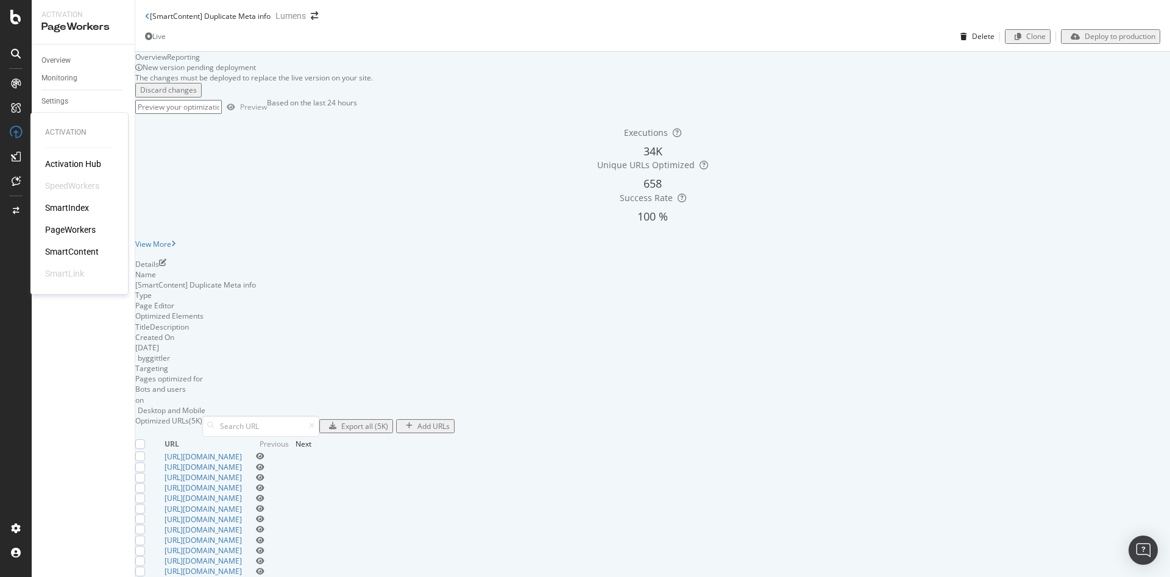
click at [59, 250] on div "SmartContent" at bounding box center [72, 252] width 54 height 12
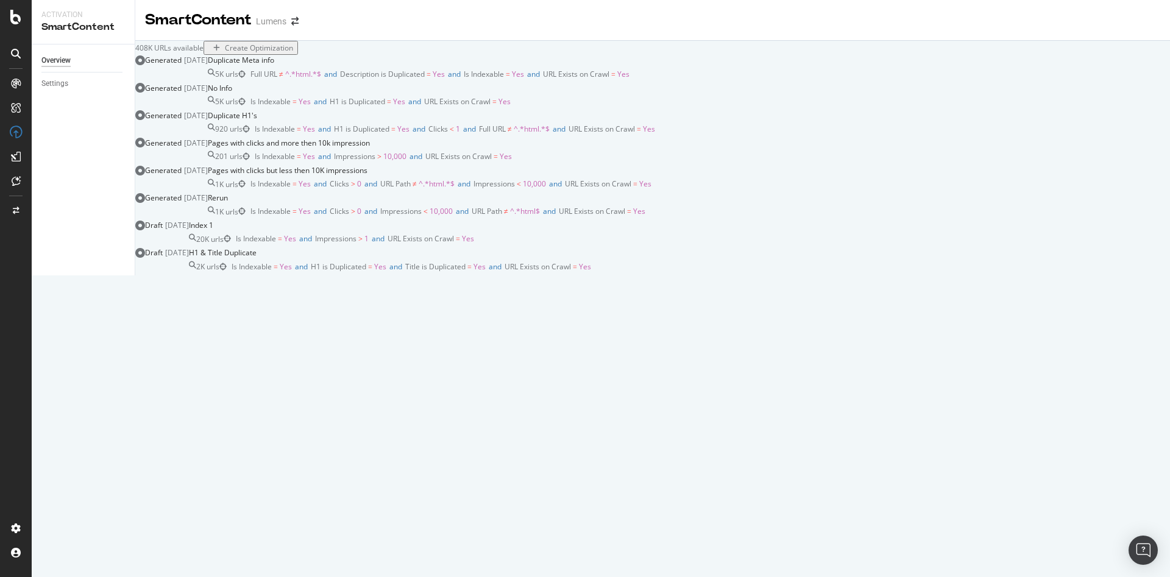
click at [293, 53] on div "Create Optimization" at bounding box center [259, 48] width 68 height 10
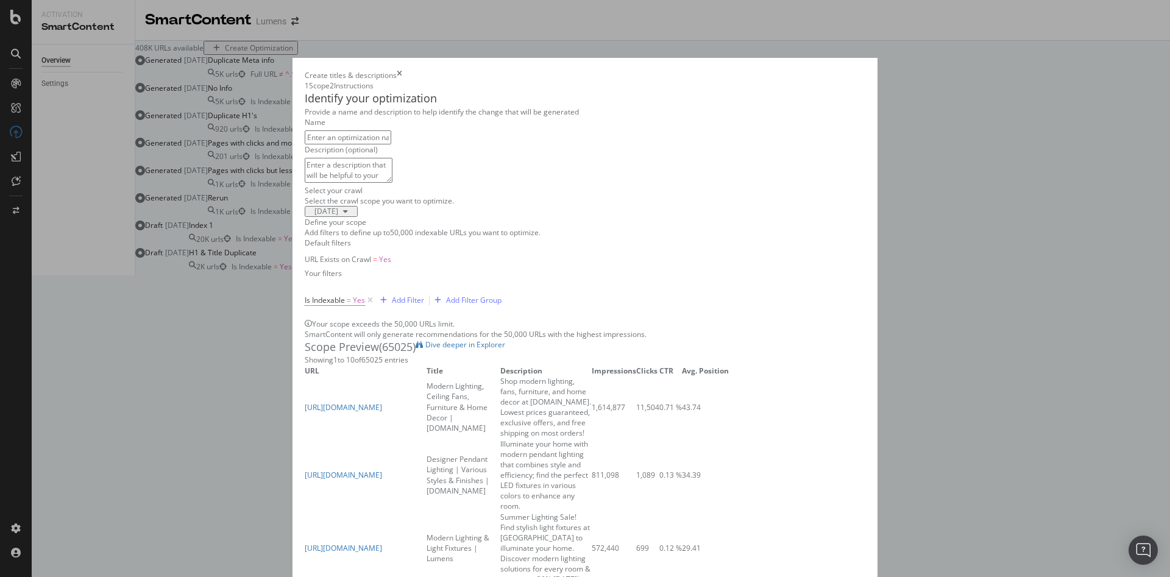
scroll to position [305, 0]
click at [305, 439] on td "[URL][DOMAIN_NAME]" at bounding box center [366, 475] width 122 height 73
click at [446, 295] on div "Add Filter Group" at bounding box center [473, 300] width 55 height 10
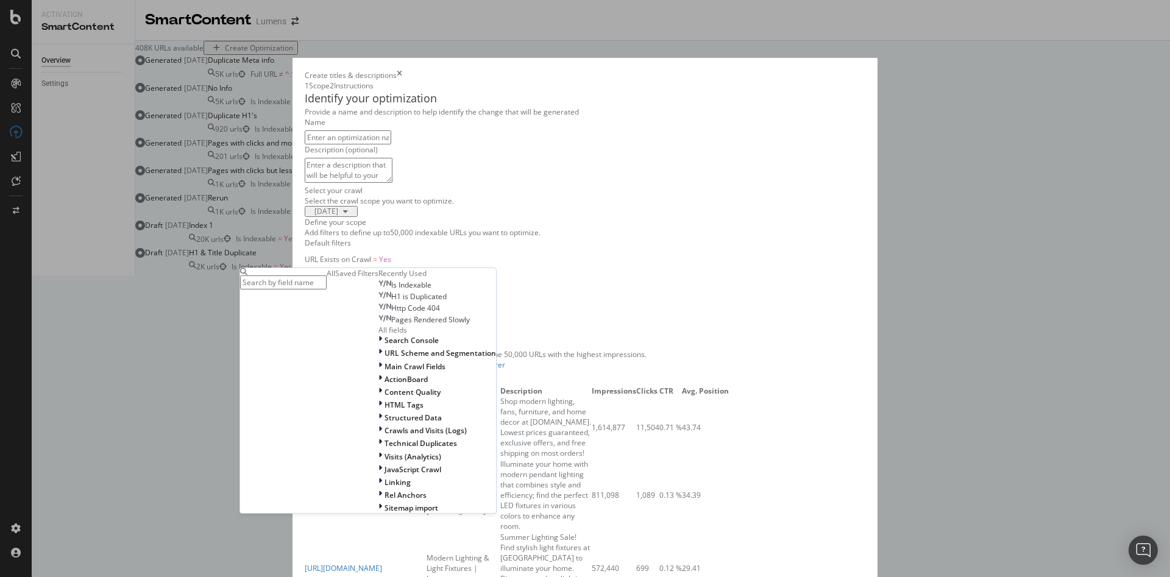
click at [305, 227] on div "Add filters to define up to 50,000 indexable URLs you want to optimize." at bounding box center [585, 232] width 561 height 10
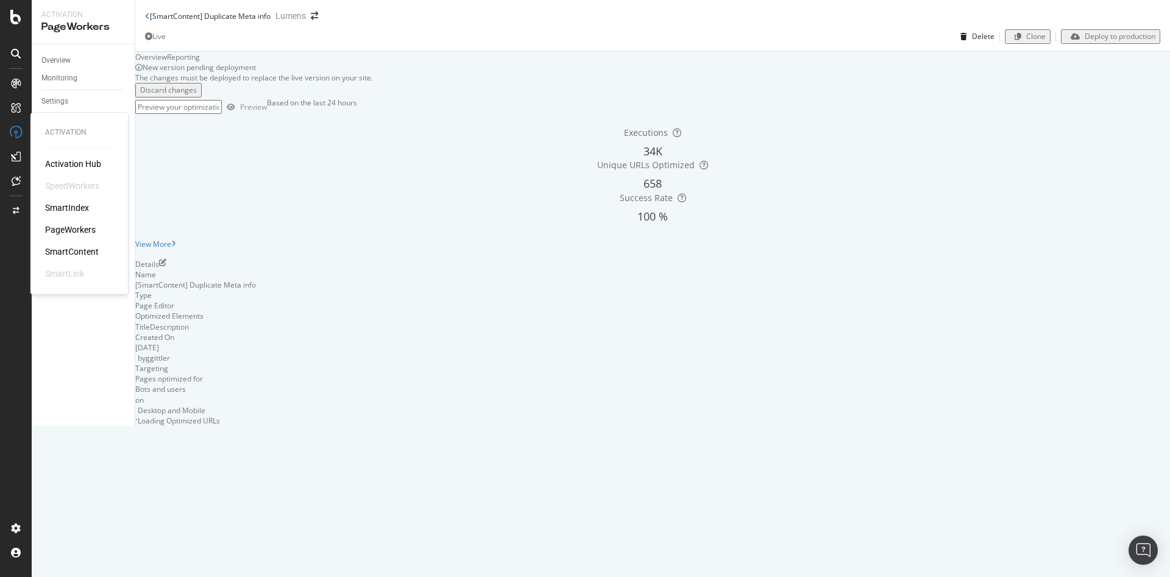
click at [73, 227] on div "PageWorkers" at bounding box center [70, 230] width 51 height 12
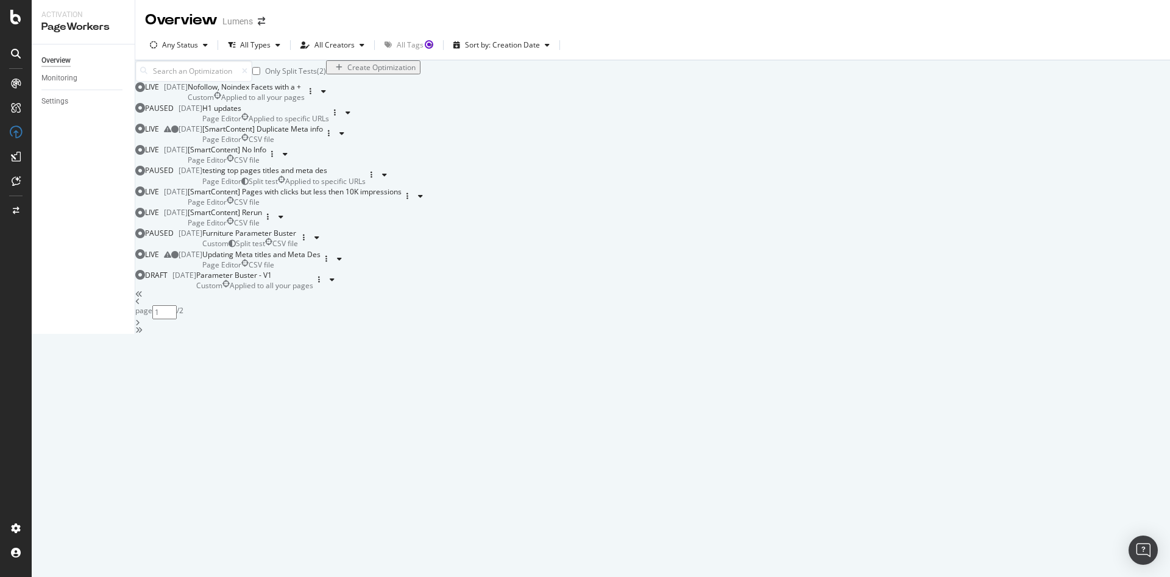
click at [1099, 96] on div "Only Split Tests ( 2 ) Create Optimization LIVE [DATE] Nofollow, Noindex Facets…" at bounding box center [652, 197] width 1035 height 274
click at [420, 82] on div "Create Optimization" at bounding box center [373, 70] width 94 height 21
click at [416, 73] on div "Create Optimization" at bounding box center [381, 67] width 68 height 10
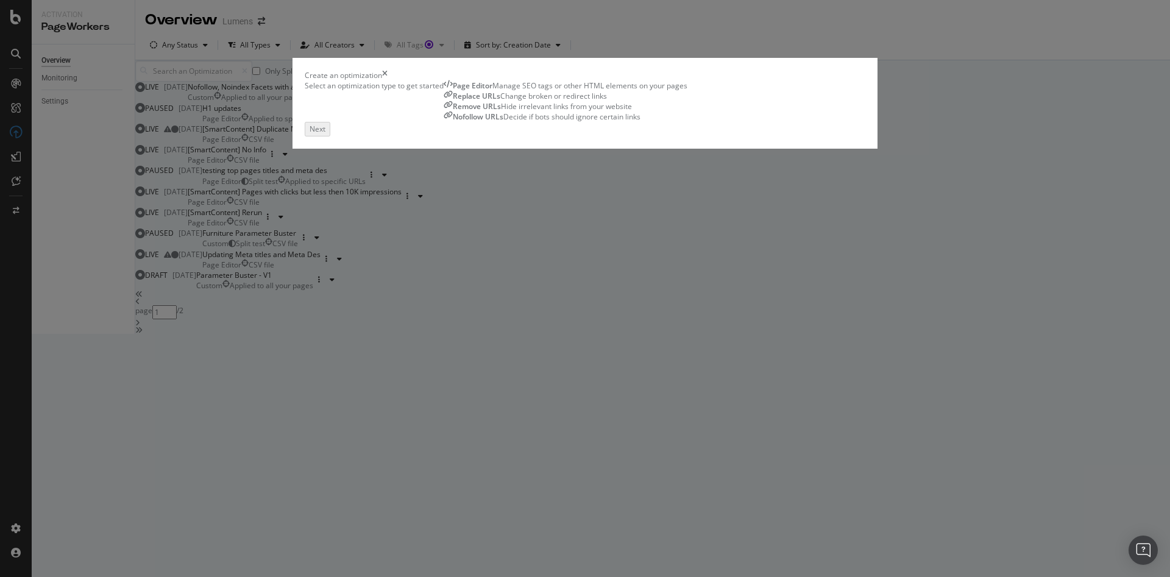
click at [444, 91] on div "Page Editor Manage SEO tags or other HTML elements on your pages" at bounding box center [566, 85] width 244 height 10
click at [865, 136] on div "Next" at bounding box center [585, 129] width 561 height 14
click at [325, 134] on div "Next" at bounding box center [318, 129] width 16 height 10
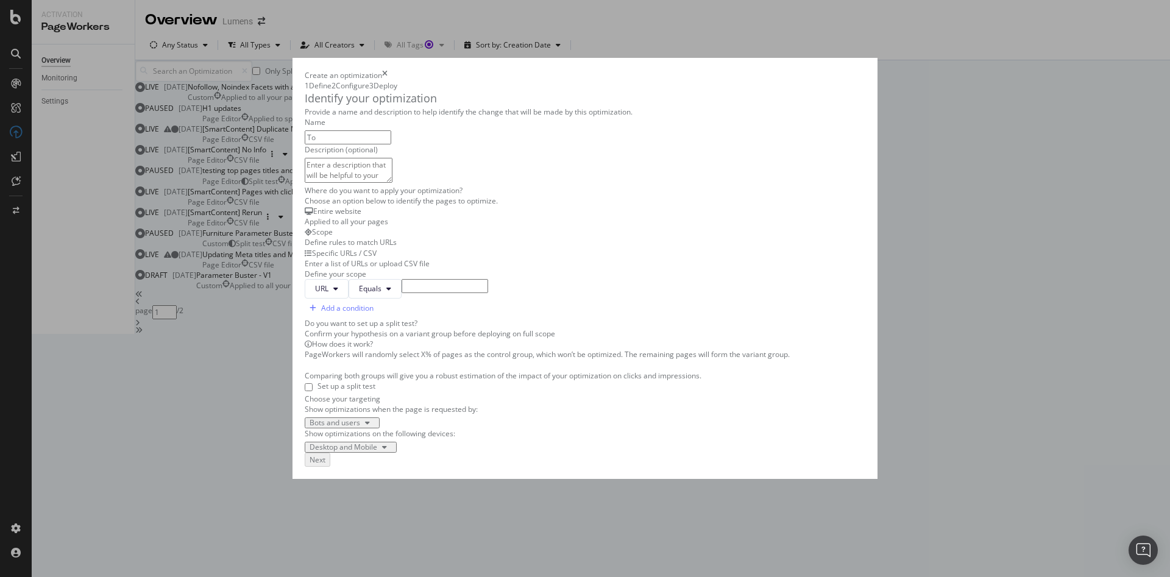
type input "T"
type input "Meta / Des updates"
click at [547, 258] on div "Specific URLs / CSV" at bounding box center [585, 253] width 561 height 10
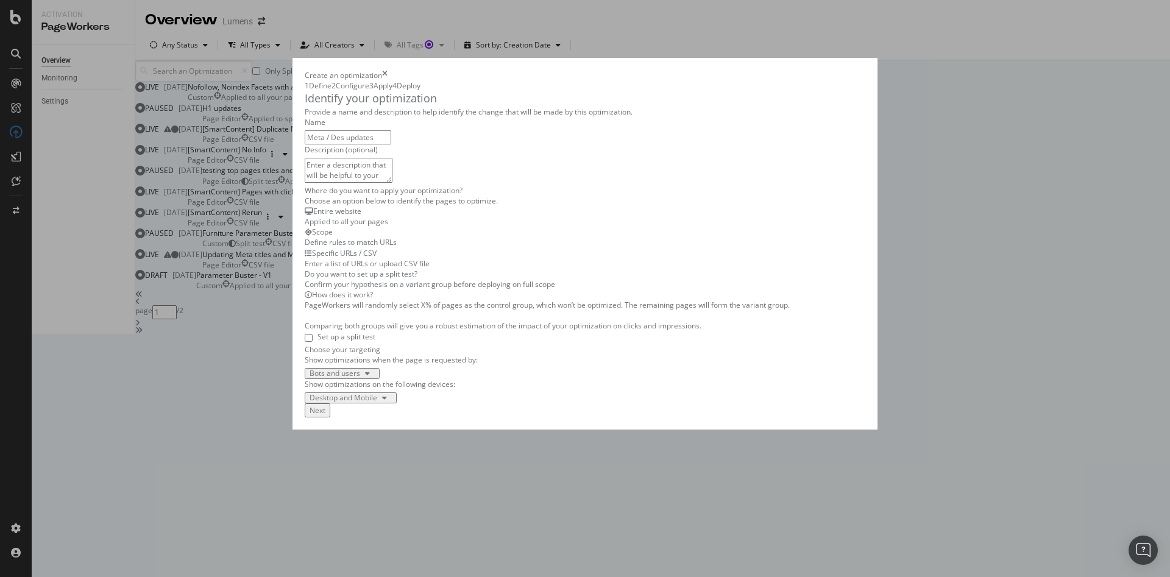
scroll to position [170, 0]
click at [325, 416] on div "Next" at bounding box center [318, 410] width 16 height 10
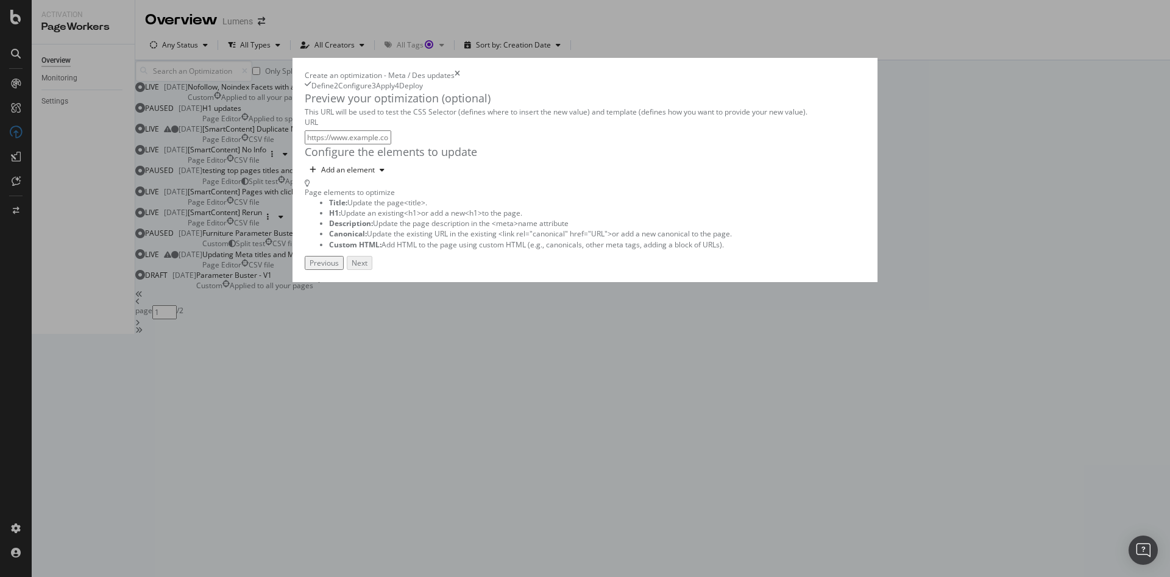
click at [305, 243] on div "Preview your optimization (optional) This URL will be used to test the CSS Sele…" at bounding box center [585, 170] width 561 height 159
click at [321, 174] on div "Add an element" at bounding box center [348, 169] width 54 height 7
click at [246, 248] on div at bounding box center [249, 244] width 48 height 7
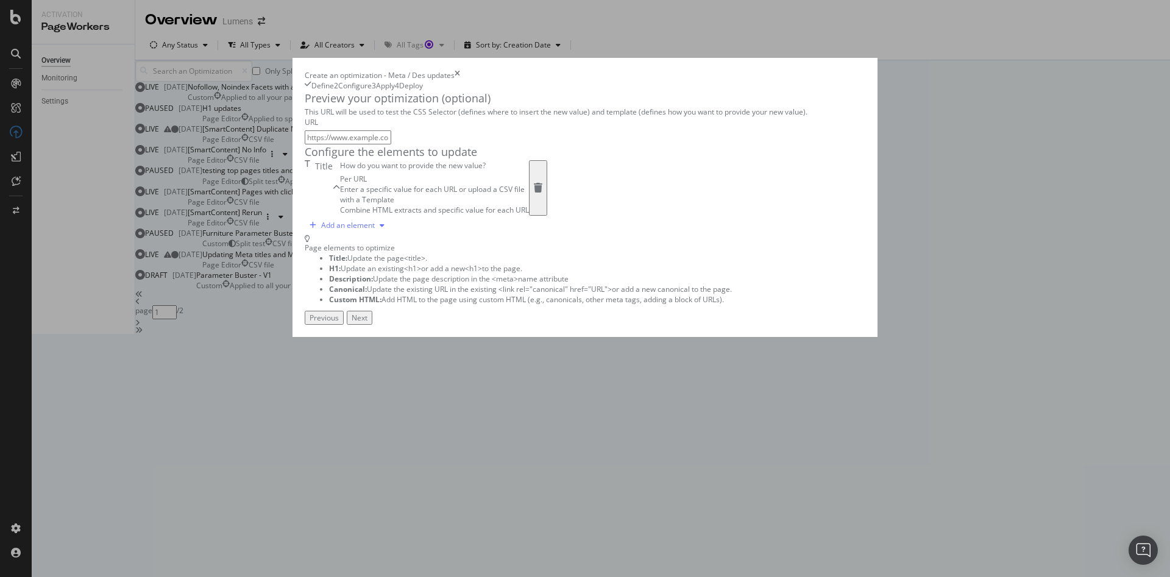
click at [321, 229] on div "Add an element" at bounding box center [348, 225] width 54 height 7
click at [261, 410] on div "Description" at bounding box center [249, 406] width 48 height 10
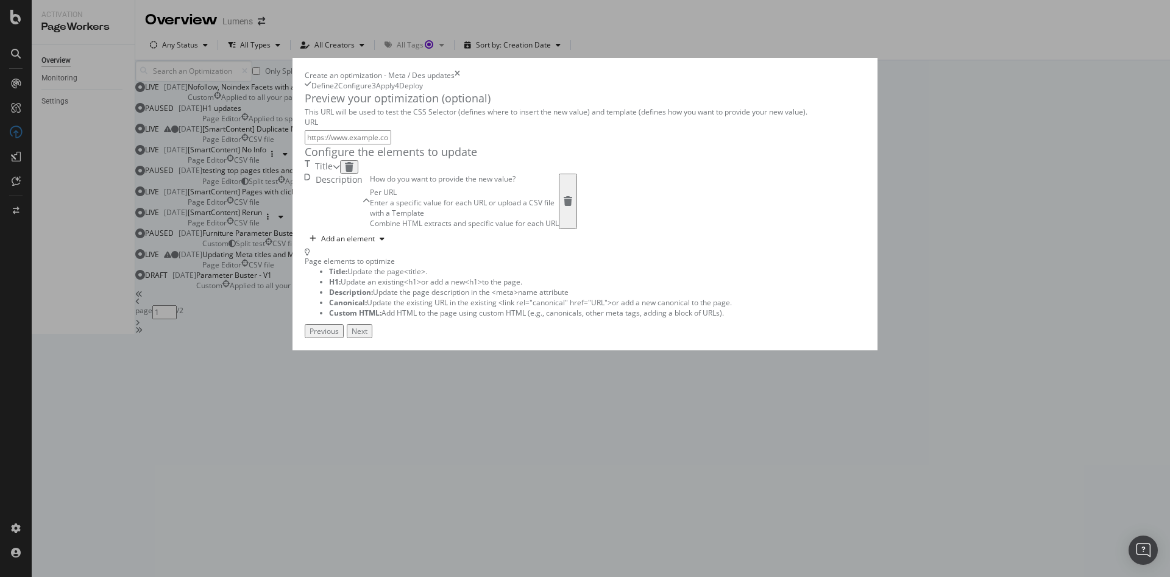
click at [428, 228] on div "with a Template Combine HTML extracts and specific value for each URL" at bounding box center [464, 218] width 189 height 21
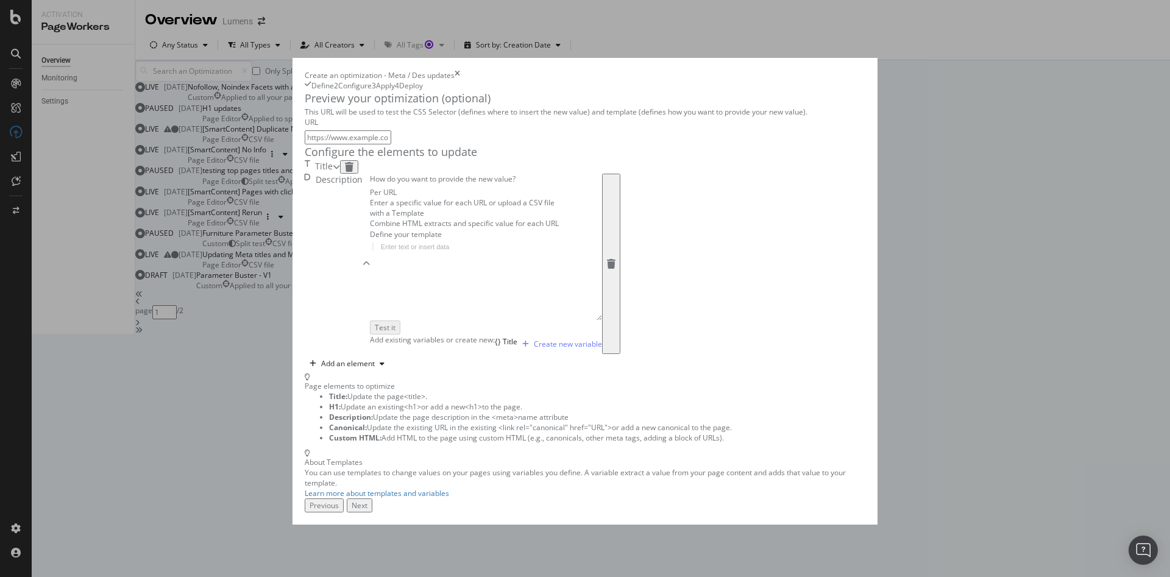
click at [333, 174] on div "Title" at bounding box center [319, 166] width 28 height 13
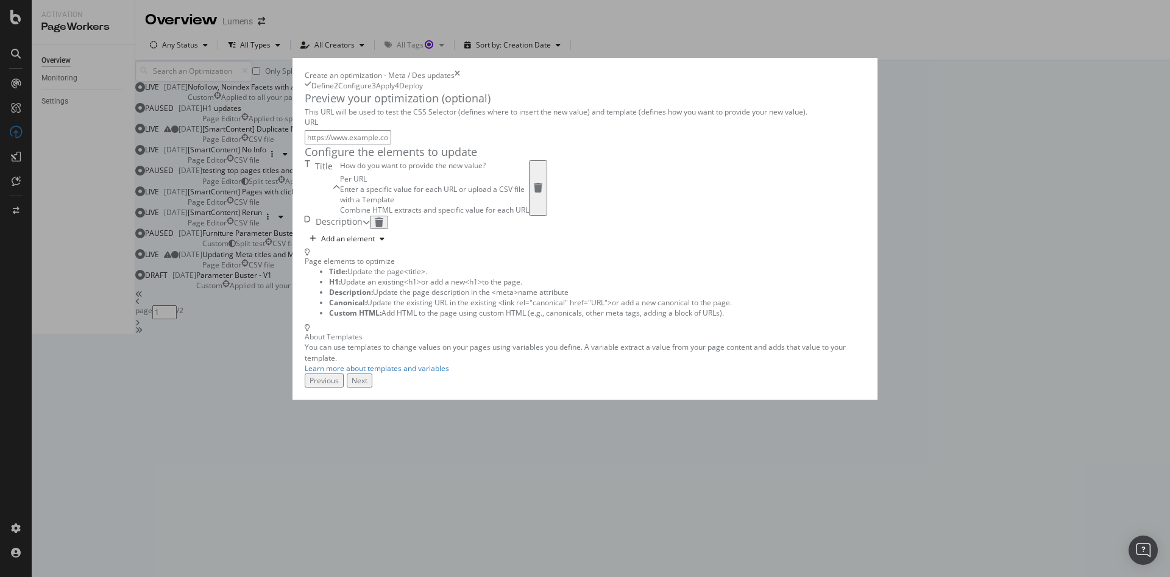
click at [420, 205] on div "with a Template" at bounding box center [434, 199] width 189 height 10
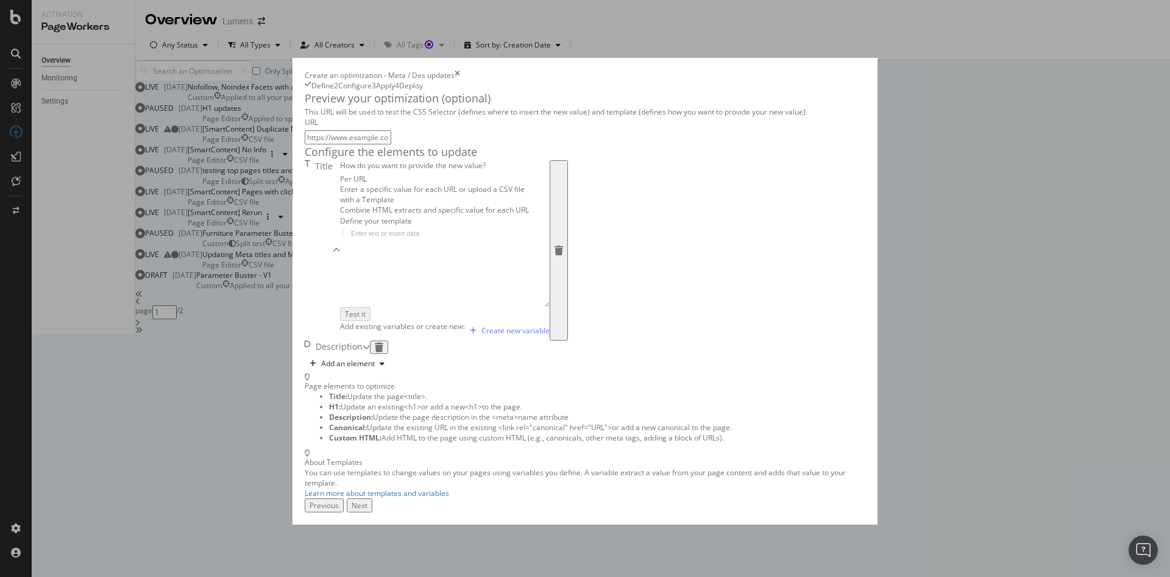
click at [744, 374] on div "Page elements to optimize Title: Update the page <title> . H1: Update an existi…" at bounding box center [585, 436] width 561 height 125
click at [367, 511] on div "Next" at bounding box center [360, 505] width 16 height 10
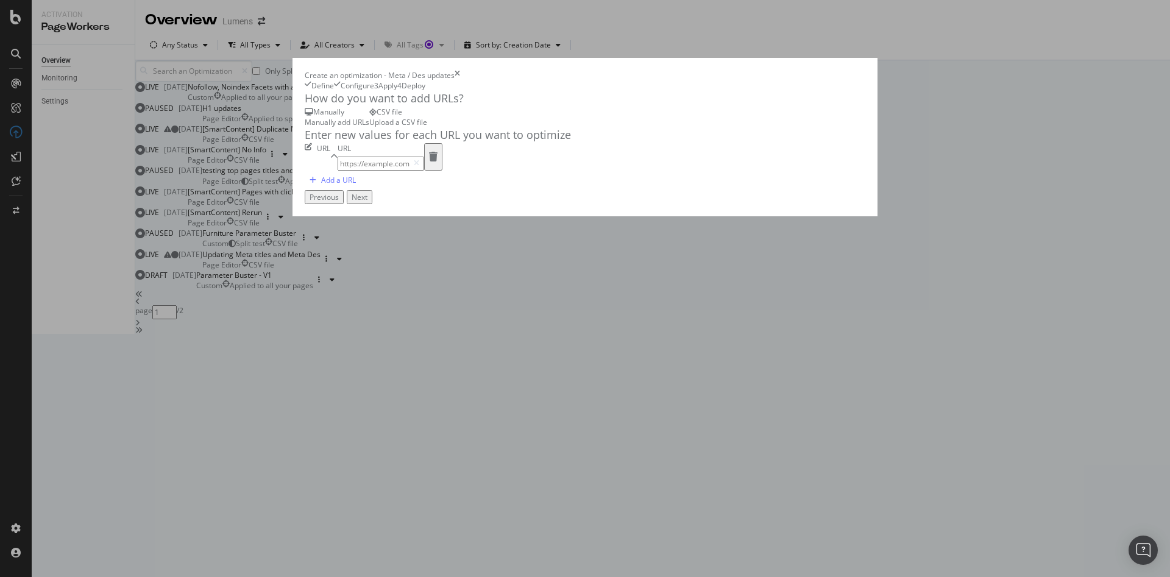
click at [339, 202] on div "Previous" at bounding box center [324, 197] width 29 height 10
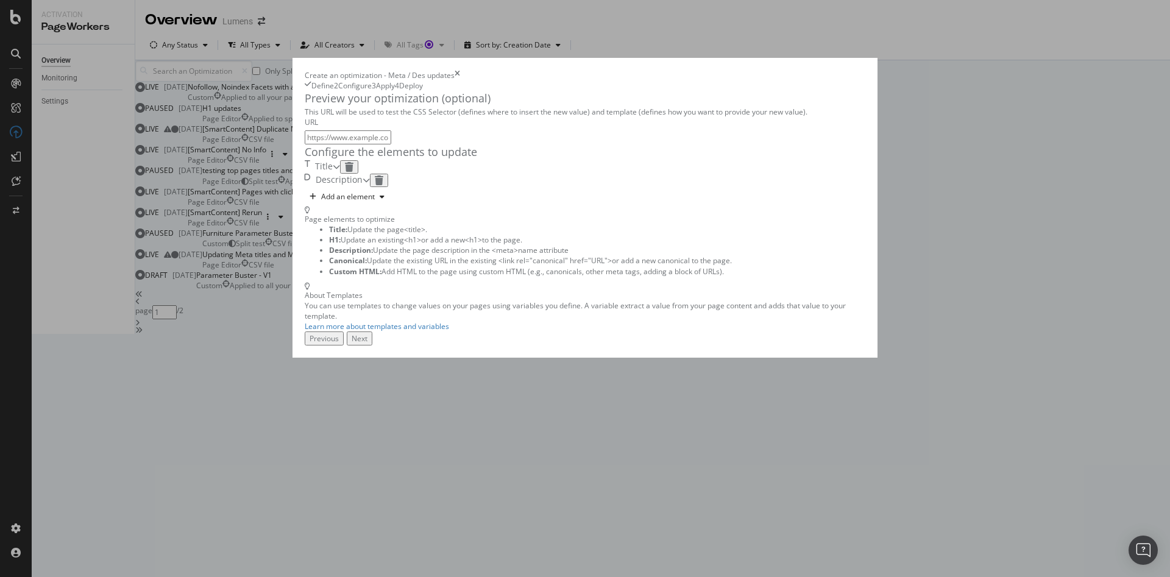
click at [353, 172] on icon "modal" at bounding box center [349, 167] width 9 height 10
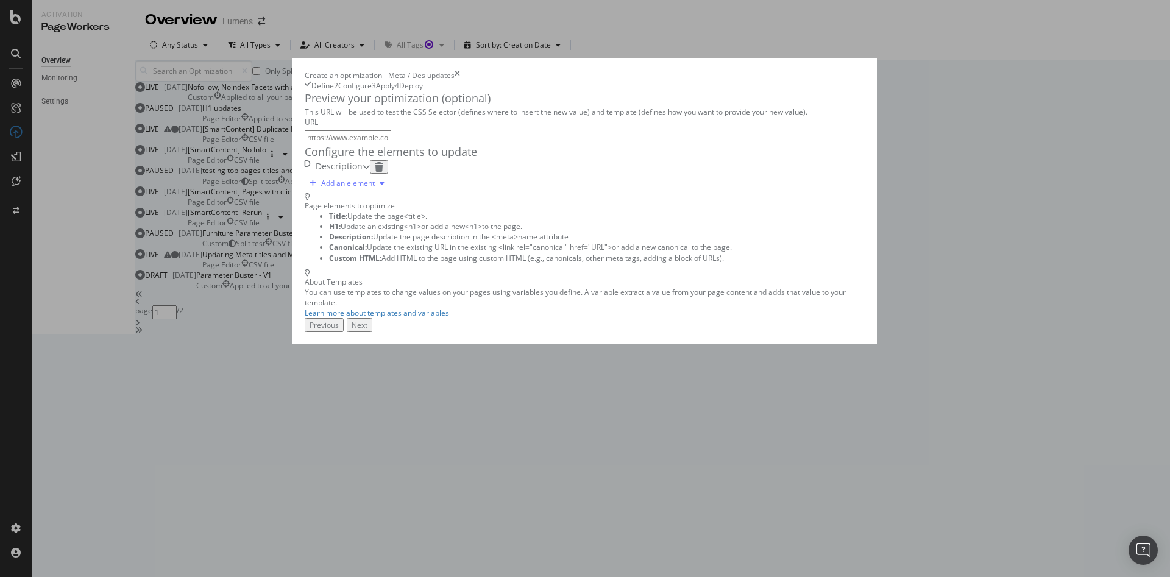
click at [321, 187] on div "Add an element" at bounding box center [348, 183] width 54 height 7
click at [263, 290] on div "Title" at bounding box center [249, 287] width 48 height 10
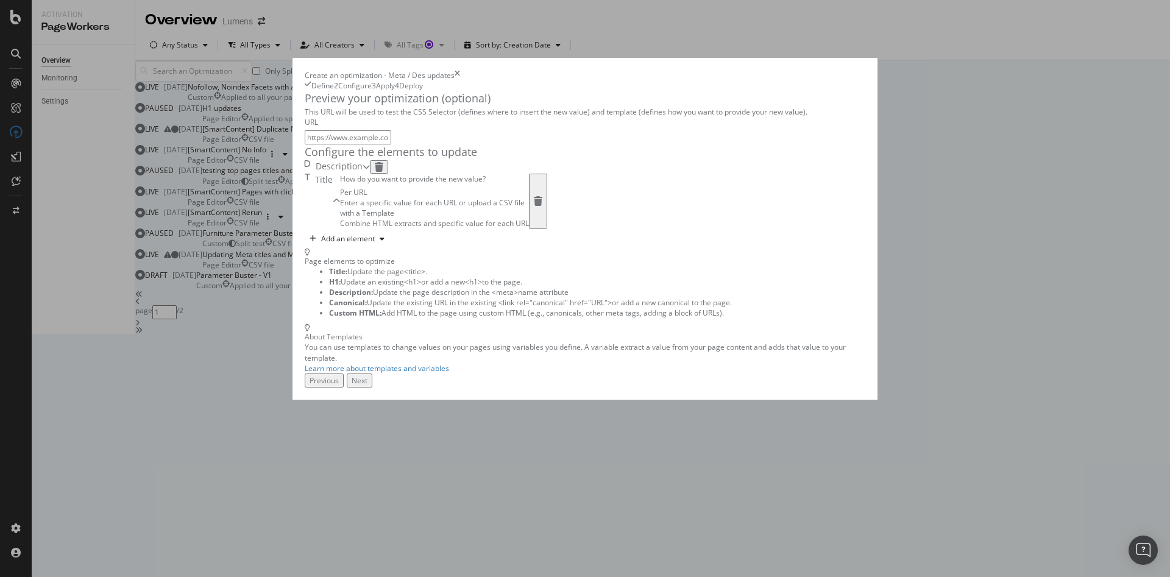
click at [762, 374] on div "Preview your optimization (optional) This URL will be used to test the CSS Sele…" at bounding box center [585, 232] width 561 height 283
click at [431, 228] on div "Combine HTML extracts and specific value for each URL" at bounding box center [434, 223] width 189 height 10
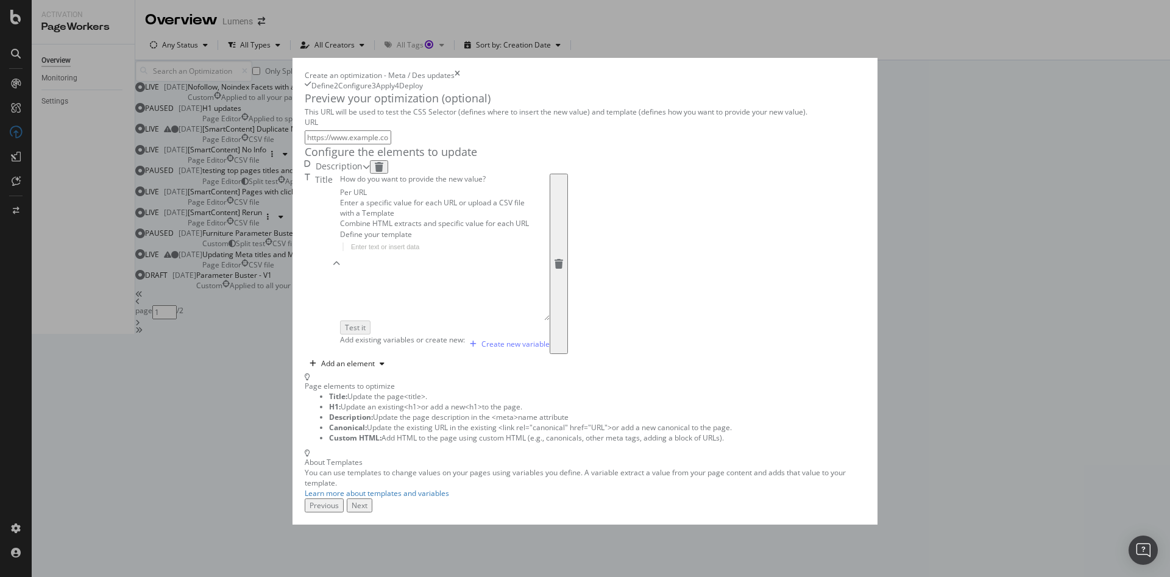
click at [370, 174] on div "Description" at bounding box center [337, 166] width 65 height 13
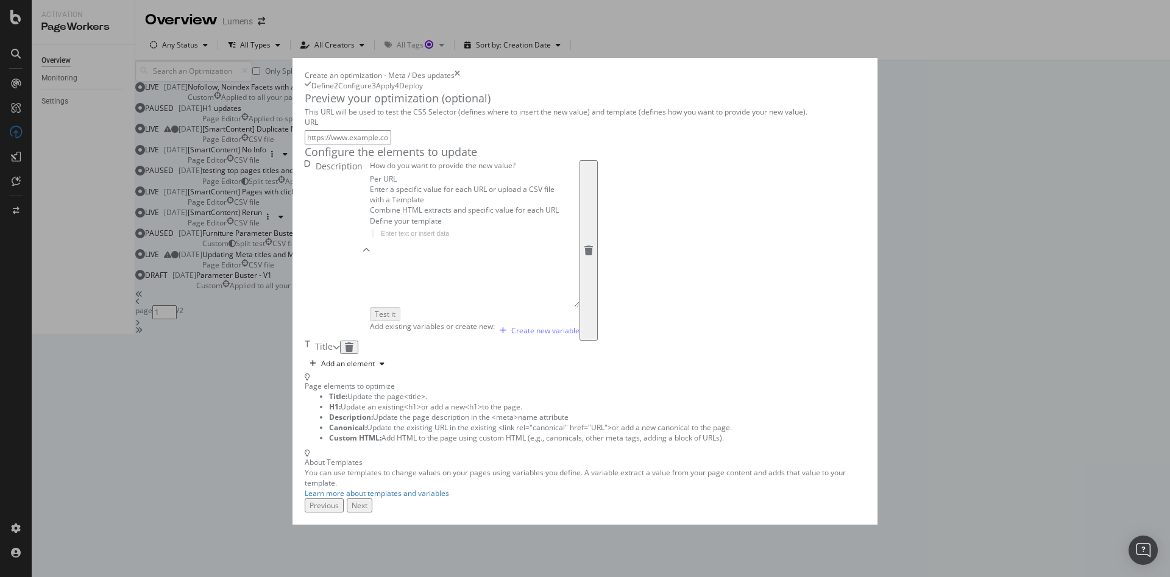
click at [370, 194] on div "Per URL Enter a specific value for each URL or upload a CSV file" at bounding box center [475, 184] width 210 height 21
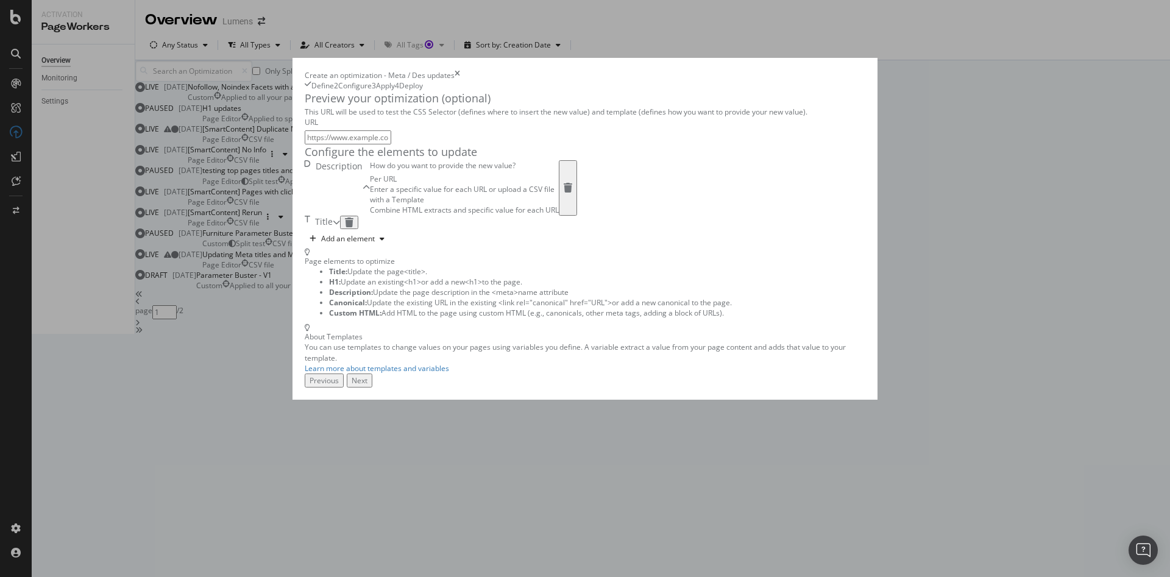
click at [333, 229] on div "Title" at bounding box center [319, 222] width 28 height 13
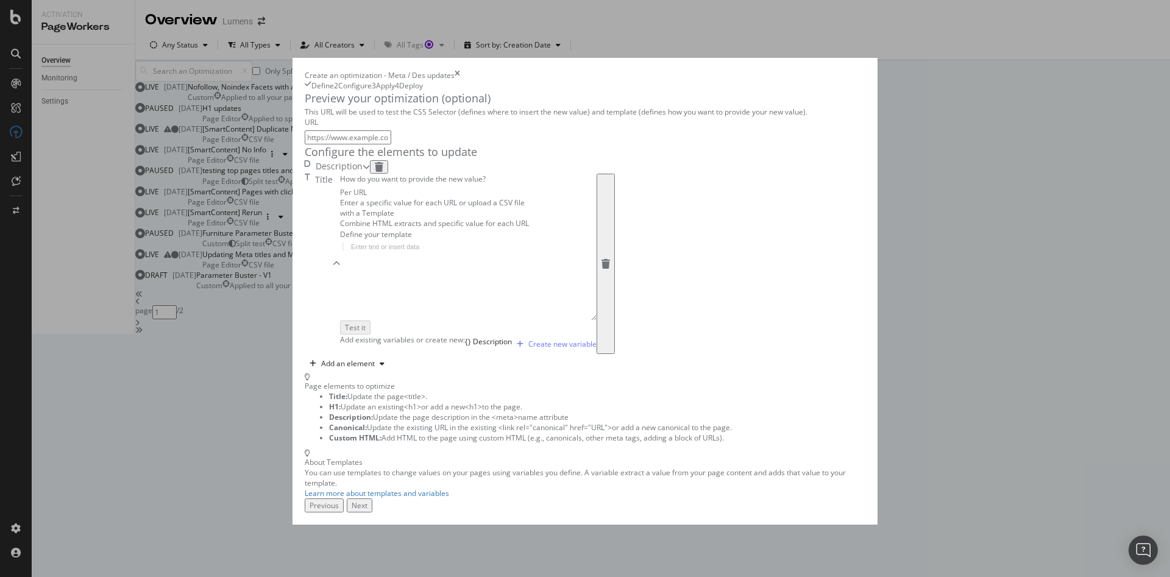
click at [340, 208] on div "Enter a specific value for each URL or upload a CSV file" at bounding box center [468, 202] width 257 height 10
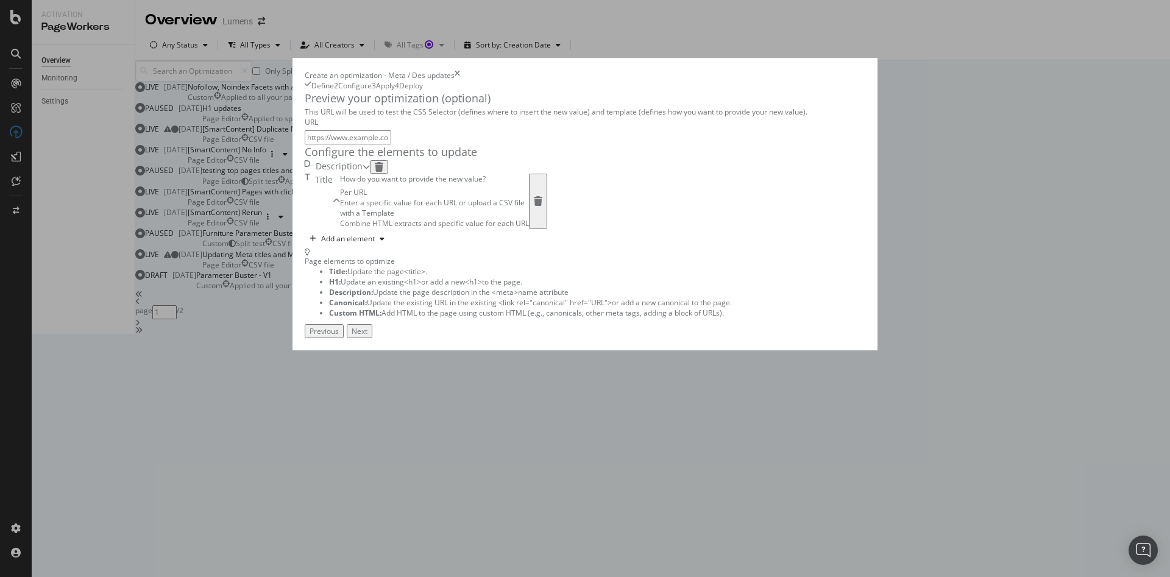
click at [367, 336] on div "Next" at bounding box center [360, 331] width 16 height 10
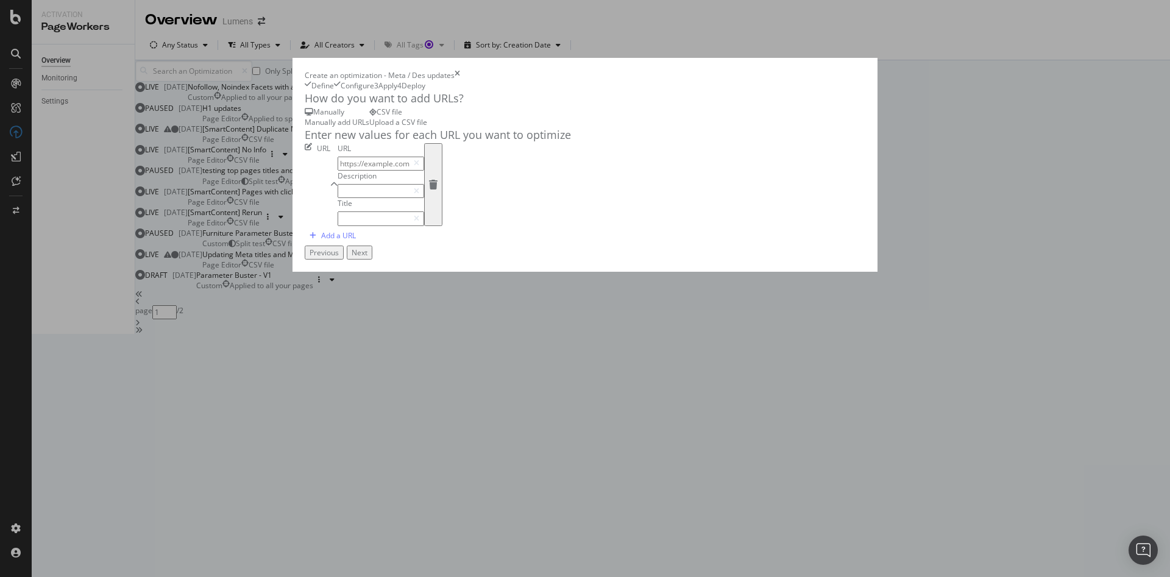
click at [399, 127] on div "CSV file Upload a CSV file" at bounding box center [398, 117] width 58 height 21
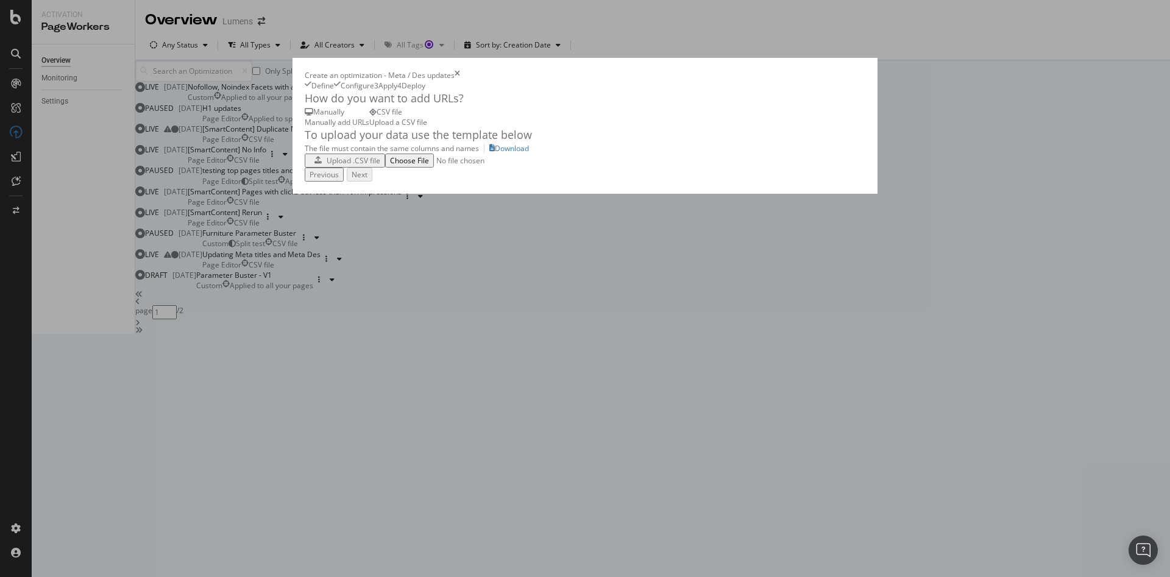
click at [327, 166] on div "Upload .CSV file" at bounding box center [354, 160] width 54 height 10
click at [310, 166] on div "Upload .CSV file" at bounding box center [345, 160] width 71 height 10
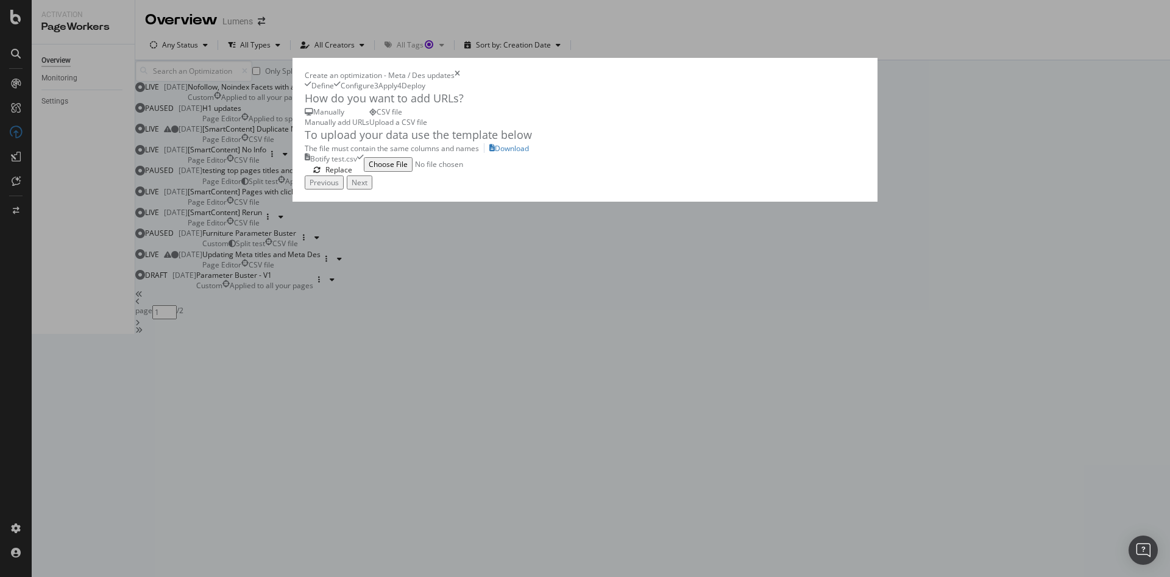
click at [367, 188] on div "Next" at bounding box center [360, 182] width 16 height 10
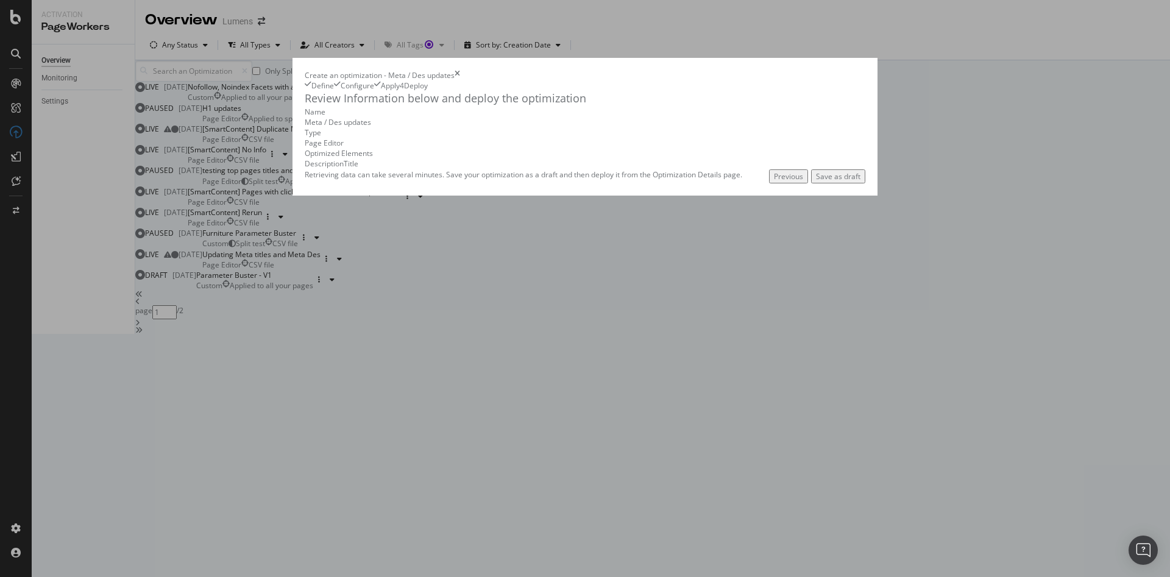
drag, startPoint x: 937, startPoint y: 553, endPoint x: 615, endPoint y: 494, distance: 326.5
click at [615, 169] on div "Review Information below and deploy the optimization Name Meta / Des updates Ty…" at bounding box center [585, 130] width 561 height 79
click at [860, 182] on div "Save as draft" at bounding box center [838, 176] width 44 height 10
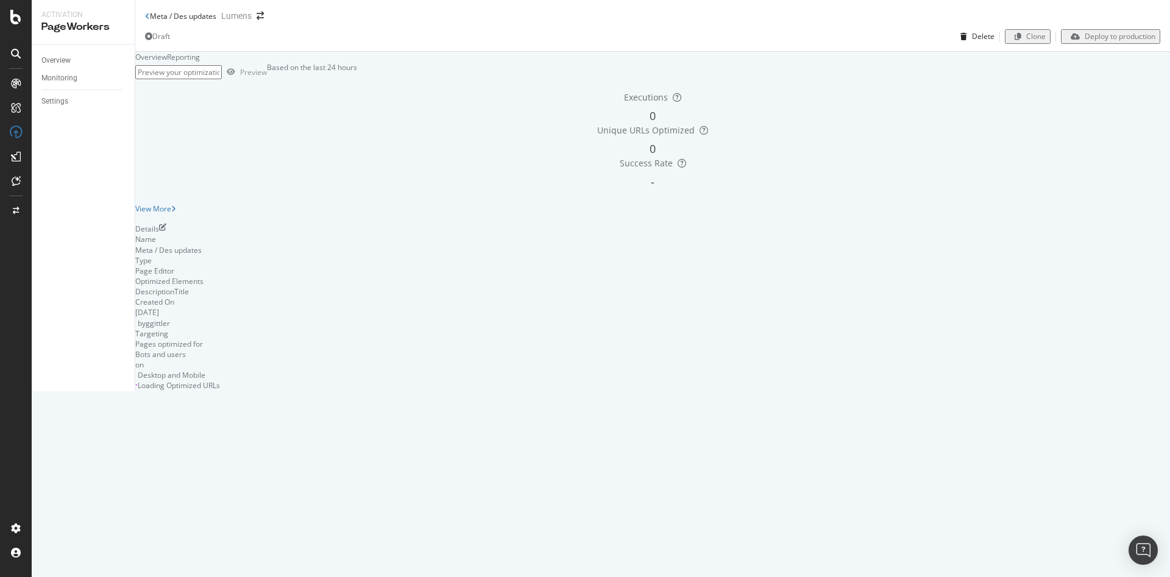
scroll to position [61, 0]
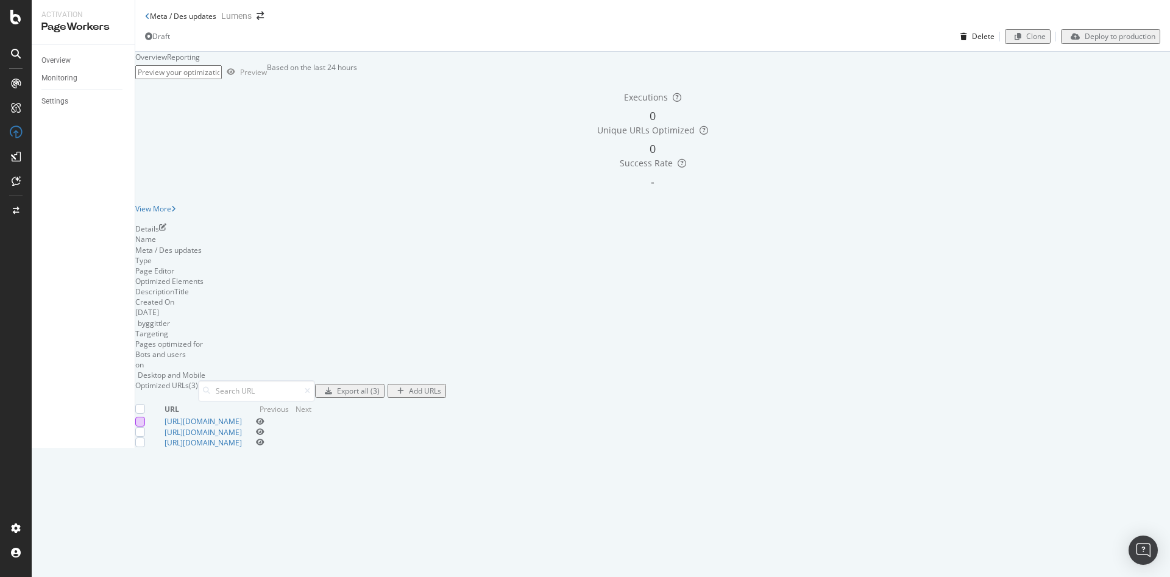
click at [145, 427] on div at bounding box center [140, 422] width 10 height 10
click at [413, 396] on div "Edit (1)" at bounding box center [401, 391] width 24 height 10
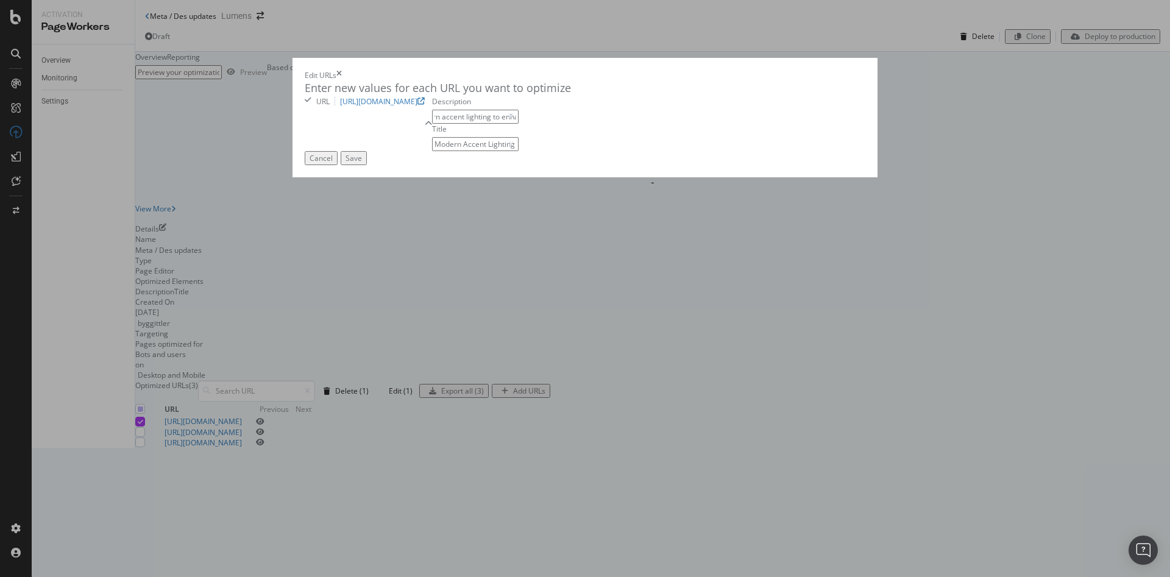
scroll to position [0, 204]
drag, startPoint x: 240, startPoint y: 186, endPoint x: 547, endPoint y: 197, distance: 306.7
click at [519, 152] on div "Description Discover modern accent lighting to enhance your home's ambiance. Pe…" at bounding box center [475, 123] width 87 height 55
click at [381, 151] on div "Enter new values for each URL you want to optimize URL [URL][DOMAIN_NAME] Descr…" at bounding box center [585, 115] width 561 height 71
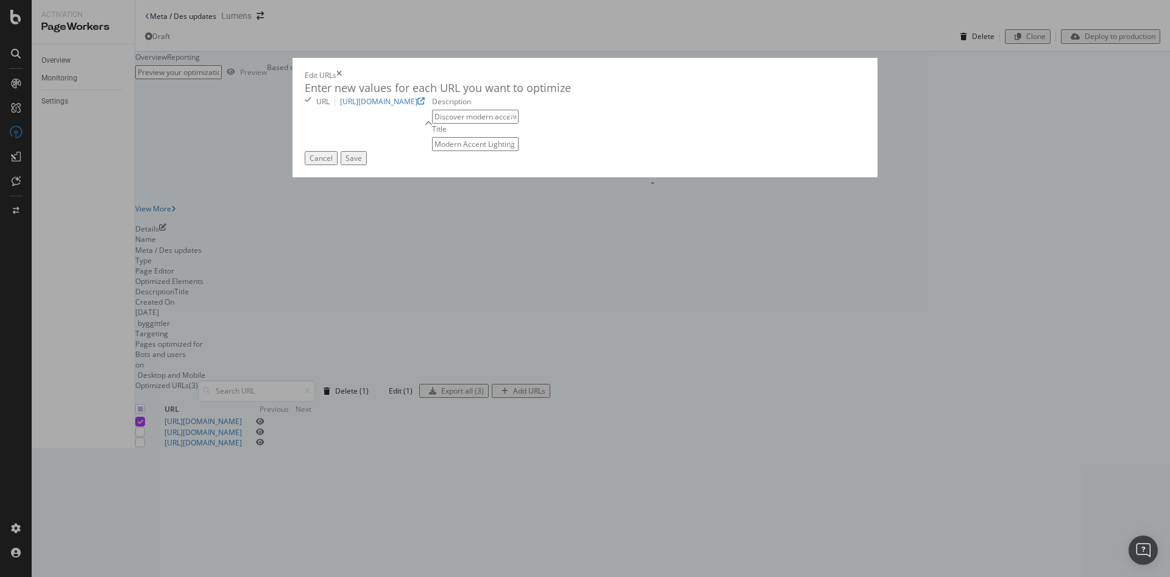
click at [338, 165] on button "Cancel" at bounding box center [321, 158] width 33 height 14
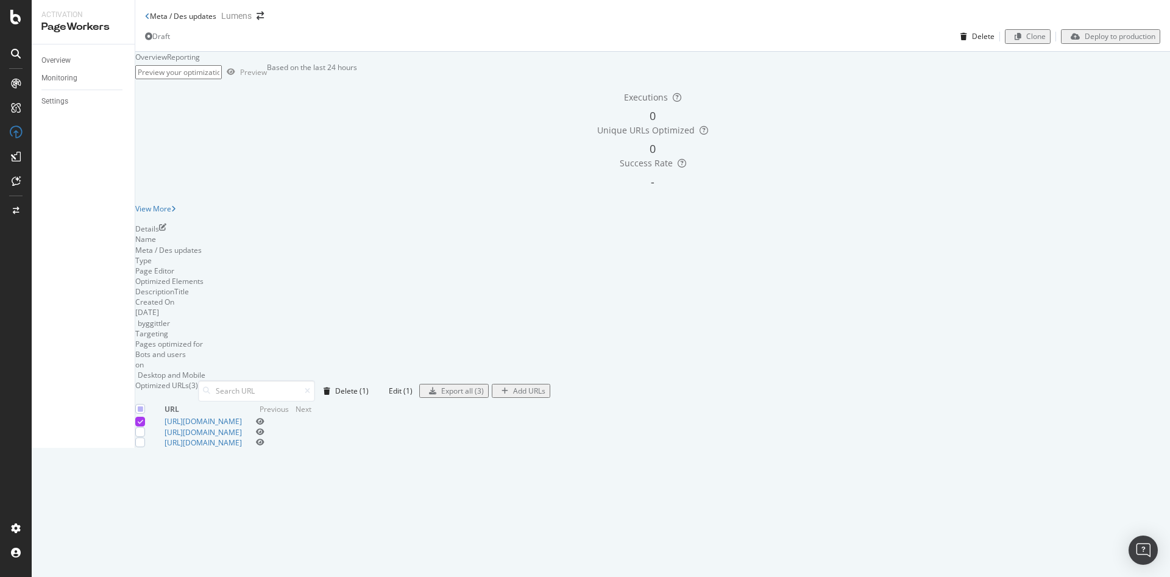
click at [545, 396] on div "Add URLs" at bounding box center [529, 391] width 32 height 10
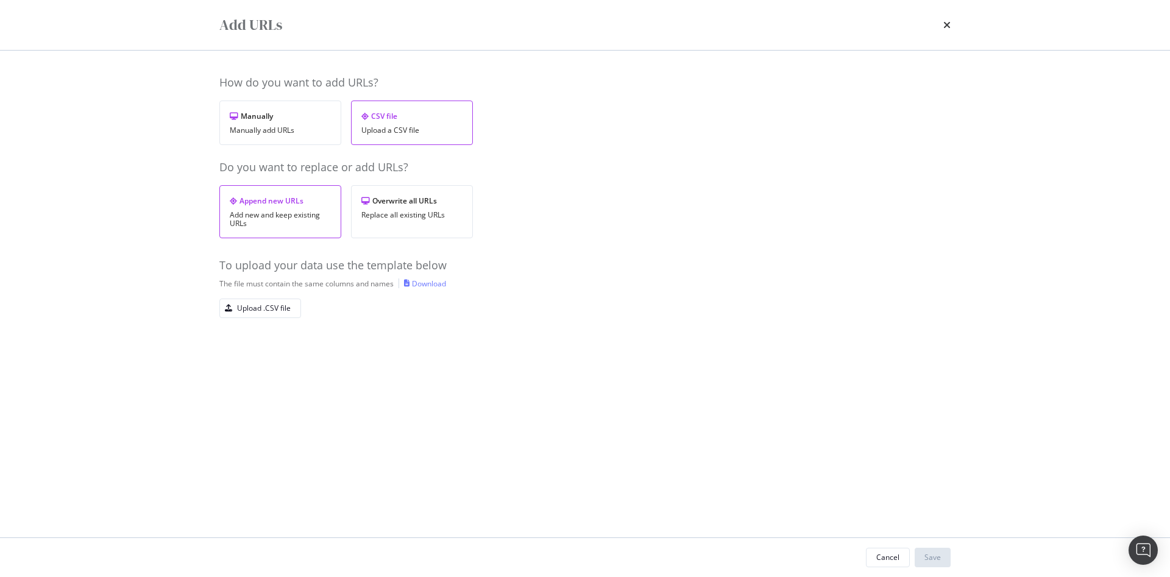
scroll to position [61, 0]
